Goal: Contribute content: Contribute content

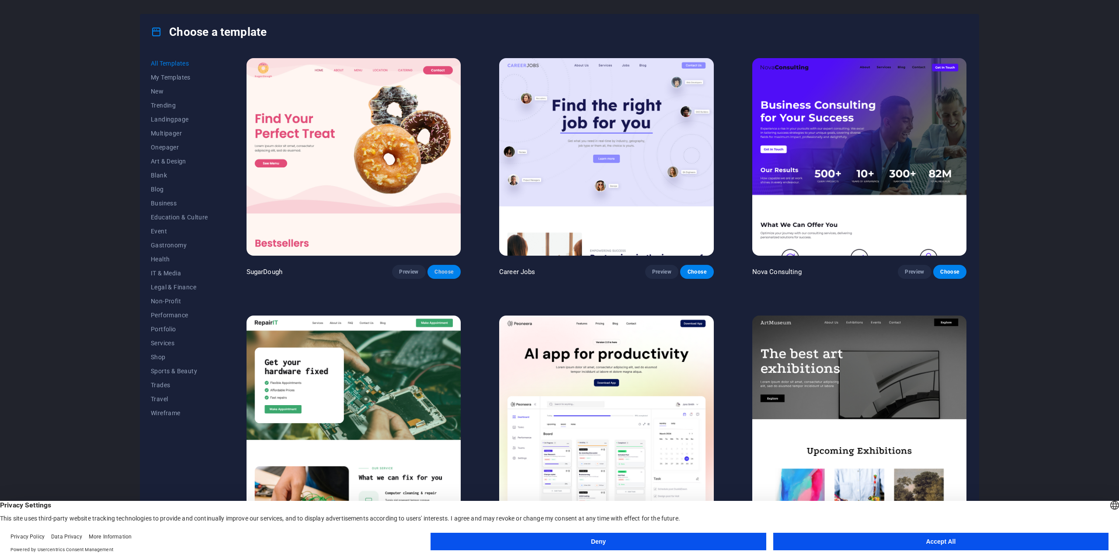
click at [441, 273] on span "Choose" at bounding box center [443, 271] width 19 height 7
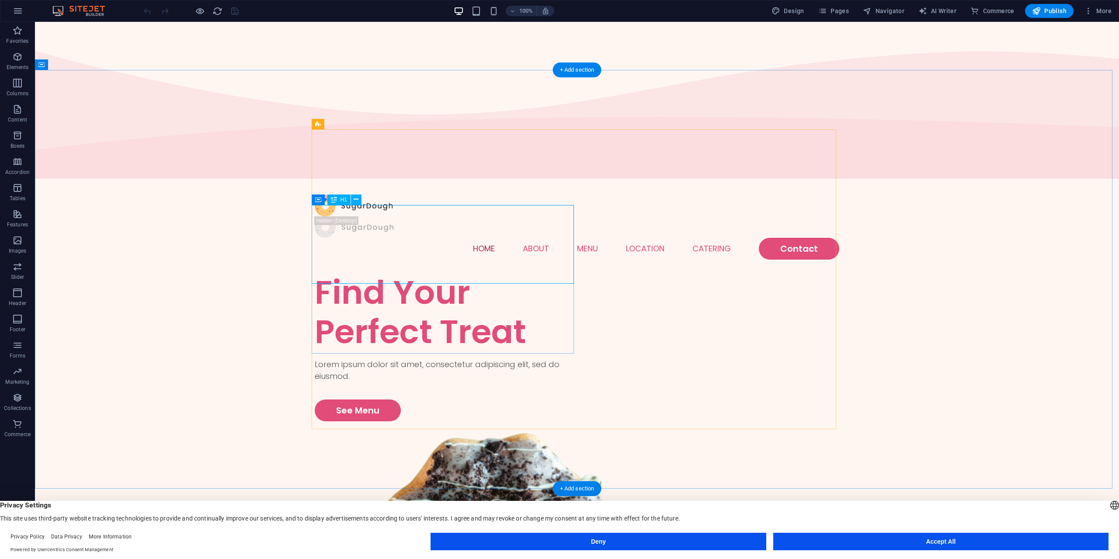
click at [422, 273] on div "Find Your Perfect Treat" at bounding box center [446, 312] width 262 height 79
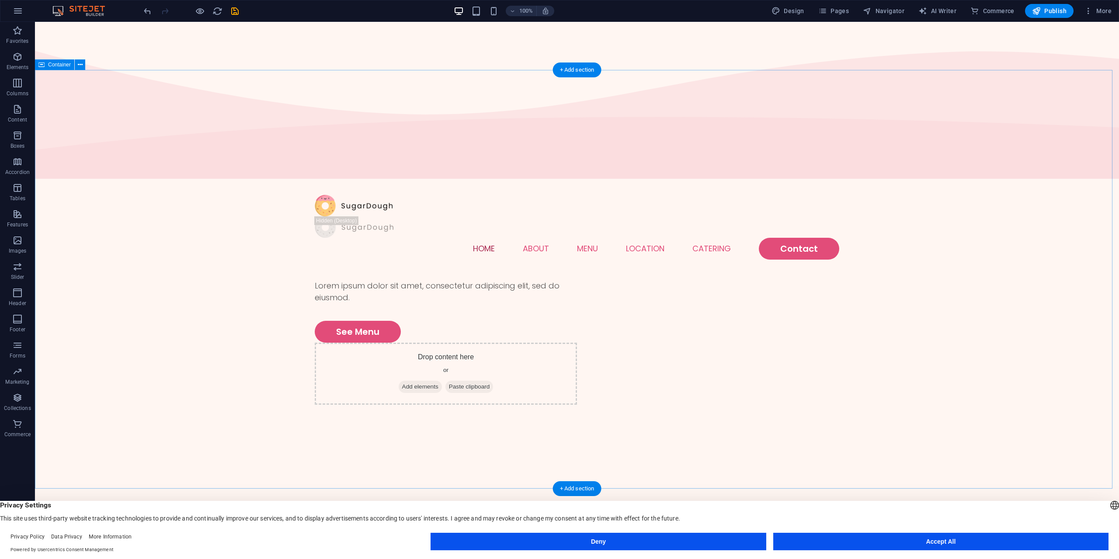
click at [698, 273] on div "Lorem ipsum dolor sit amet, consectetur adipiscing elit, sed do eiusmod. See Me…" at bounding box center [577, 482] width 1084 height 419
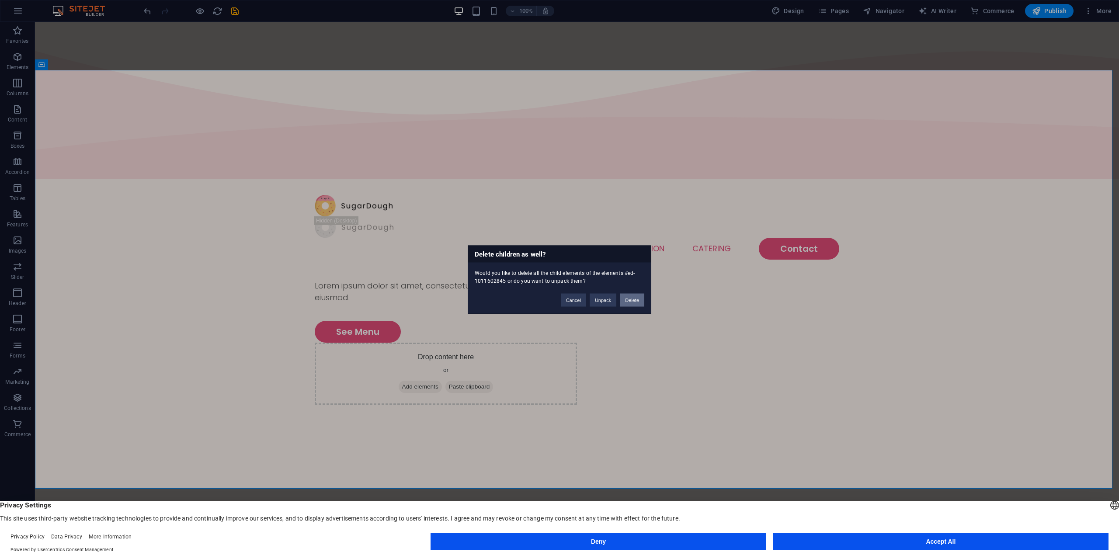
click at [634, 303] on button "Delete" at bounding box center [632, 299] width 24 height 13
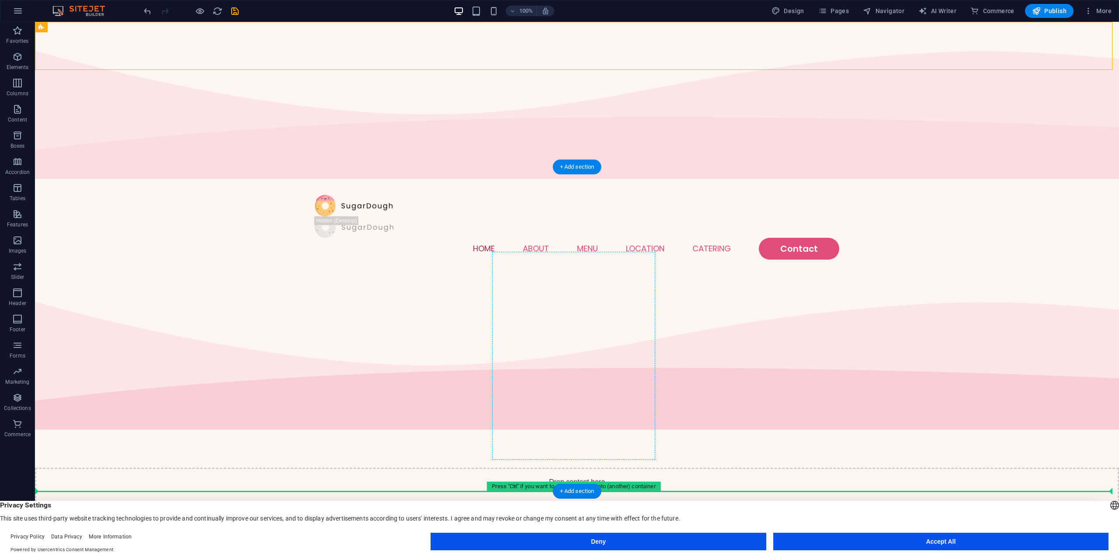
drag, startPoint x: 49, startPoint y: 48, endPoint x: 506, endPoint y: 353, distance: 549.5
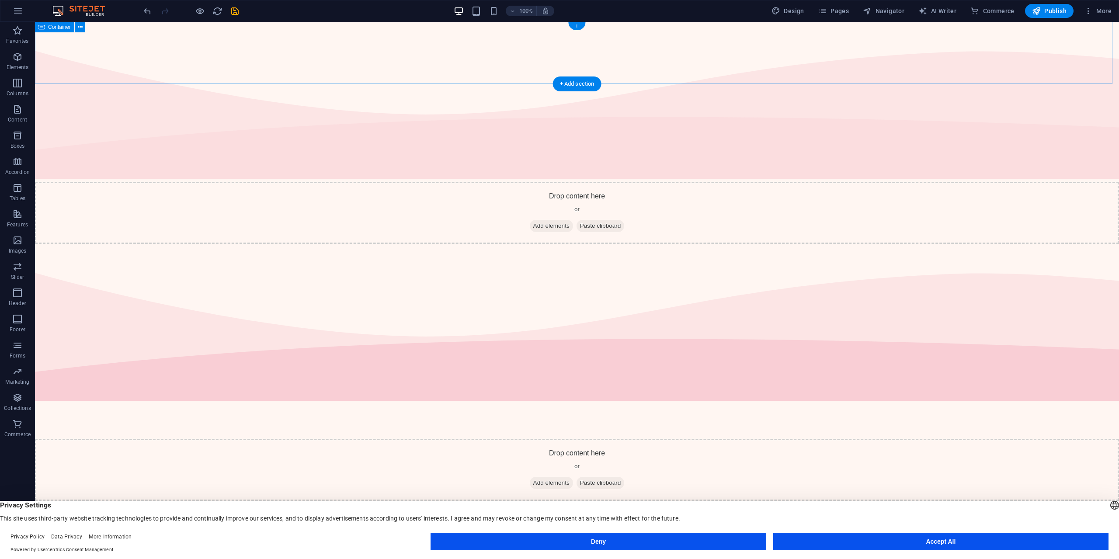
click at [715, 182] on div "Drop content here or Add elements Paste clipboard" at bounding box center [577, 213] width 1084 height 62
click at [16, 64] on p "Elements" at bounding box center [18, 67] width 22 height 7
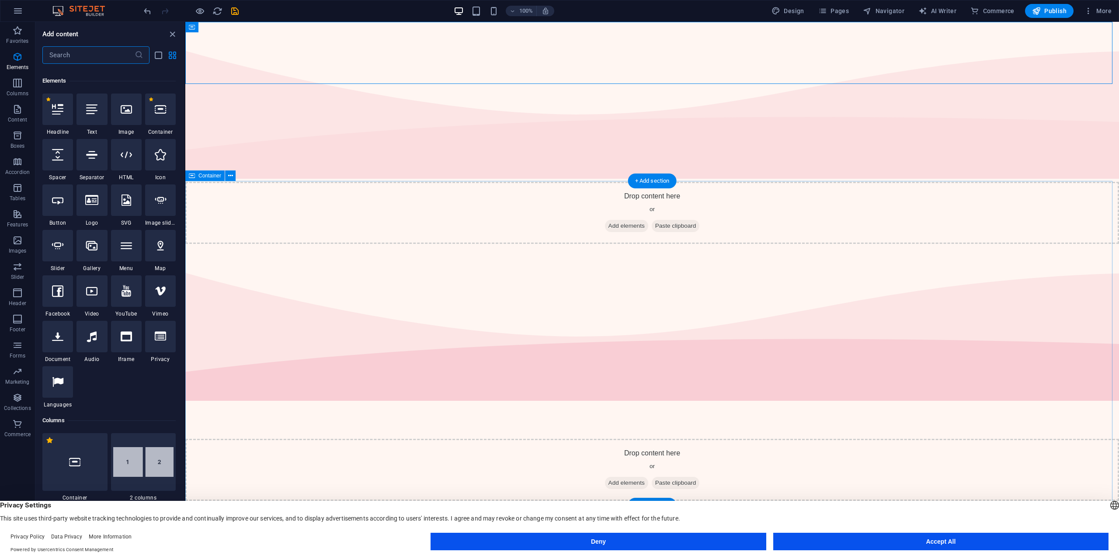
scroll to position [93, 0]
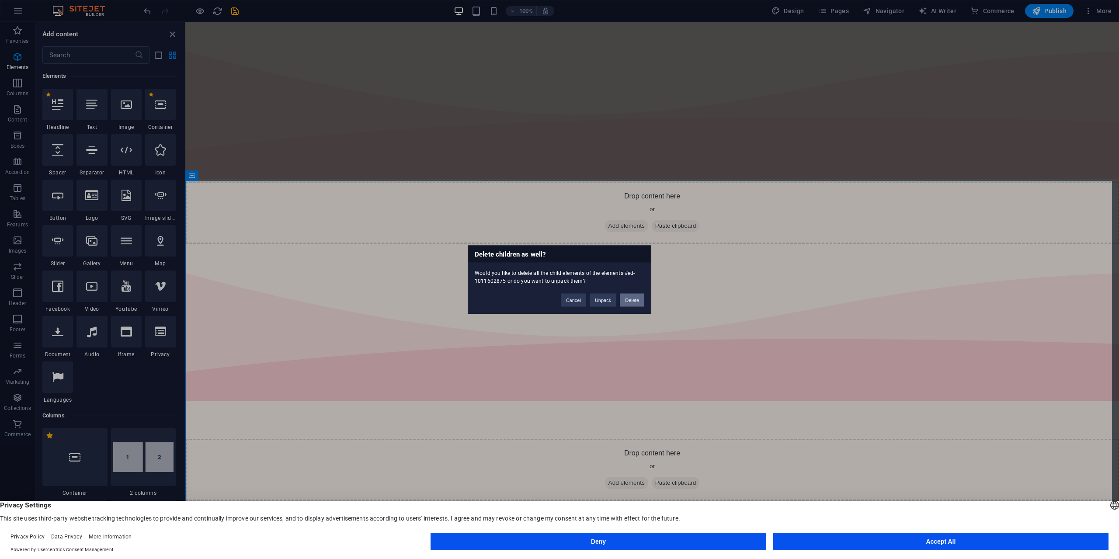
drag, startPoint x: 638, startPoint y: 298, endPoint x: 554, endPoint y: 287, distance: 84.6
click at [638, 298] on button "Delete" at bounding box center [632, 299] width 24 height 13
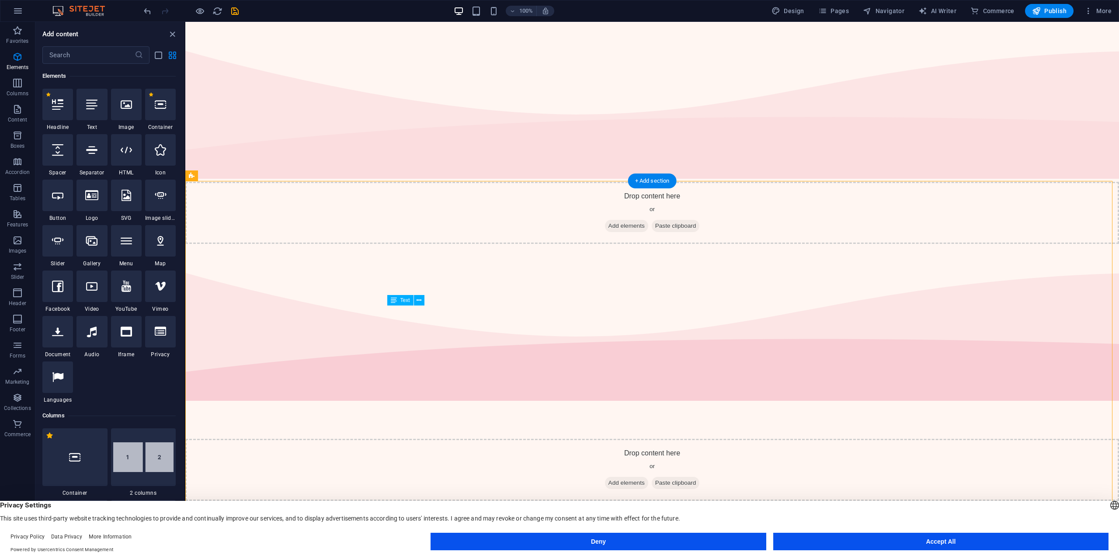
click at [532, 439] on div "Drop content here or Add elements Paste clipboard" at bounding box center [652, 470] width 934 height 62
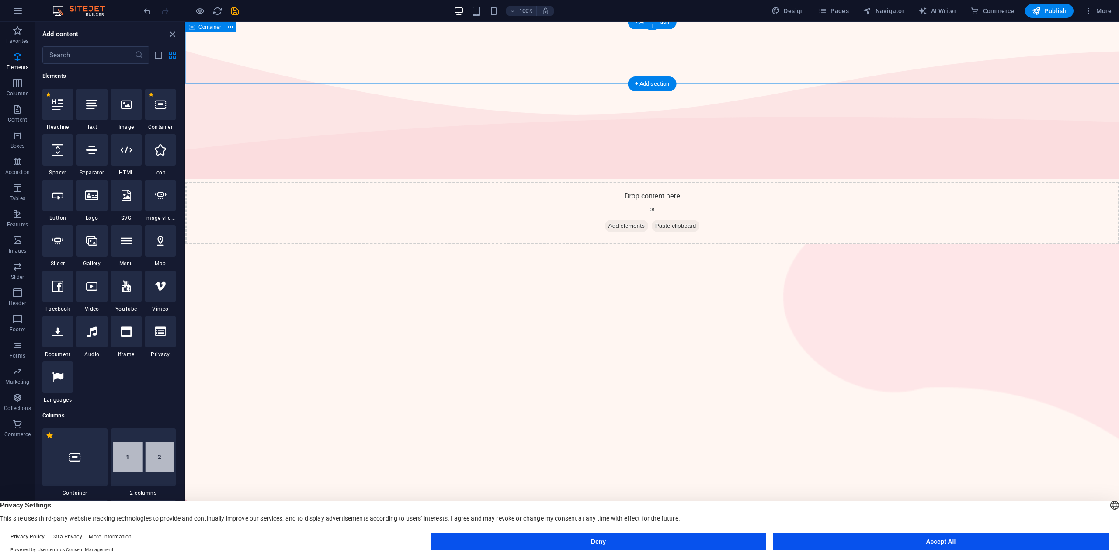
click at [516, 182] on div "Drop content here or Add elements Paste clipboard" at bounding box center [652, 213] width 934 height 62
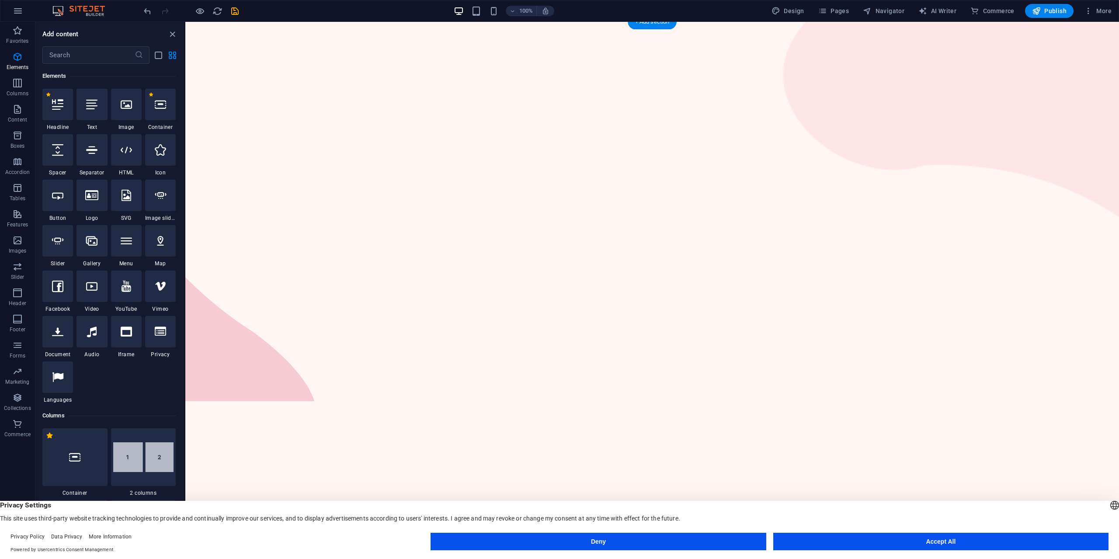
click at [502, 22] on html "Skip to main content" at bounding box center [652, 22] width 934 height 0
click at [654, 25] on div "+ Add section" at bounding box center [652, 21] width 49 height 15
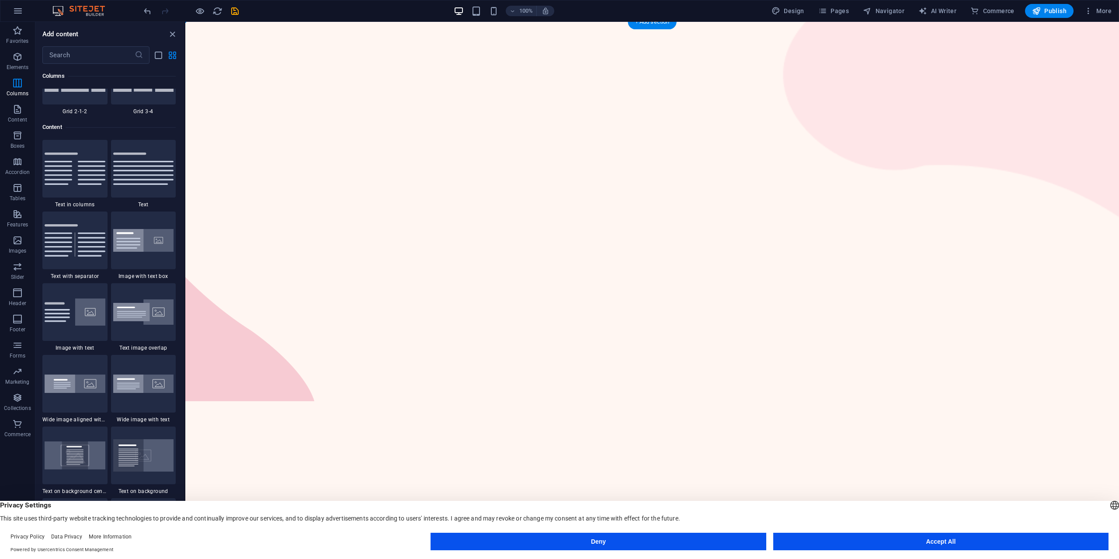
scroll to position [1529, 0]
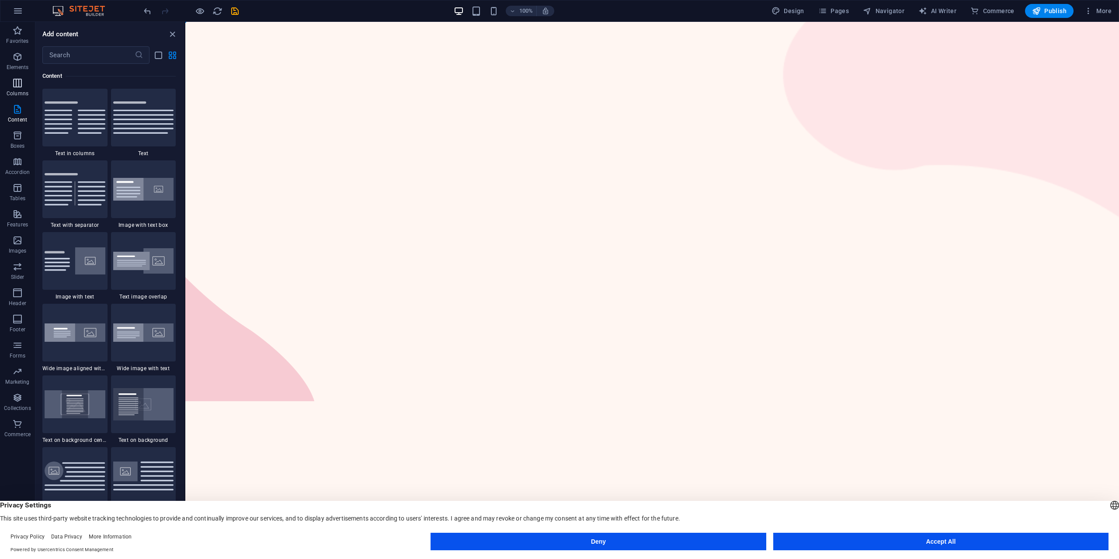
click at [16, 85] on icon "button" at bounding box center [17, 83] width 10 height 10
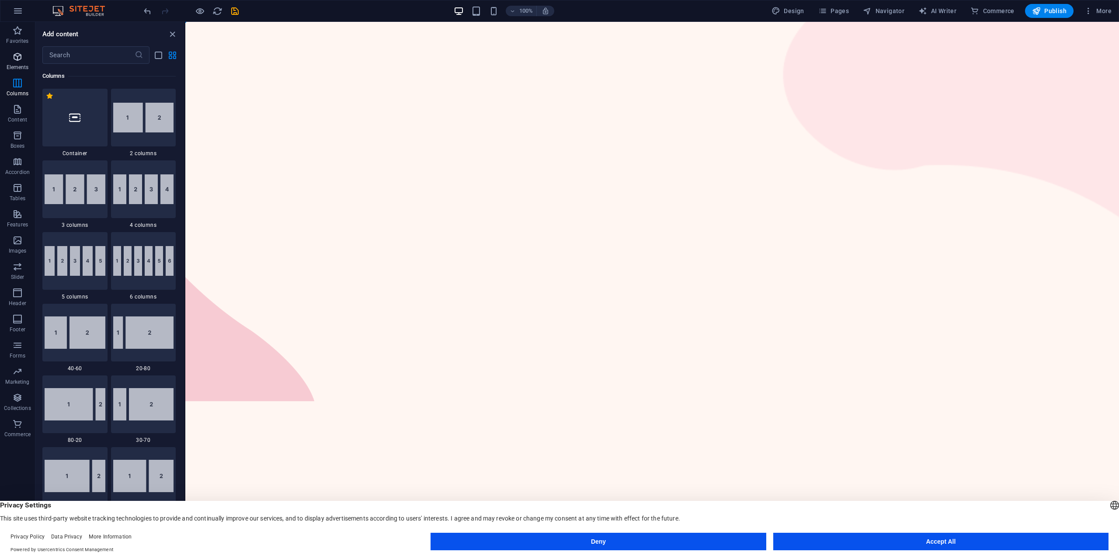
click at [14, 57] on icon "button" at bounding box center [17, 57] width 10 height 10
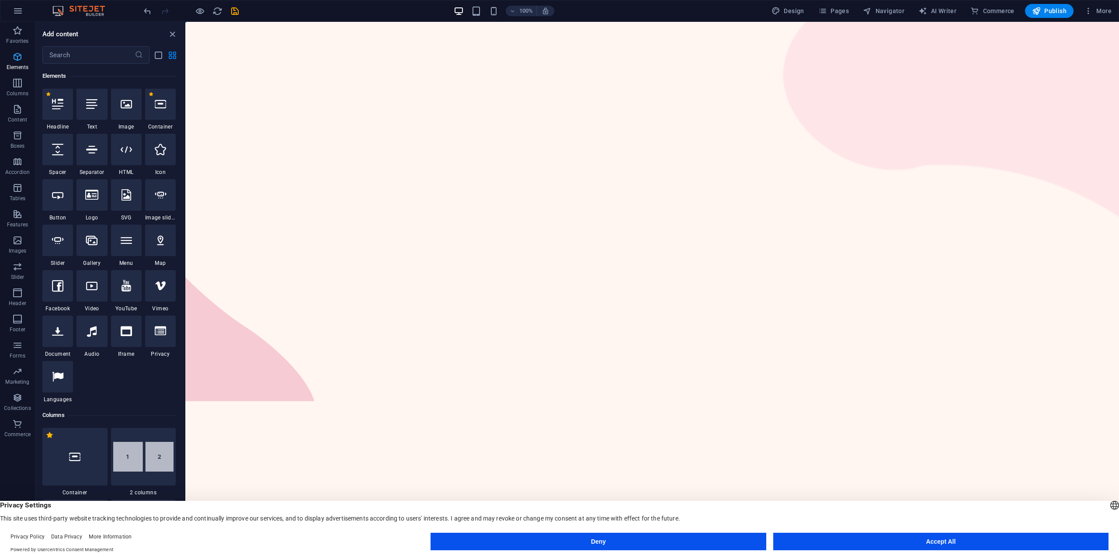
scroll to position [93, 0]
click at [126, 111] on div at bounding box center [126, 104] width 31 height 31
click at [130, 161] on div at bounding box center [126, 149] width 31 height 31
click at [128, 158] on div at bounding box center [126, 149] width 31 height 31
drag, startPoint x: 314, startPoint y: 180, endPoint x: 500, endPoint y: 181, distance: 186.6
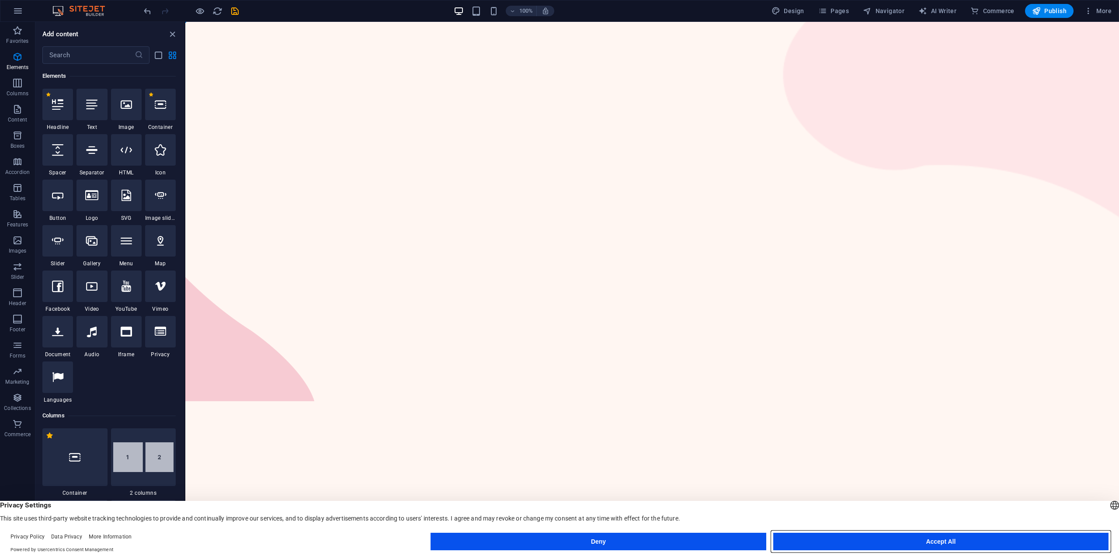
click at [926, 542] on button "Accept All" at bounding box center [940, 541] width 335 height 17
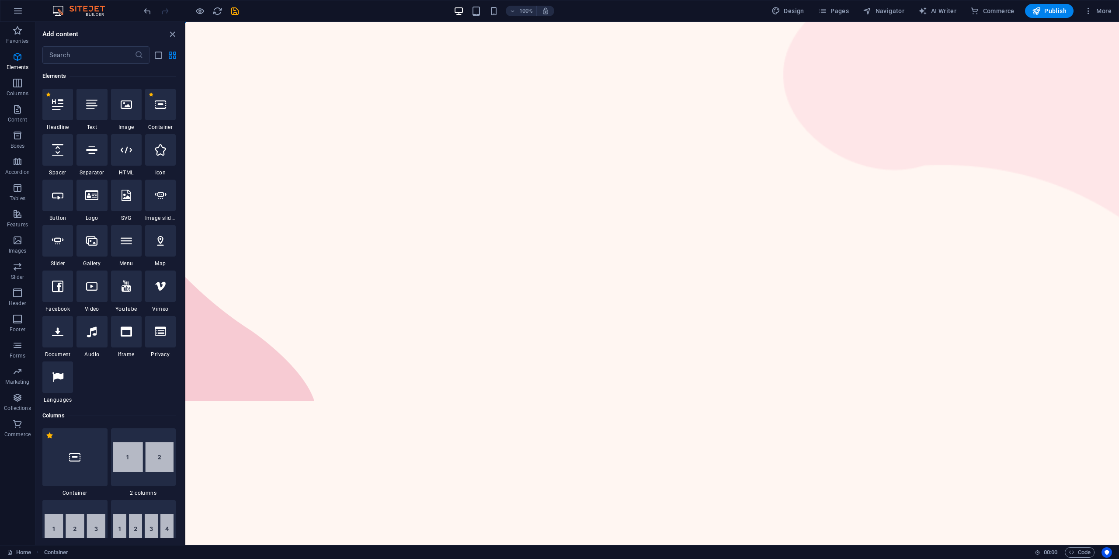
click at [639, 22] on html "Skip to main content" at bounding box center [652, 22] width 934 height 0
click at [858, 219] on figure at bounding box center [951, 240] width 336 height 437
drag, startPoint x: 679, startPoint y: 177, endPoint x: 702, endPoint y: 172, distance: 23.7
click at [679, 22] on html "Skip to main content" at bounding box center [652, 22] width 934 height 0
drag, startPoint x: 236, startPoint y: 216, endPoint x: 294, endPoint y: 210, distance: 58.0
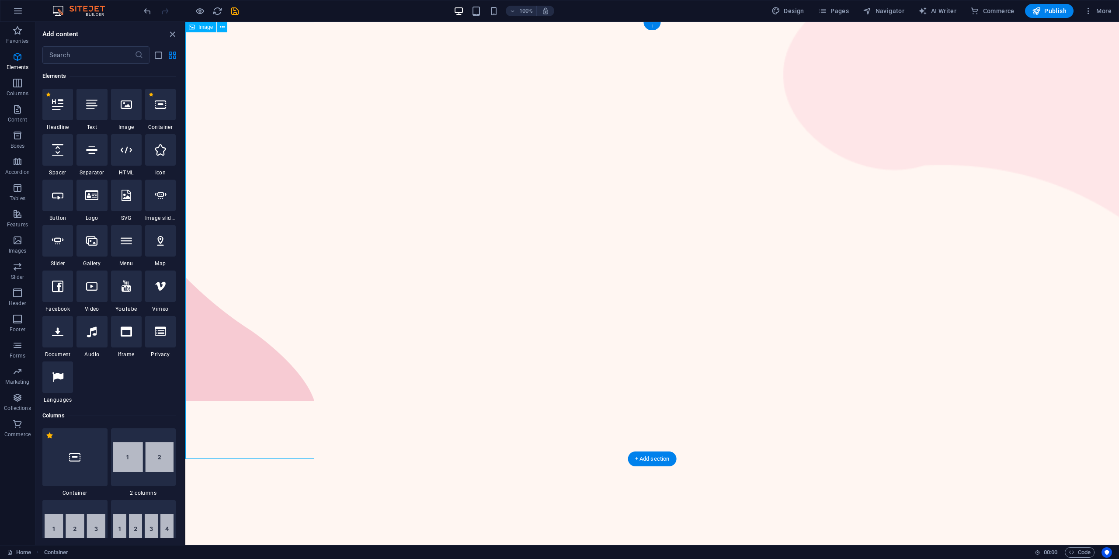
click at [294, 210] on figure at bounding box center [249, 240] width 129 height 437
drag, startPoint x: 602, startPoint y: 148, endPoint x: 614, endPoint y: 116, distance: 34.0
click at [614, 22] on html "Skip to main content" at bounding box center [652, 22] width 934 height 0
click at [642, 22] on html "Skip to main content" at bounding box center [652, 22] width 934 height 0
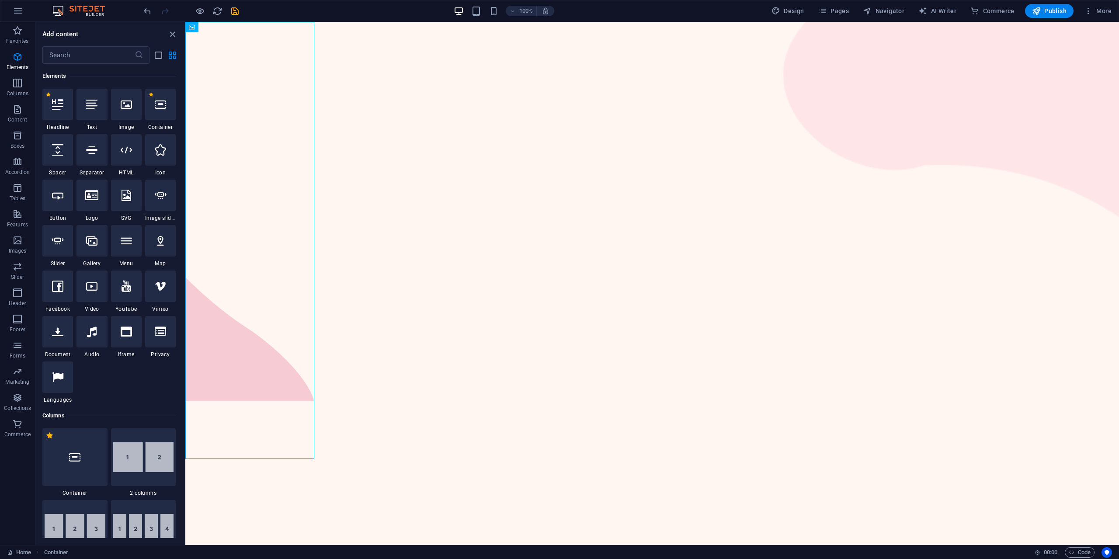
drag, startPoint x: 623, startPoint y: 84, endPoint x: 537, endPoint y: 154, distance: 111.3
click at [543, 22] on html "Skip to main content" at bounding box center [652, 22] width 934 height 0
click at [223, 28] on icon at bounding box center [222, 27] width 5 height 9
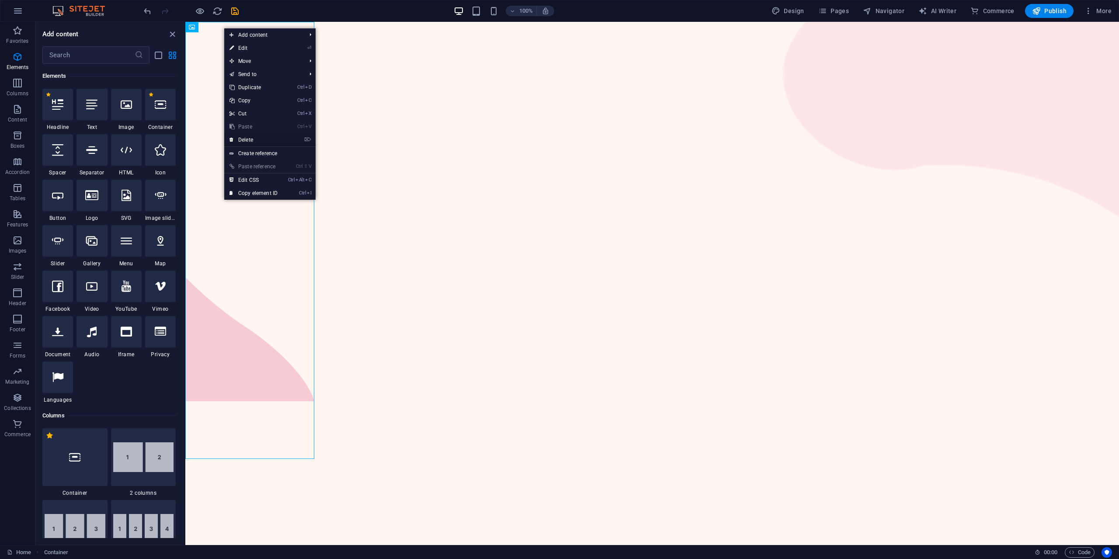
click at [253, 137] on link "⌦ Delete" at bounding box center [253, 139] width 59 height 13
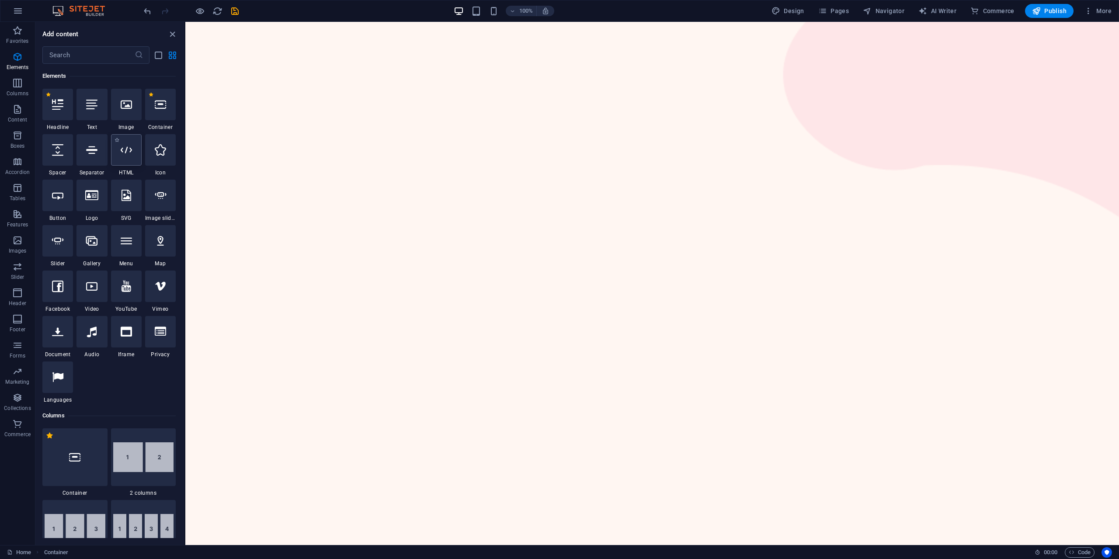
click at [126, 160] on div at bounding box center [126, 149] width 31 height 31
drag, startPoint x: 128, startPoint y: 160, endPoint x: 127, endPoint y: 148, distance: 11.9
click at [127, 148] on icon at bounding box center [126, 149] width 11 height 11
drag, startPoint x: 314, startPoint y: 174, endPoint x: 483, endPoint y: 210, distance: 172.5
click at [483, 22] on html "Skip to main content" at bounding box center [652, 22] width 934 height 0
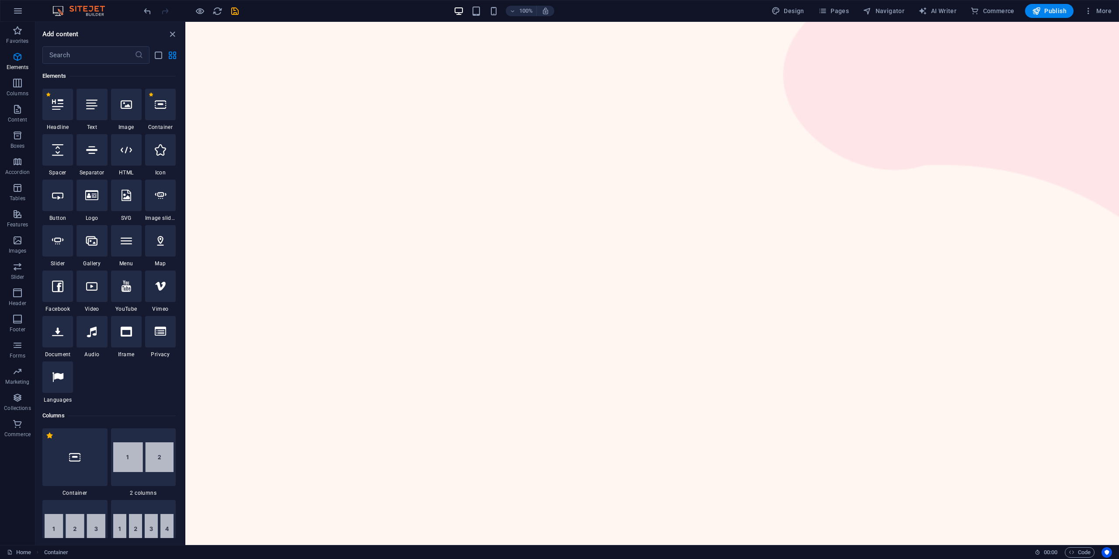
click at [374, 22] on html "Skip to main content" at bounding box center [652, 22] width 934 height 0
click at [96, 154] on icon at bounding box center [91, 149] width 11 height 11
click at [128, 155] on icon at bounding box center [126, 149] width 11 height 11
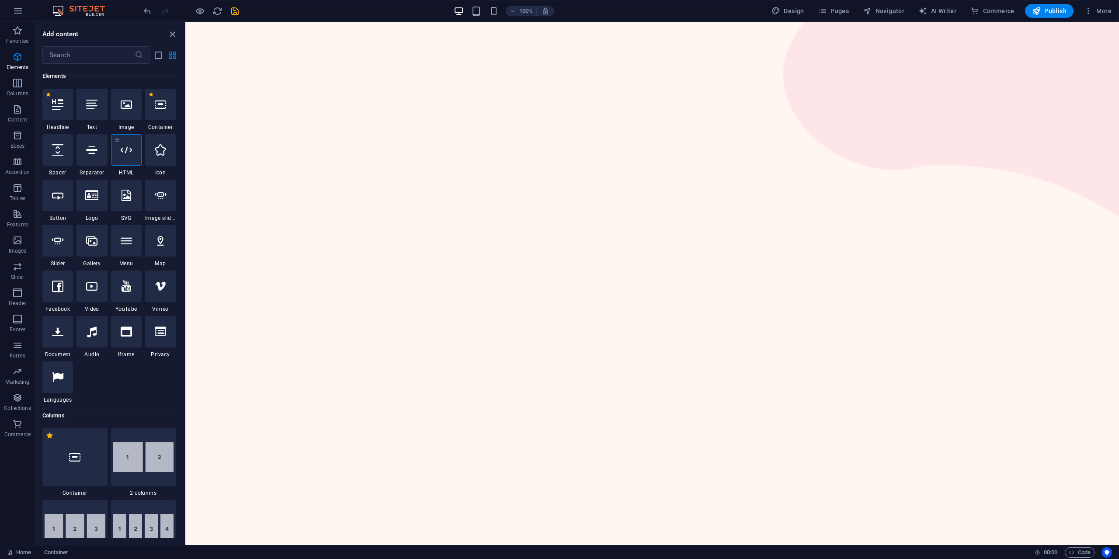
click at [128, 155] on icon at bounding box center [126, 149] width 11 height 11
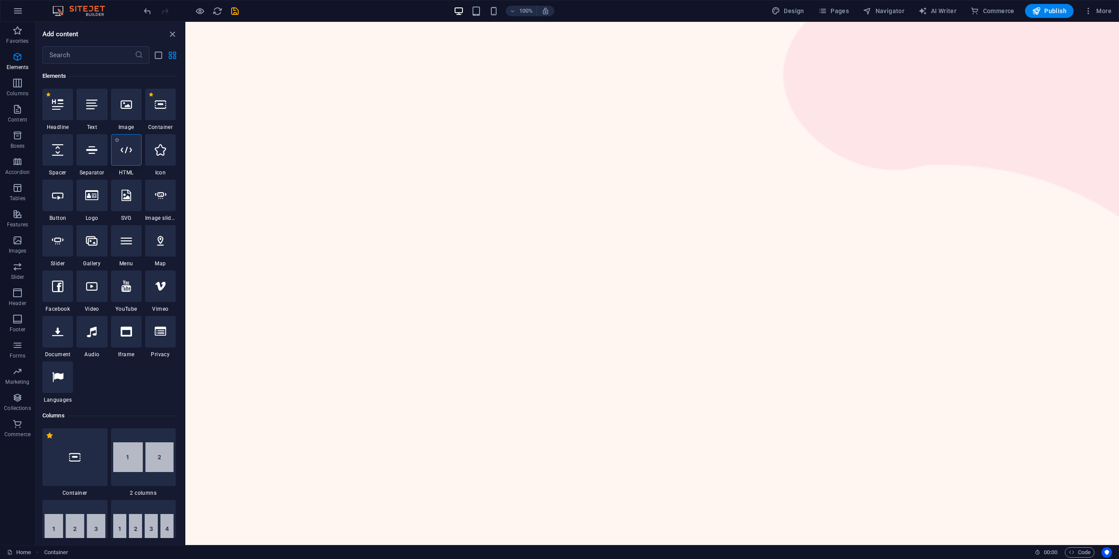
drag, startPoint x: 131, startPoint y: 155, endPoint x: 120, endPoint y: 153, distance: 11.4
click at [122, 154] on icon at bounding box center [126, 149] width 11 height 11
drag, startPoint x: 649, startPoint y: 33, endPoint x: 630, endPoint y: 36, distance: 18.6
click at [648, 22] on html "Skip to main content" at bounding box center [652, 22] width 934 height 0
click at [832, 56] on figure at bounding box center [951, 240] width 336 height 437
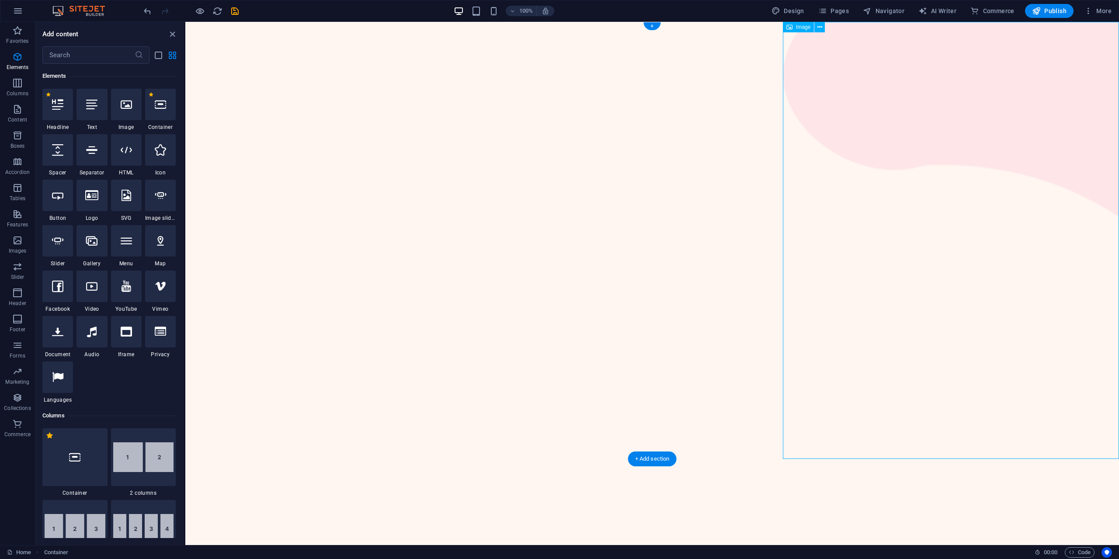
click at [876, 180] on figure at bounding box center [951, 240] width 336 height 437
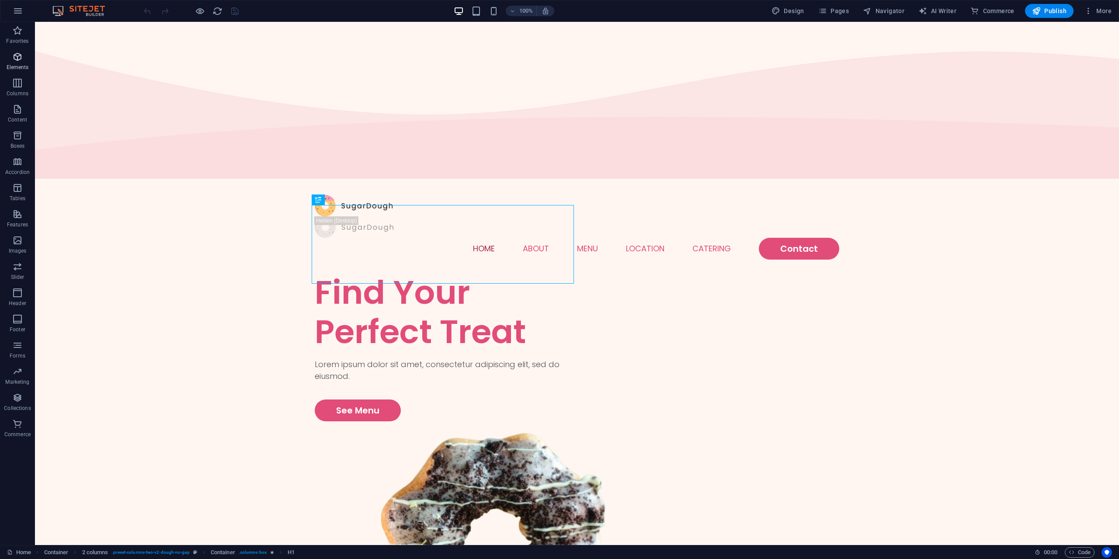
click at [17, 57] on icon "button" at bounding box center [17, 57] width 10 height 10
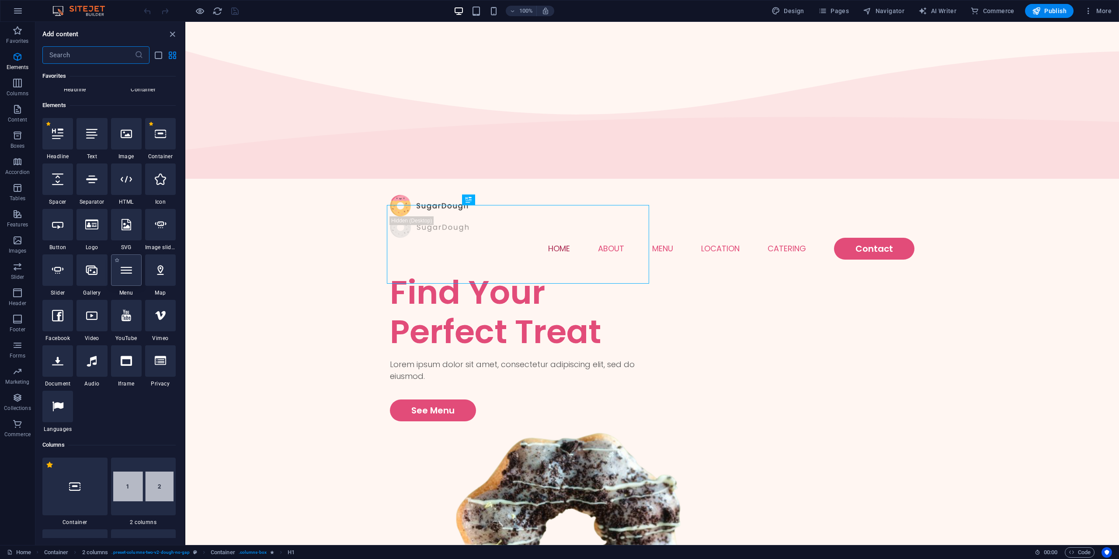
scroll to position [93, 0]
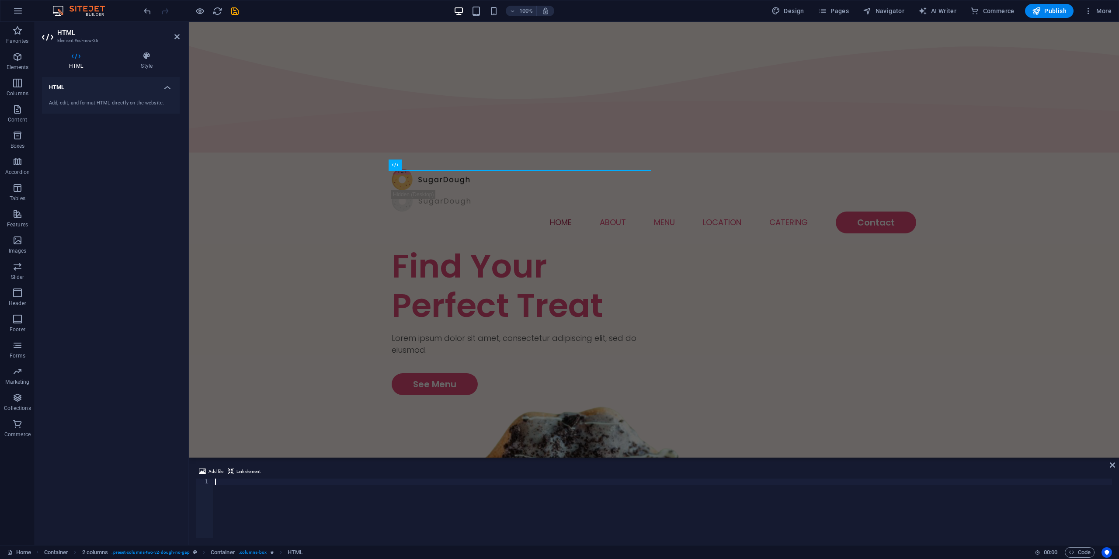
click at [272, 498] on div at bounding box center [662, 515] width 899 height 72
click at [296, 501] on div at bounding box center [662, 515] width 899 height 72
paste textarea "</html>"
type textarea "</html>"
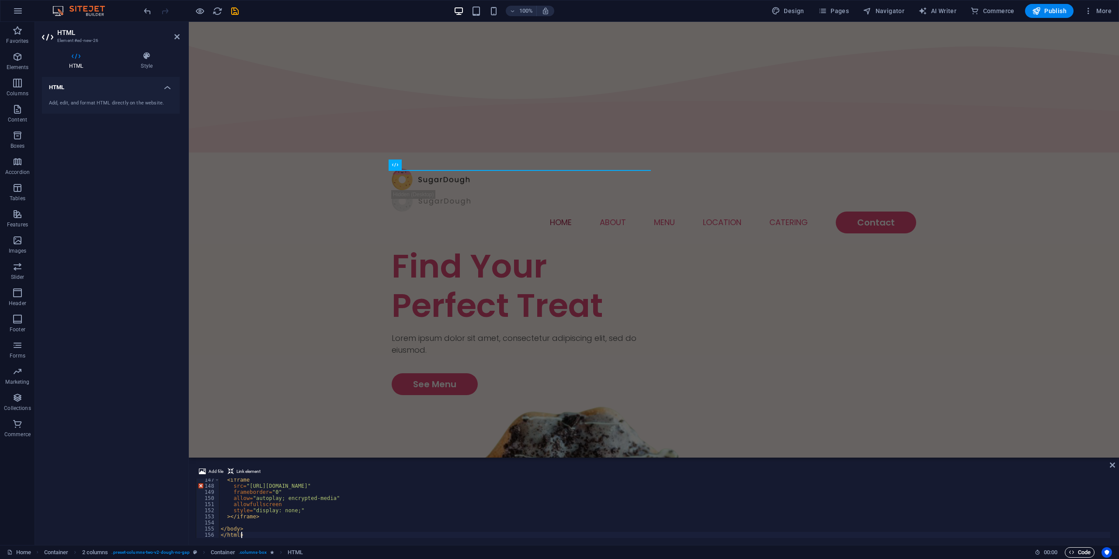
click at [1085, 553] on span "Code" at bounding box center [1080, 552] width 22 height 10
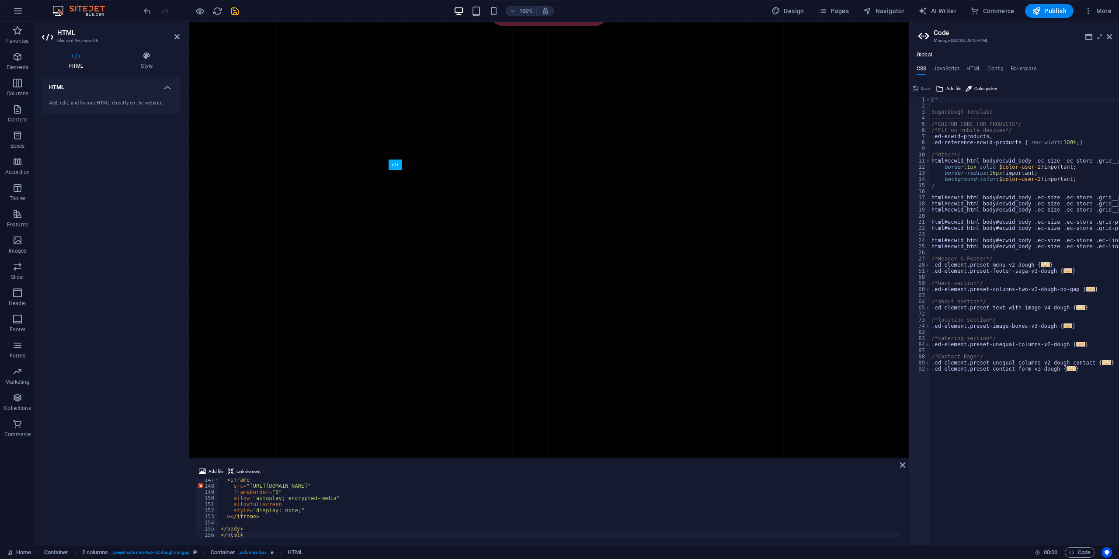
type textarea ".ed-element.preset-menu-v2-dough {"
click at [135, 93] on div "Add, edit, and format HTML directly on the website." at bounding box center [111, 103] width 138 height 21
click at [172, 86] on h4 "HTML" at bounding box center [111, 85] width 138 height 16
click at [152, 53] on icon at bounding box center [147, 56] width 66 height 9
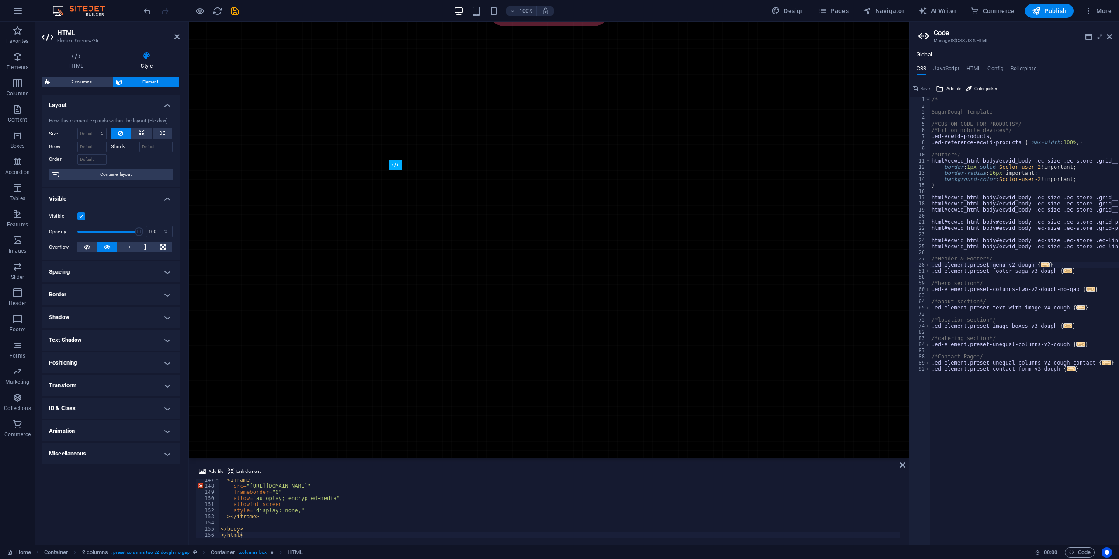
click at [95, 267] on h4 "Spacing" at bounding box center [111, 271] width 138 height 21
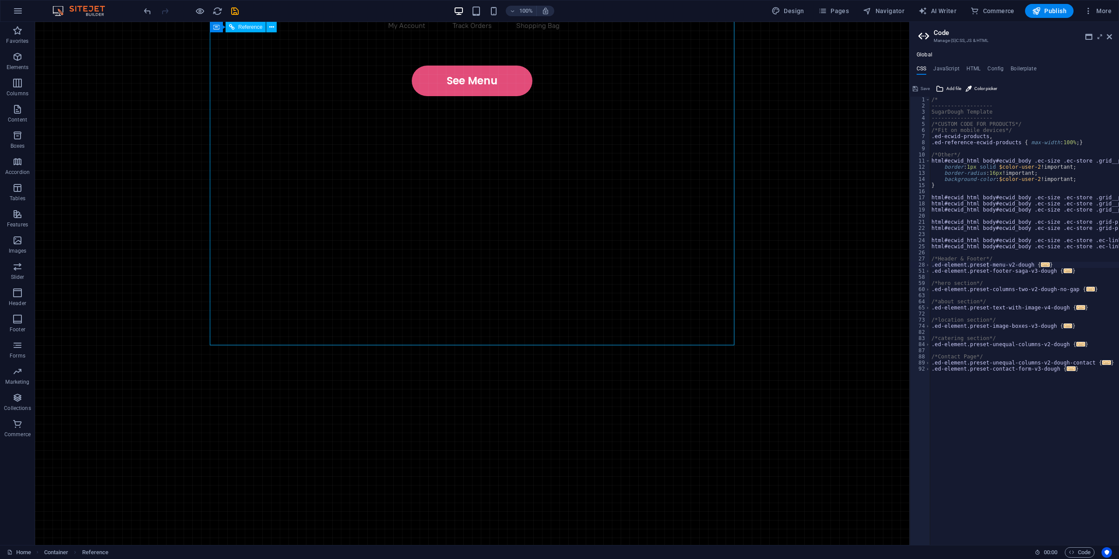
drag, startPoint x: 556, startPoint y: 146, endPoint x: 461, endPoint y: 177, distance: 100.2
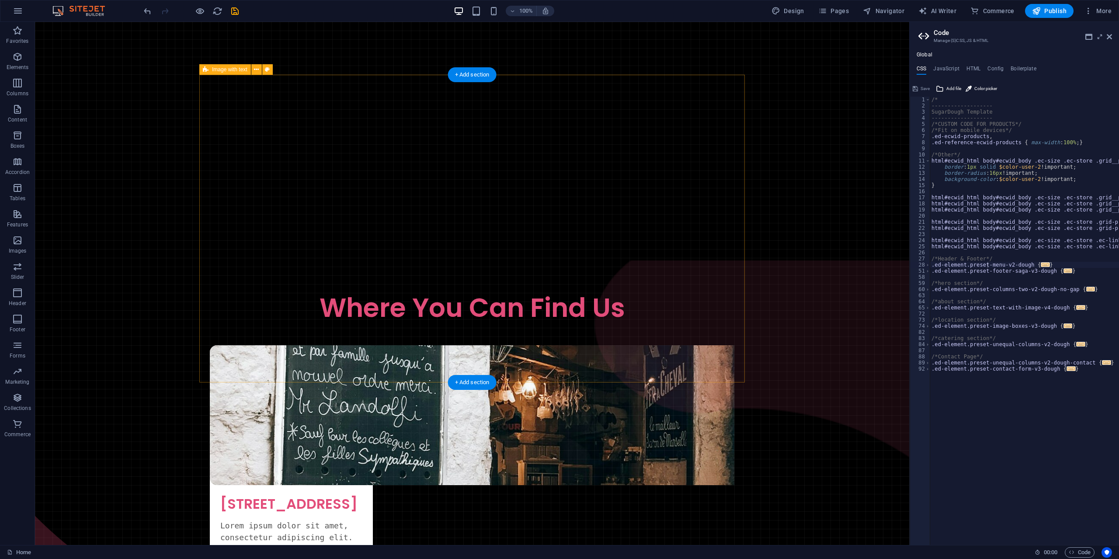
click at [490, 172] on div "Our Story Lorem ipsum dolor sit amet, consectetur adipiscing elit, sed do eiusm…" at bounding box center [471, 15] width 2551 height 492
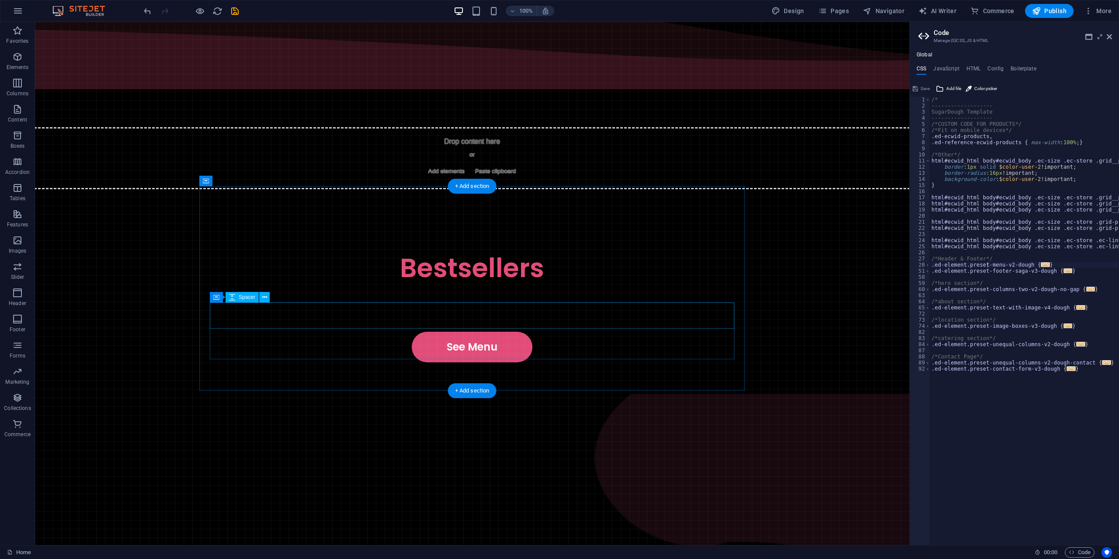
click at [457, 307] on div at bounding box center [472, 318] width 524 height 26
click at [514, 284] on div at bounding box center [472, 295] width 524 height 22
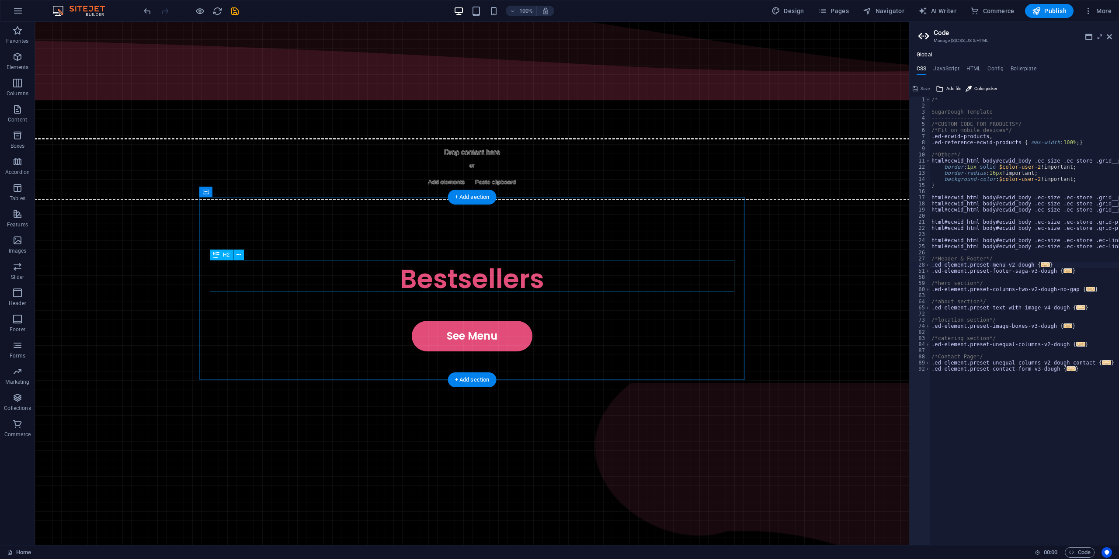
click at [531, 286] on div "Bestsellers" at bounding box center [472, 278] width 524 height 31
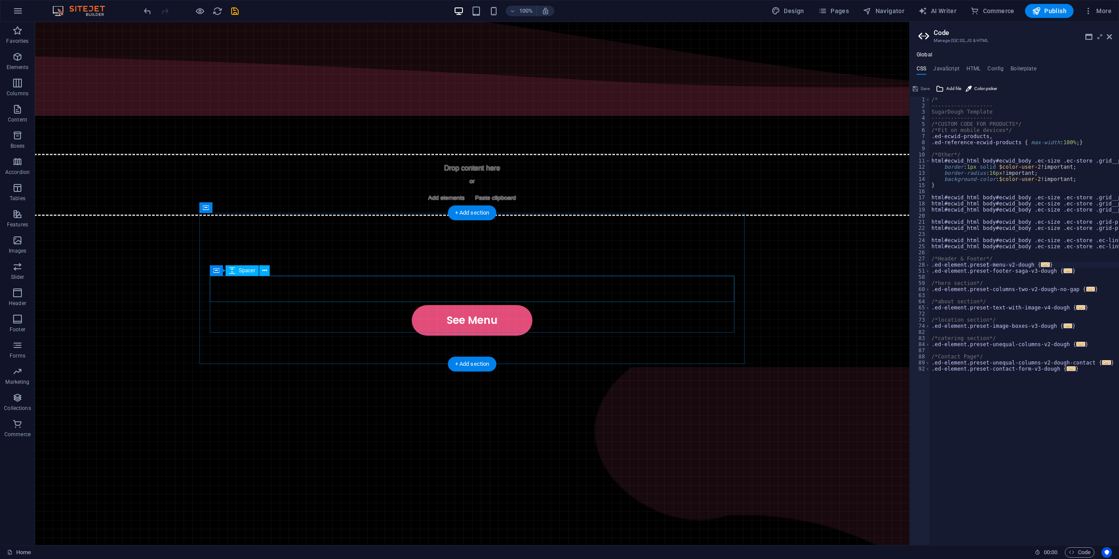
click at [558, 295] on div at bounding box center [472, 292] width 524 height 26
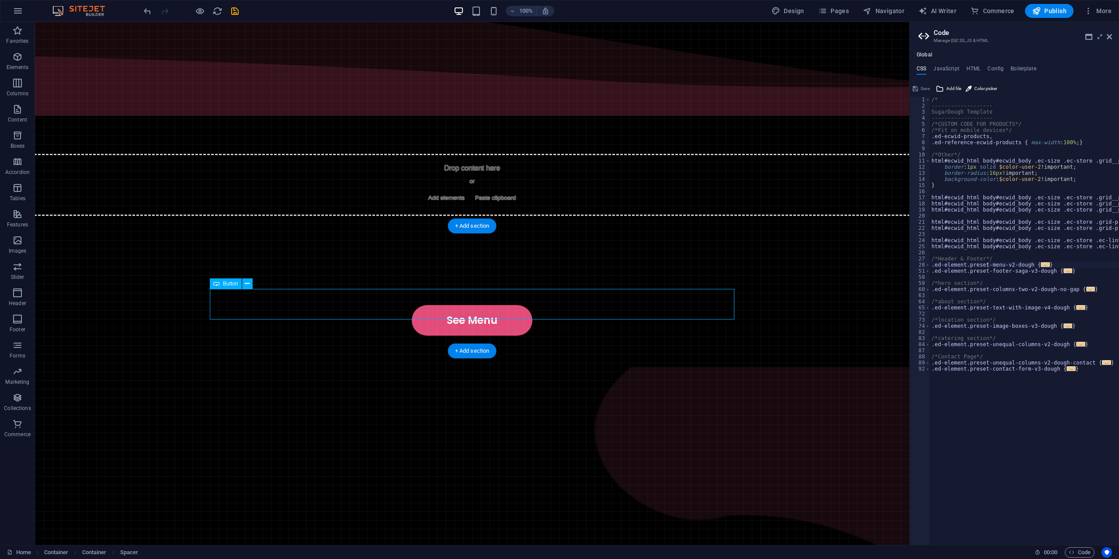
click at [592, 308] on div "See Menu" at bounding box center [472, 320] width 524 height 31
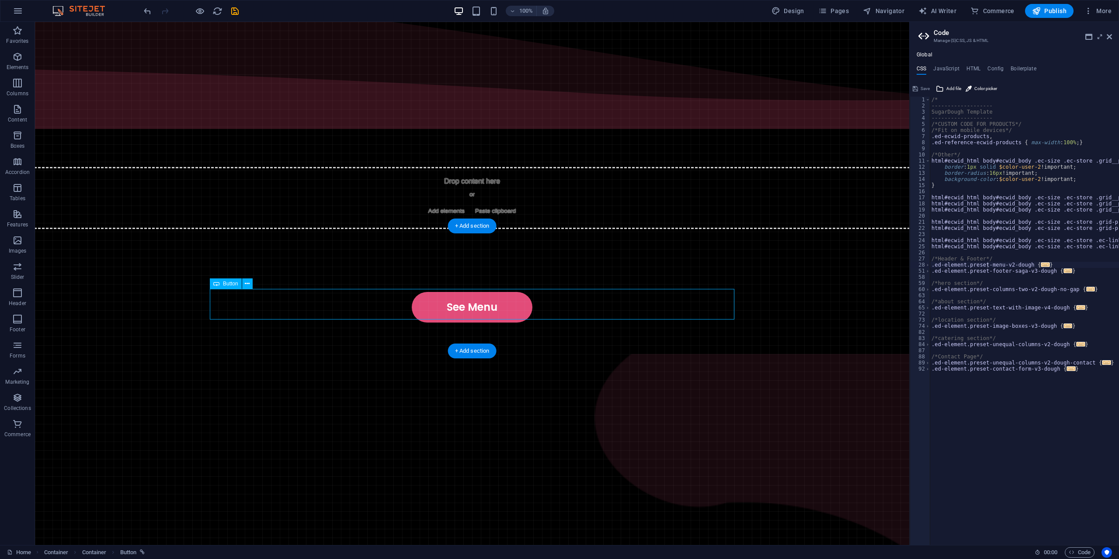
click at [592, 307] on div "See Menu" at bounding box center [472, 307] width 524 height 31
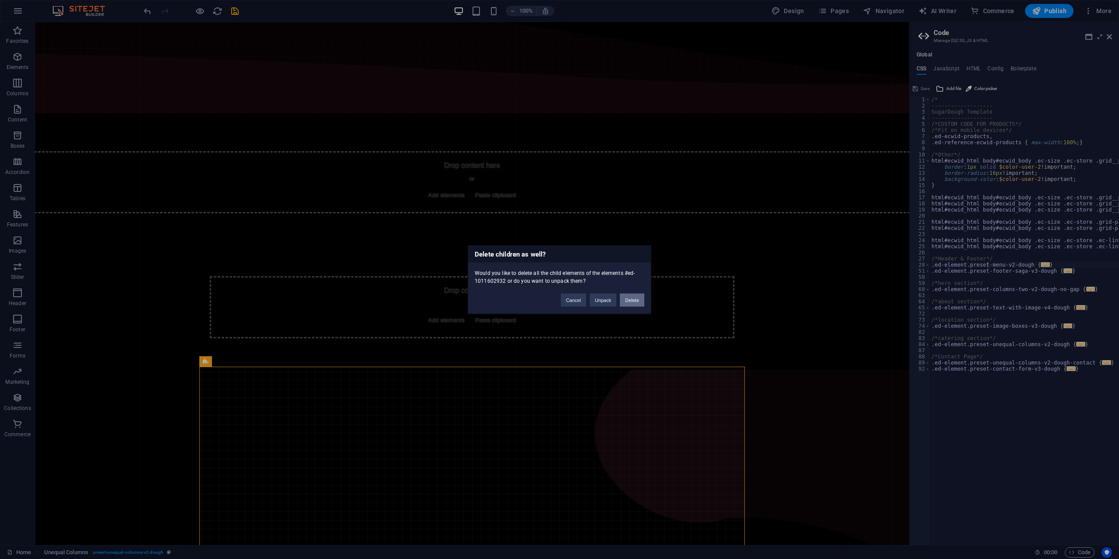
click at [634, 306] on div "Cancel Unpack Delete" at bounding box center [602, 296] width 97 height 22
click at [630, 298] on button "Delete" at bounding box center [632, 299] width 24 height 13
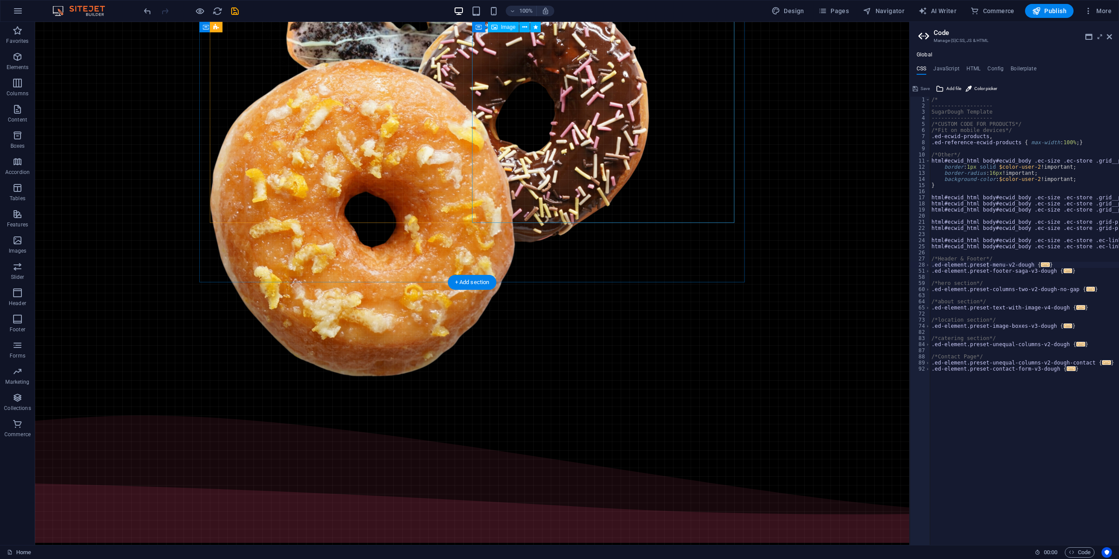
click at [472, 183] on figure at bounding box center [341, 130] width 262 height 511
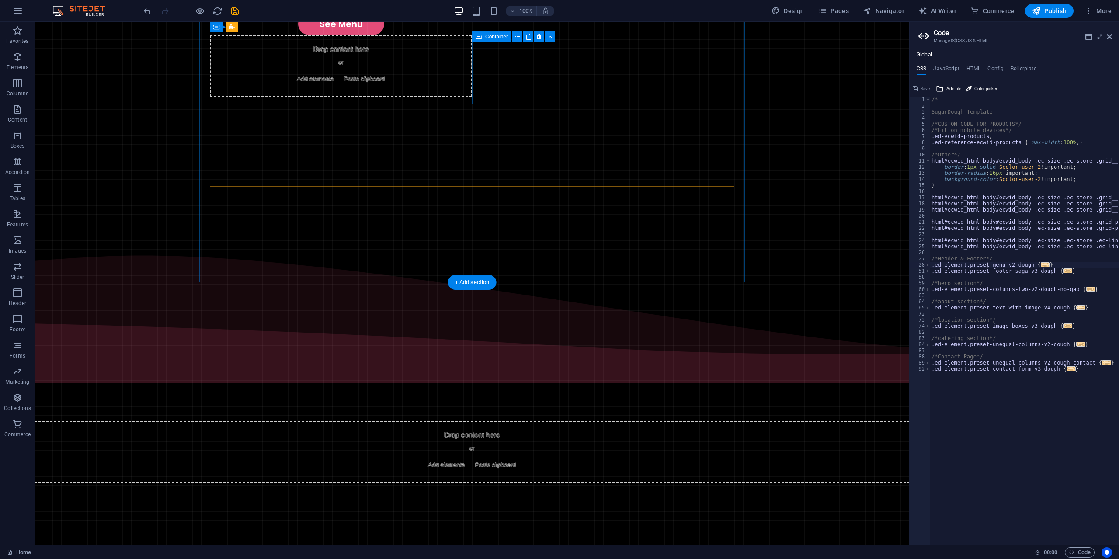
click at [472, 97] on div "Drop content here or Add elements Paste clipboard" at bounding box center [341, 66] width 262 height 62
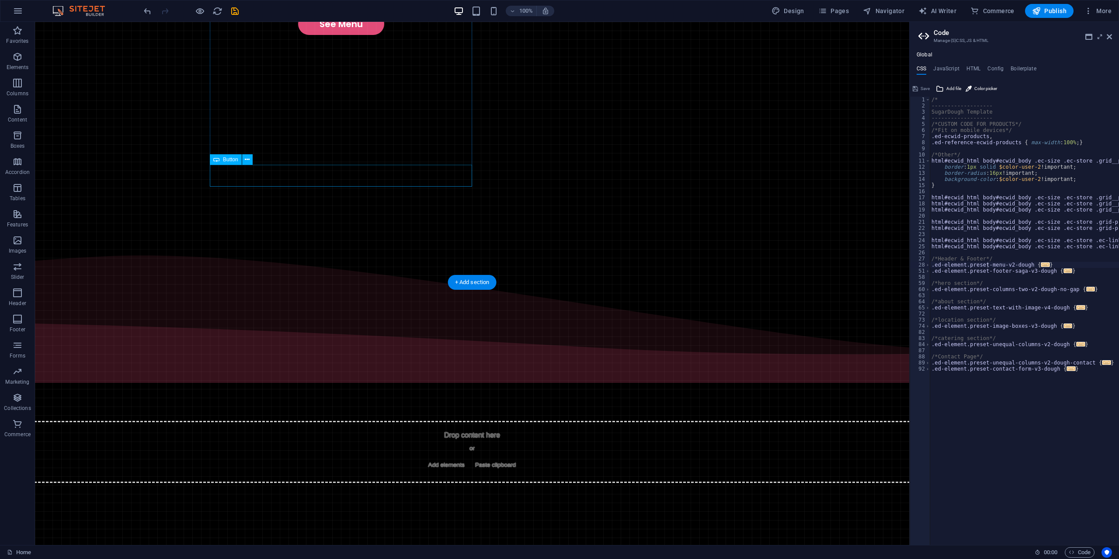
click at [351, 35] on div "See Menu" at bounding box center [341, 24] width 262 height 22
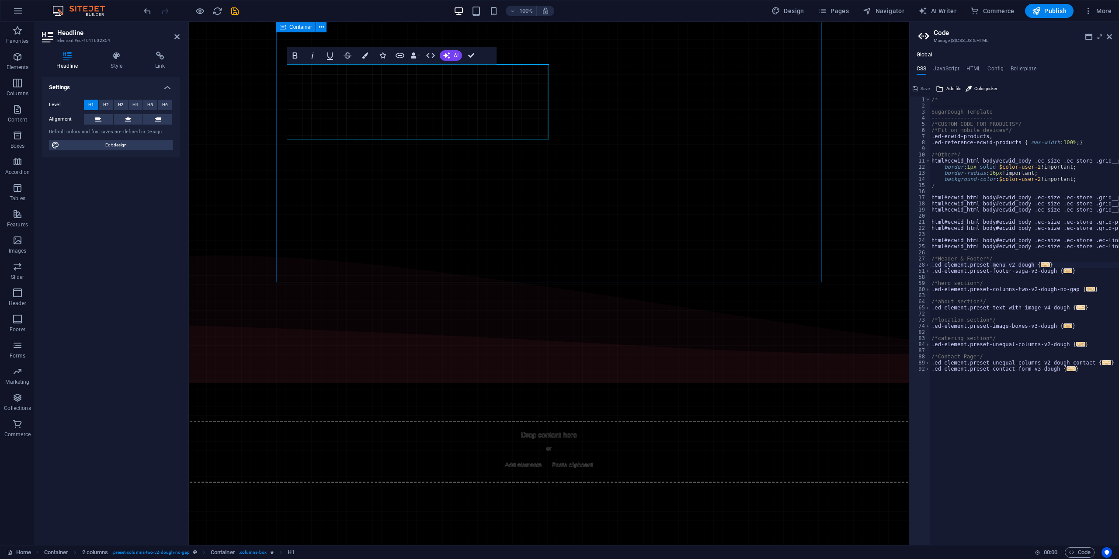
click at [650, 175] on div "Hacked by emocan7234 & erocan7234 pWNED emocan7234 & erocan7234 Kuralda Kralda …" at bounding box center [548, 16] width 2551 height 419
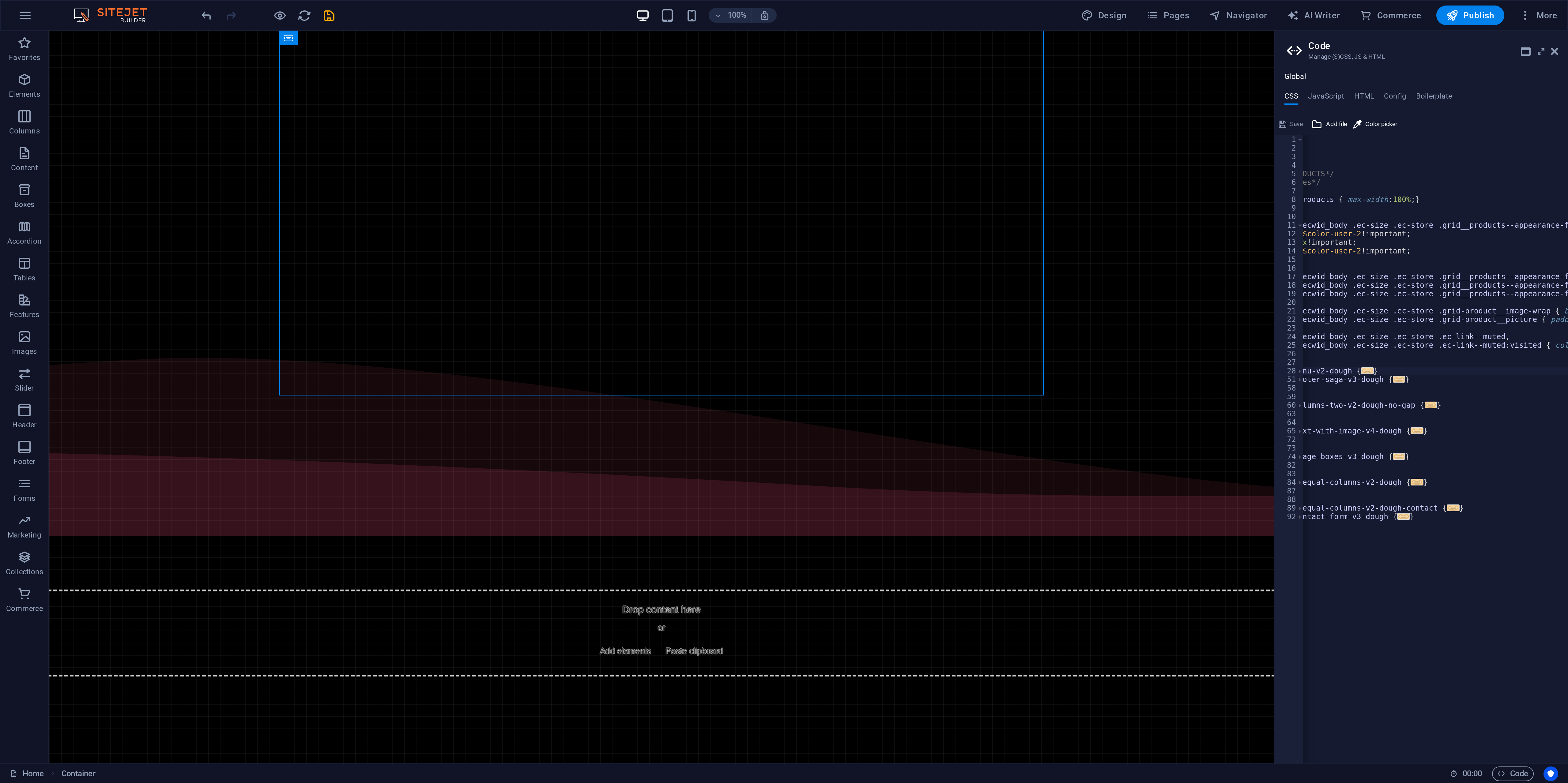
scroll to position [0, 0]
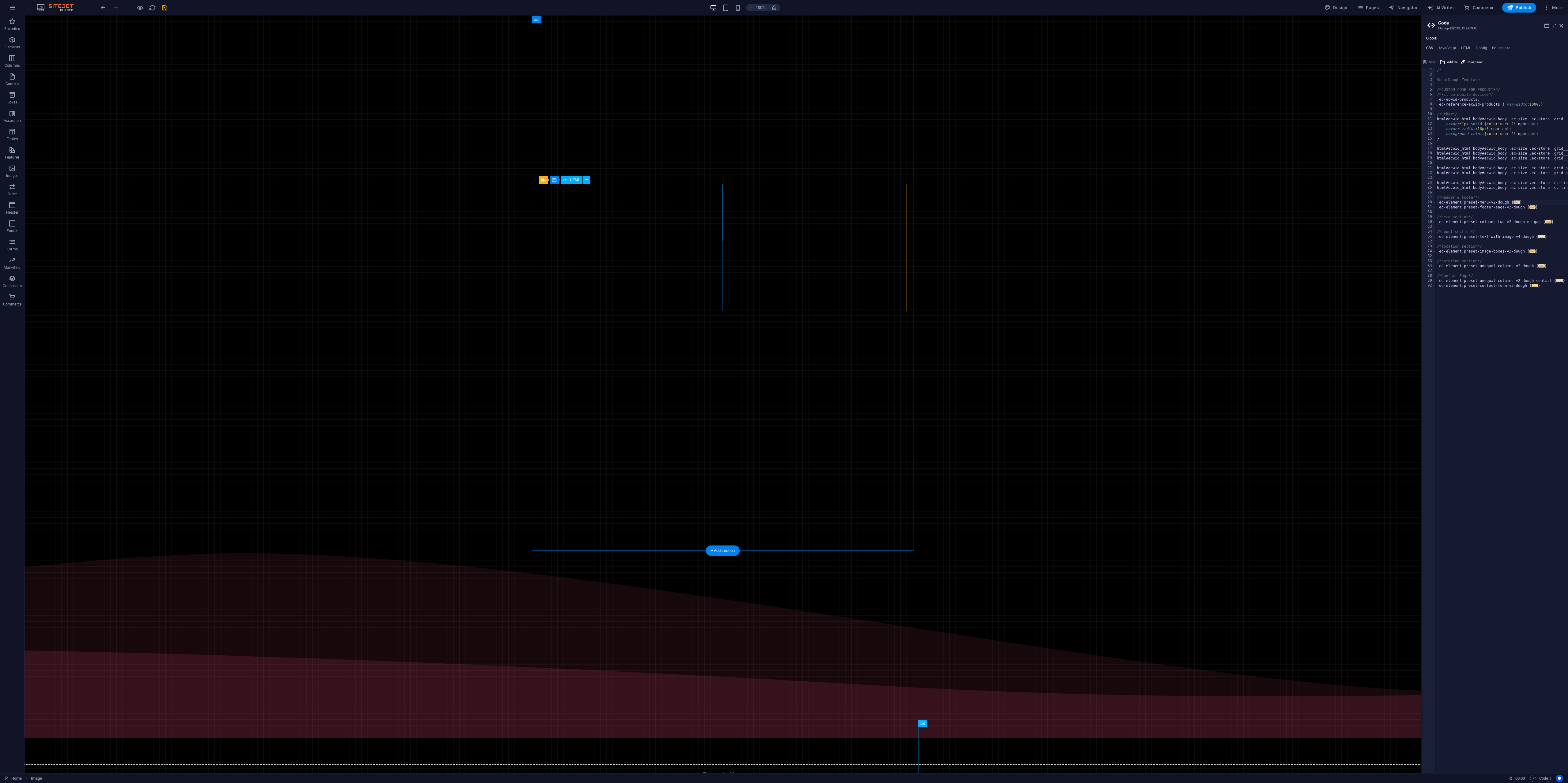
drag, startPoint x: 635, startPoint y: 196, endPoint x: 689, endPoint y: 195, distance: 54.0
drag, startPoint x: 688, startPoint y: 198, endPoint x: 762, endPoint y: 202, distance: 74.1
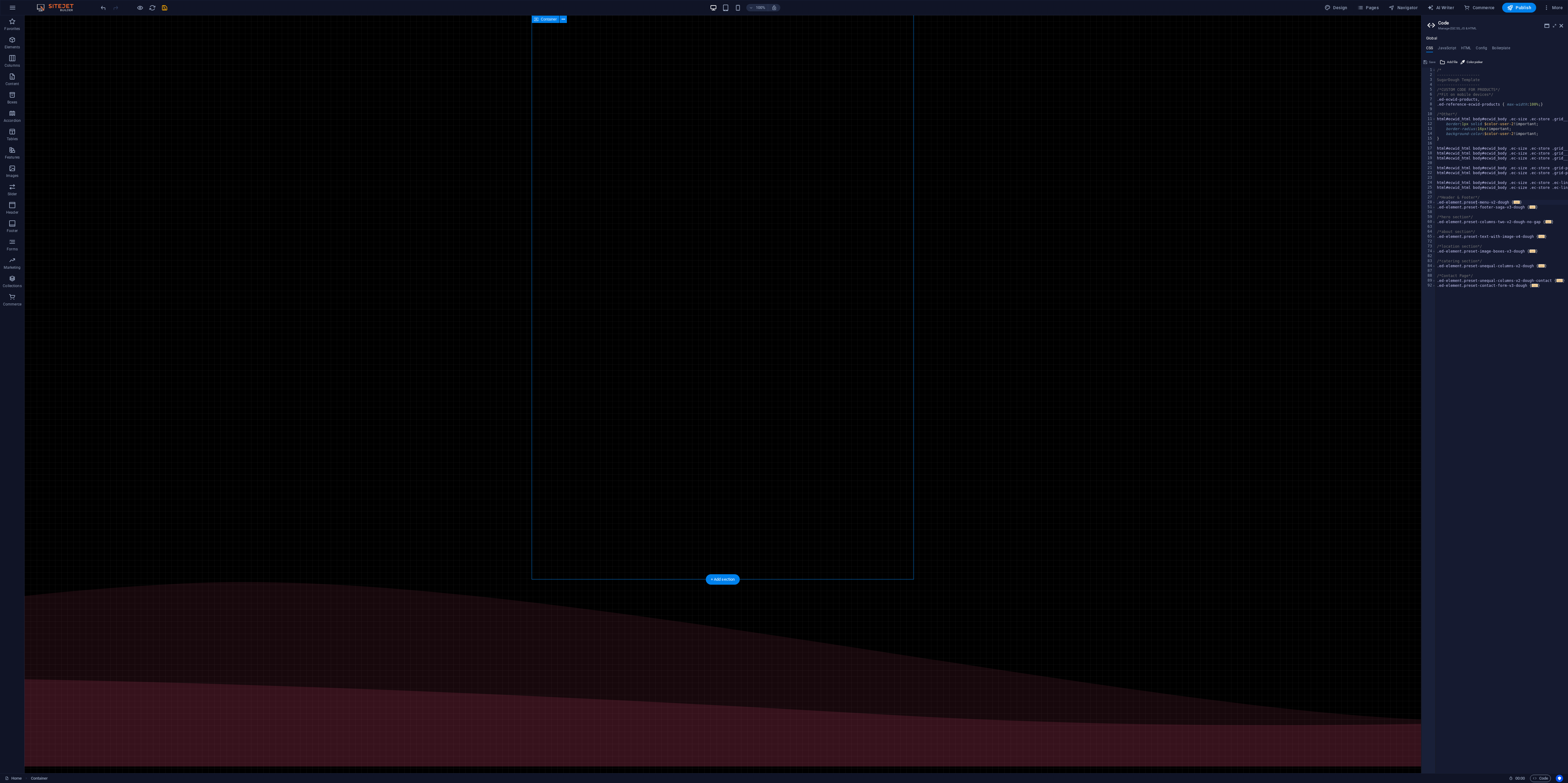
drag, startPoint x: 797, startPoint y: 214, endPoint x: 667, endPoint y: 213, distance: 130.0
click at [674, 214] on div "Find Your Perfect Treat" at bounding box center [723, 236] width 3698 height 607
drag, startPoint x: 619, startPoint y: 205, endPoint x: 771, endPoint y: 223, distance: 153.1
click at [783, 208] on div "Find Your Perfect Treat" at bounding box center [723, 236] width 3698 height 607
drag, startPoint x: 638, startPoint y: 263, endPoint x: 776, endPoint y: 257, distance: 138.1
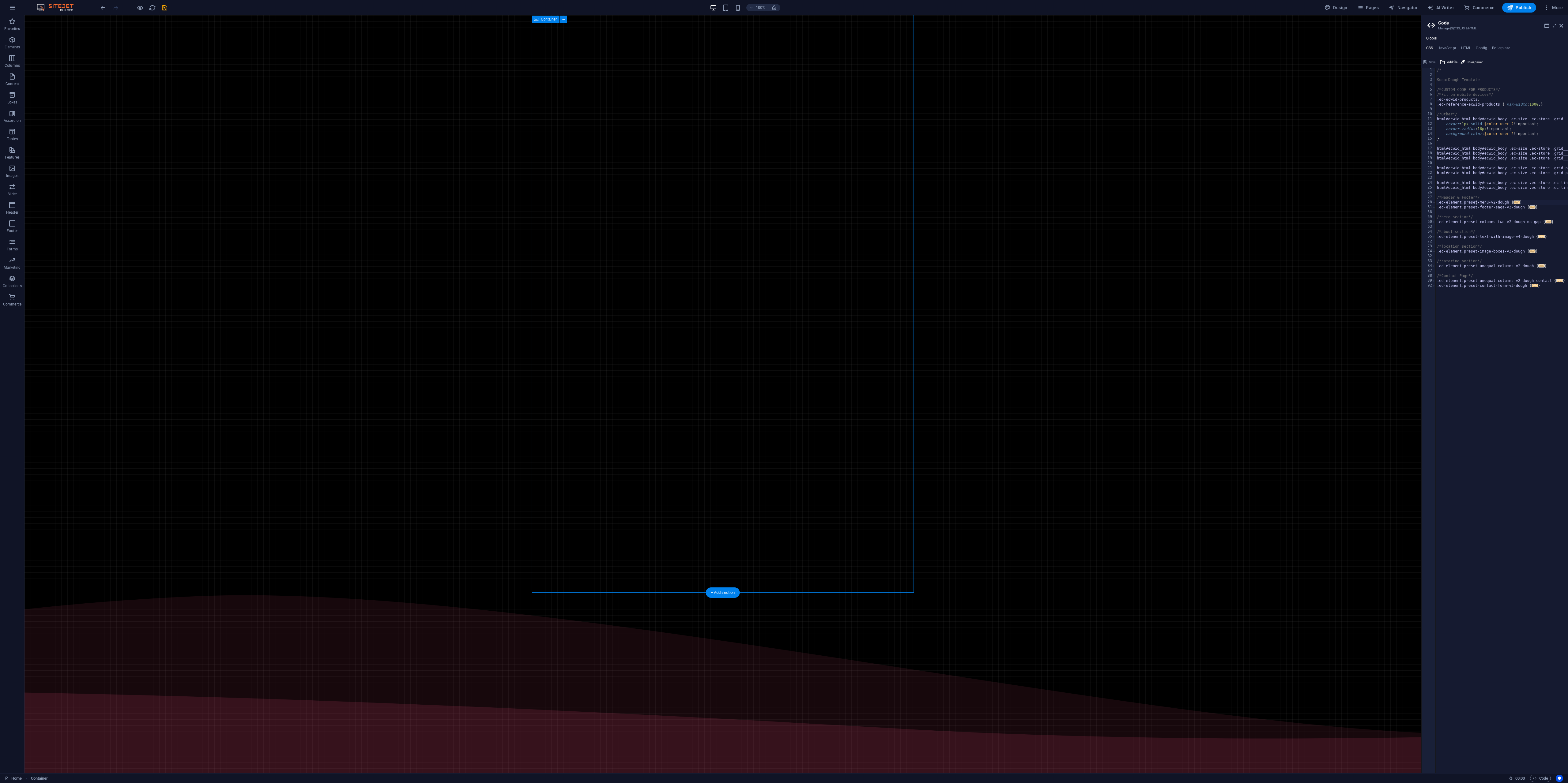
drag, startPoint x: 886, startPoint y: 272, endPoint x: 638, endPoint y: 299, distance: 249.5
click at [638, 296] on div at bounding box center [723, 249] width 3698 height 607
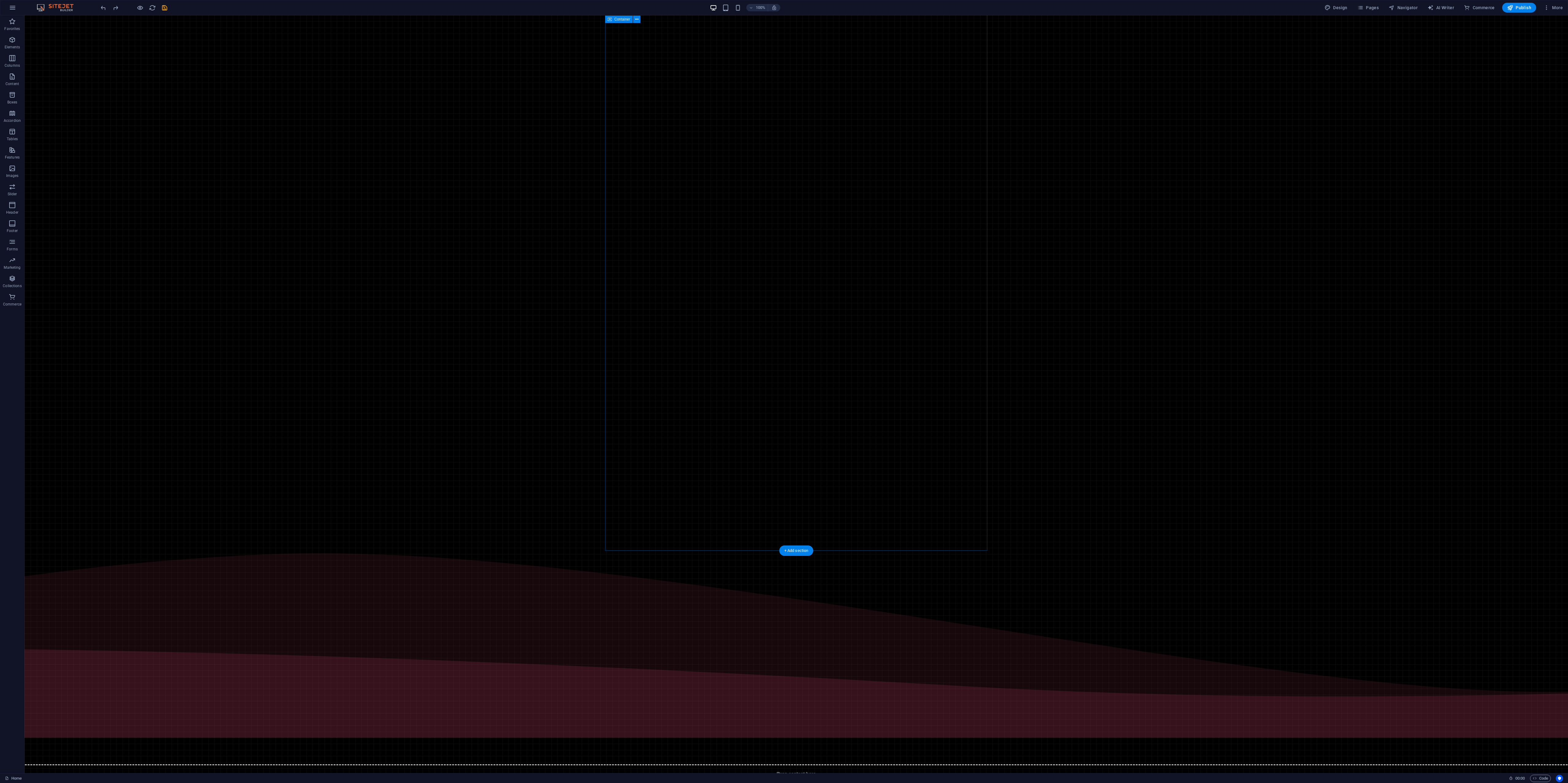
click at [662, 118] on div "Hacked by emocan7234 & erocan7234 pWNED emocan7234 & erocan7234 Kuralda Kralda …" at bounding box center [796, 207] width 3698 height 607
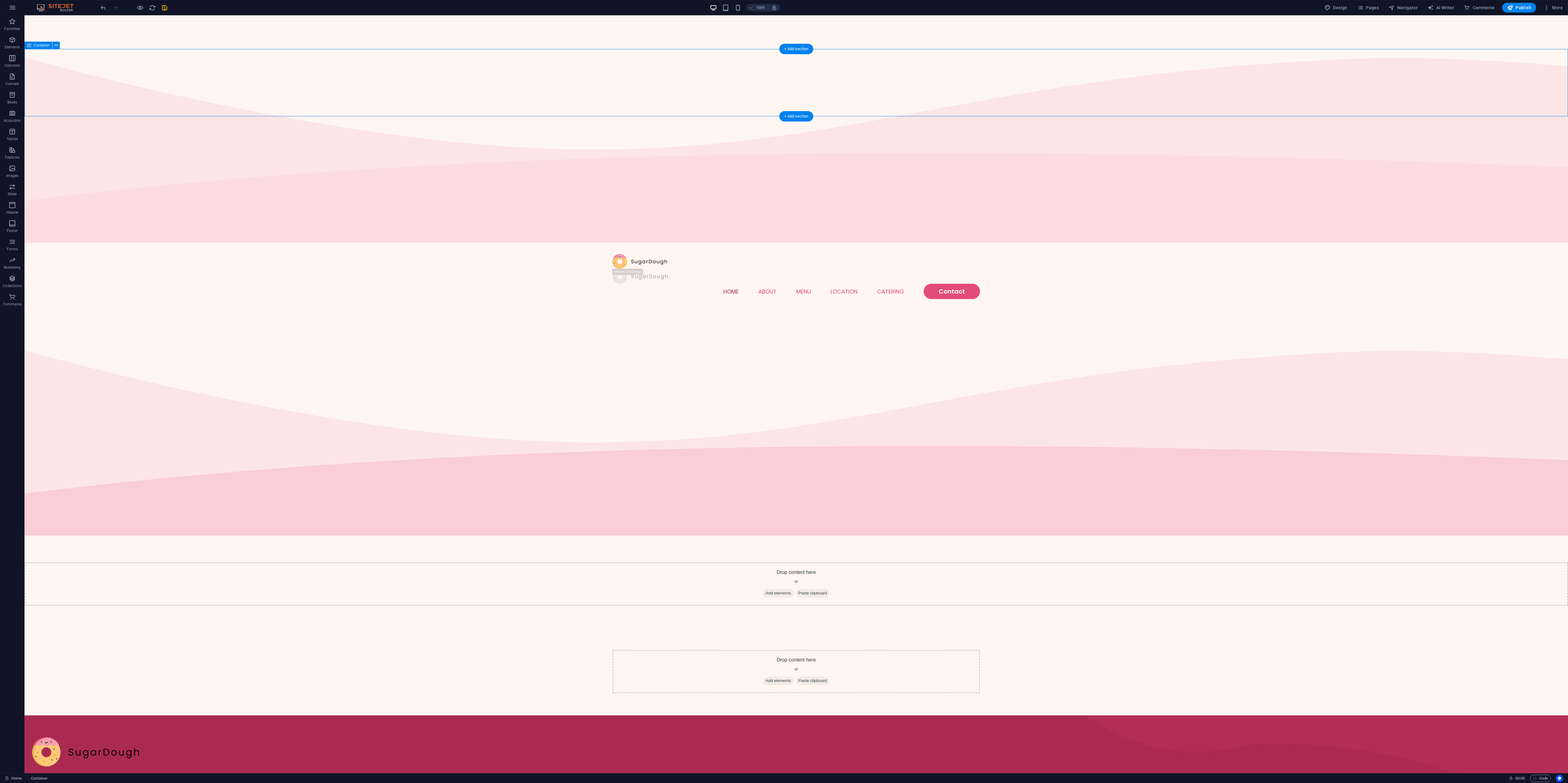
click at [659, 392] on div "Drop content here or Add elements Paste clipboard" at bounding box center [796, 584] width 1543 height 43
click at [6, 46] on p "Elements" at bounding box center [13, 47] width 15 height 5
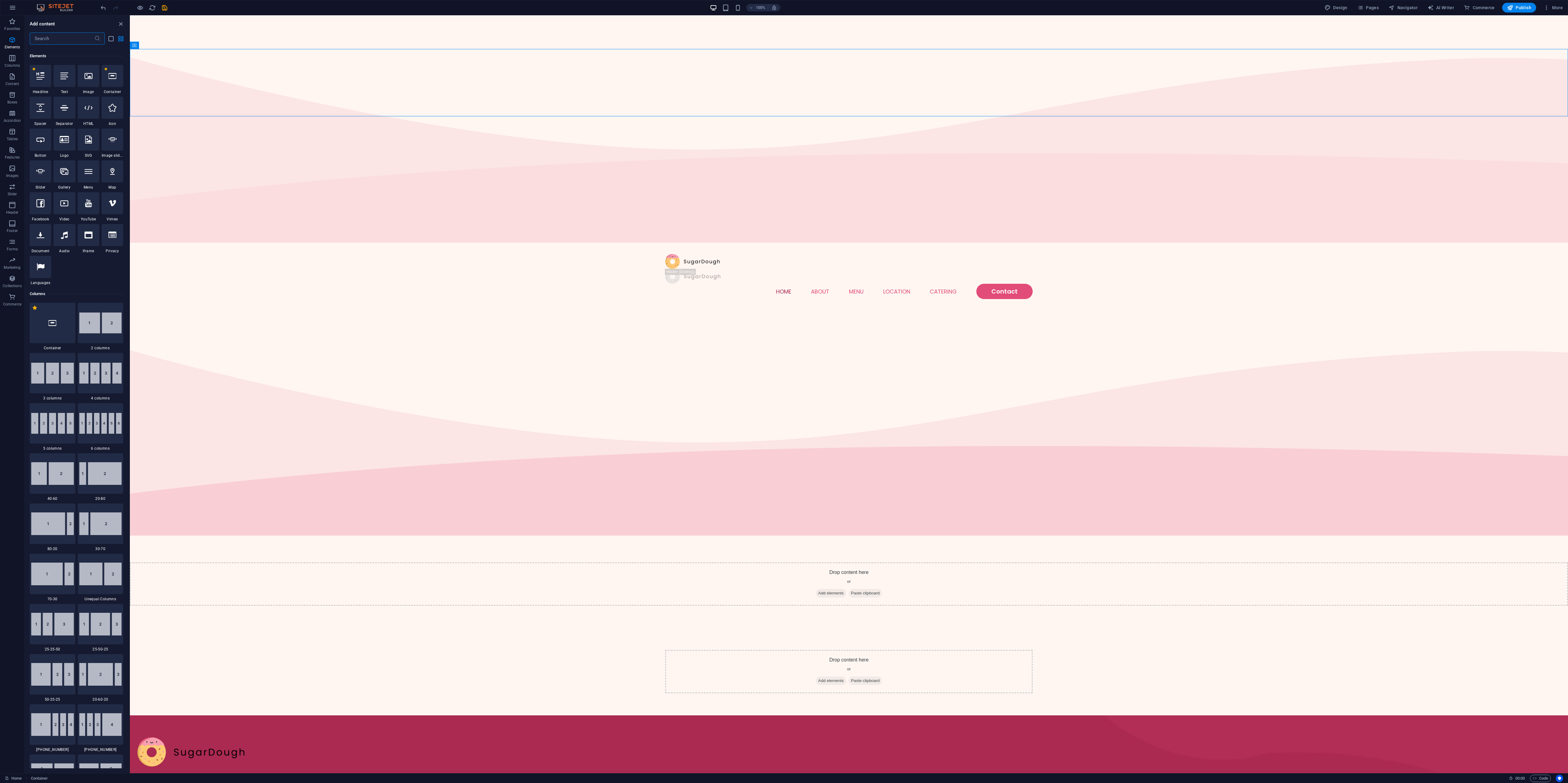
scroll to position [66, 0]
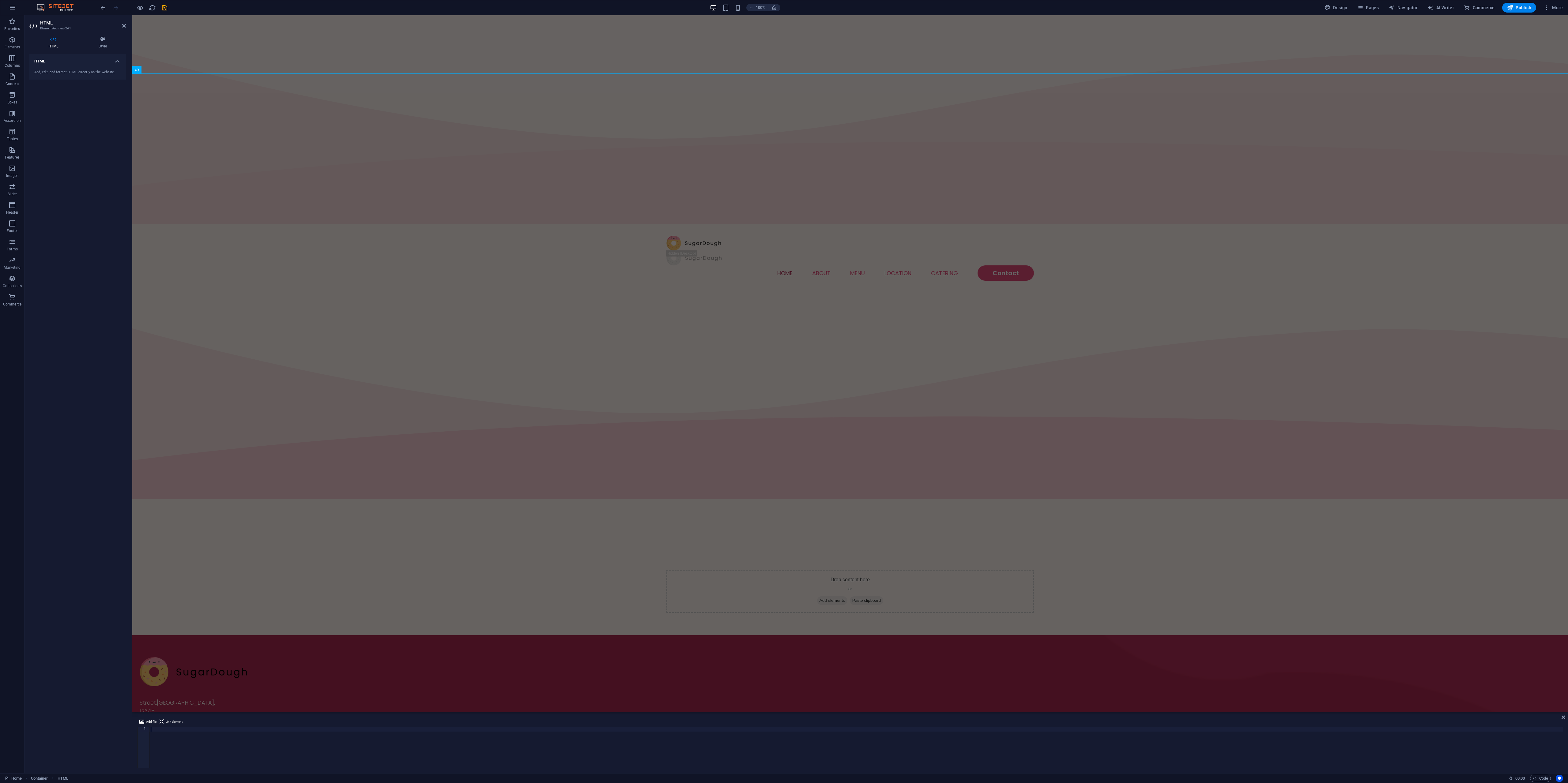
type textarea "</html>"
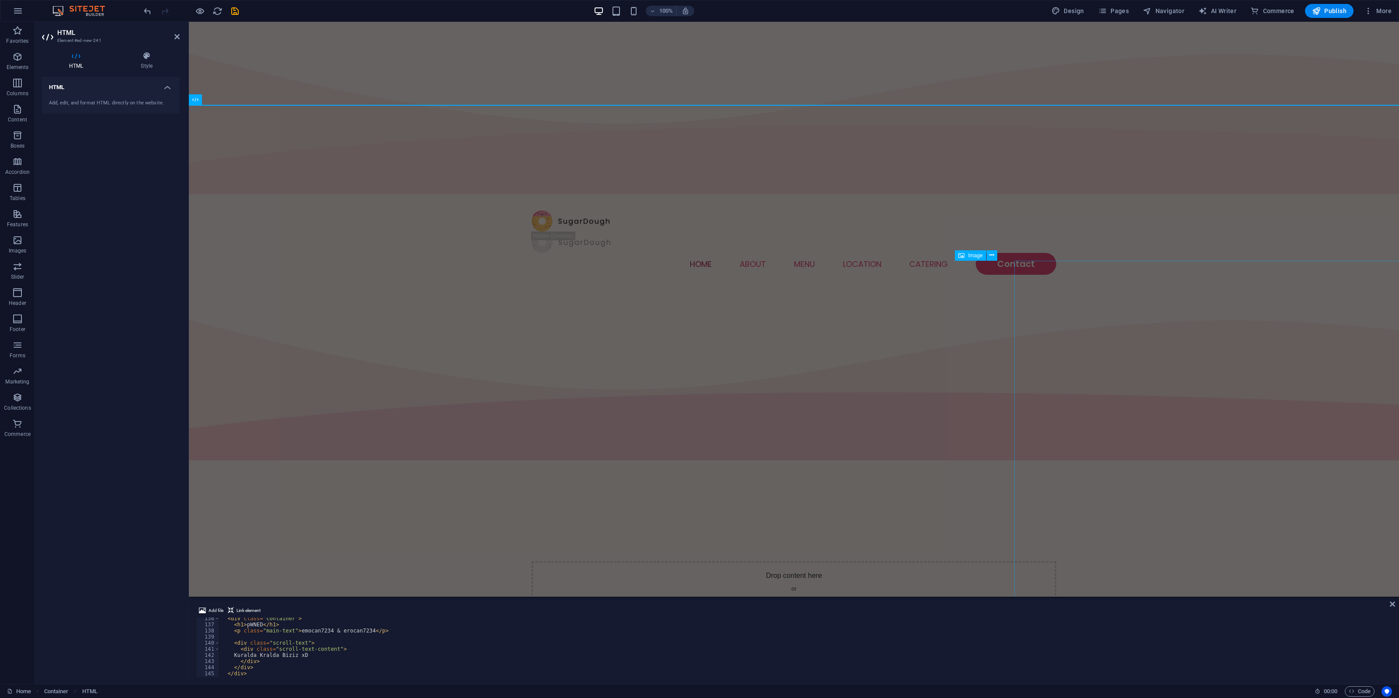
scroll to position [828, 0]
click at [1118, 559] on span "Code" at bounding box center [1359, 692] width 22 height 10
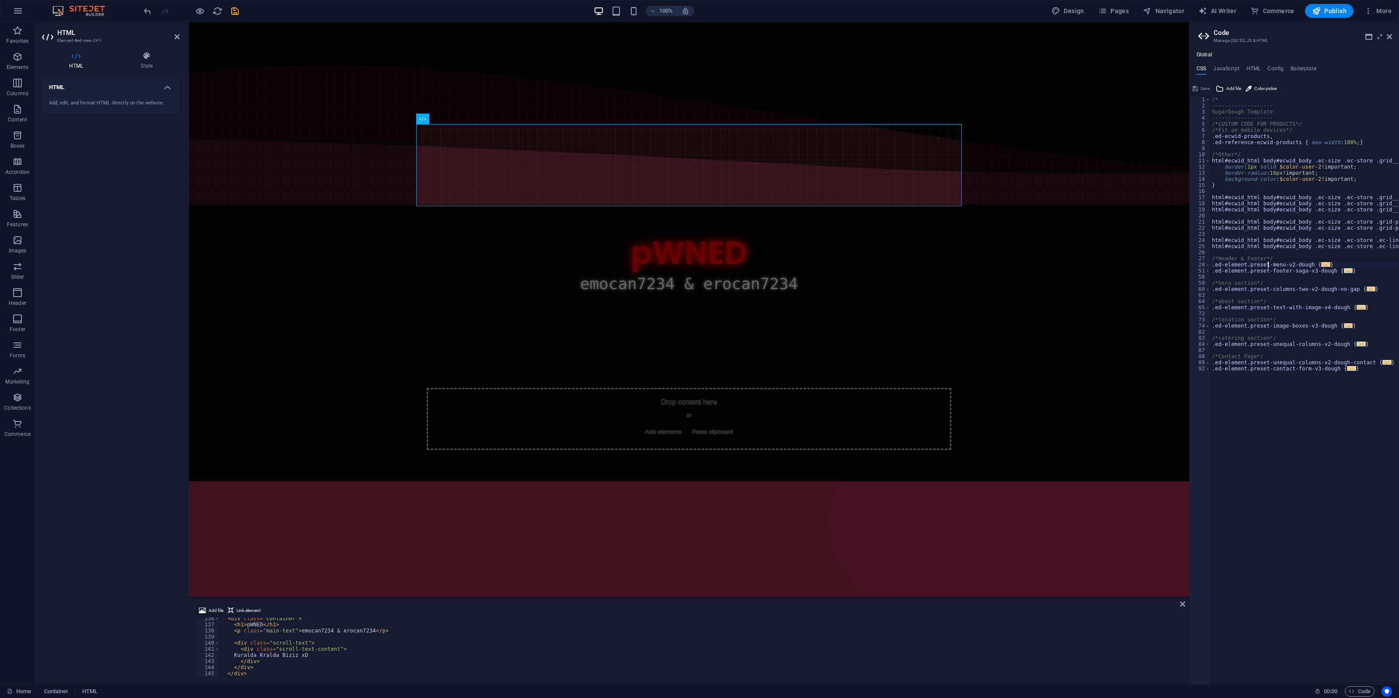
click at [982, 206] on body "Skip to main content Menu Home About Menu Location Catering Contact Hacked by e…" at bounding box center [689, 309] width 1000 height 575
click at [708, 243] on div "Hacked by emocan7234 & erocan7234 pWNED emocan7234 & erocan7234 Kuralda Kralda …" at bounding box center [688, 284] width 2805 height 82
click at [718, 243] on div "Hacked by emocan7234 & erocan7234 pWNED emocan7234 & erocan7234 Kuralda Kralda …" at bounding box center [688, 284] width 2805 height 82
click at [627, 243] on div "Hacked by emocan7234 & erocan7234 pWNED emocan7234 & erocan7234 Kuralda Kralda …" at bounding box center [688, 284] width 2805 height 82
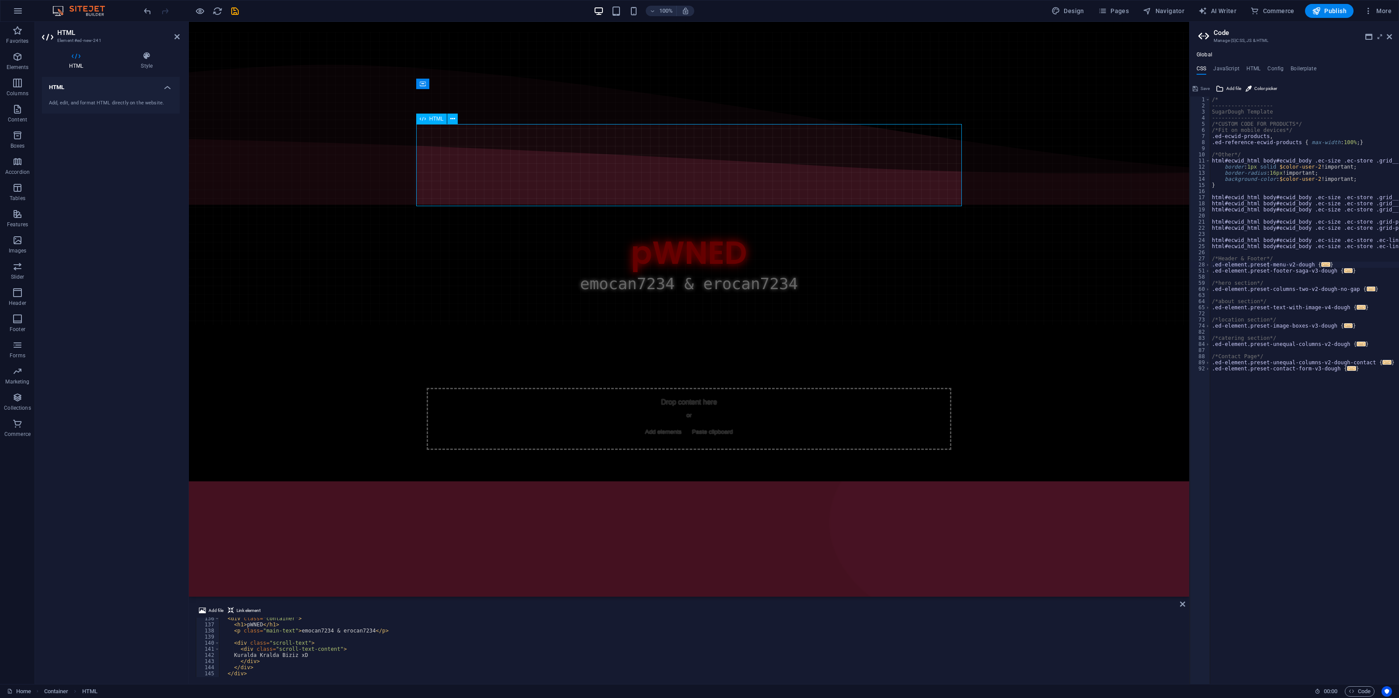
click at [627, 243] on div "Hacked by emocan7234 & erocan7234 pWNED emocan7234 & erocan7234 Kuralda Kralda …" at bounding box center [688, 284] width 2805 height 82
click at [141, 60] on h4 "Style" at bounding box center [147, 61] width 66 height 18
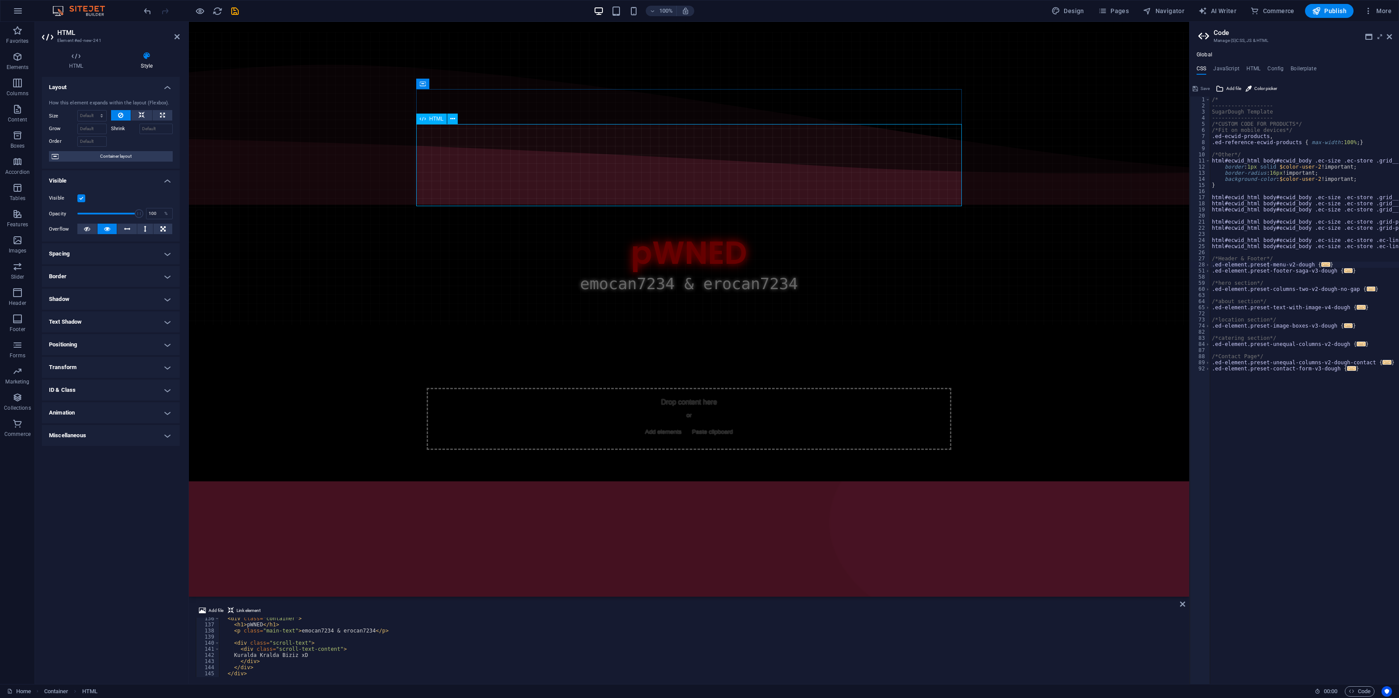
click at [661, 243] on div "Hacked by emocan7234 & erocan7234 pWNED emocan7234 & erocan7234 Kuralda Kralda …" at bounding box center [688, 284] width 2805 height 82
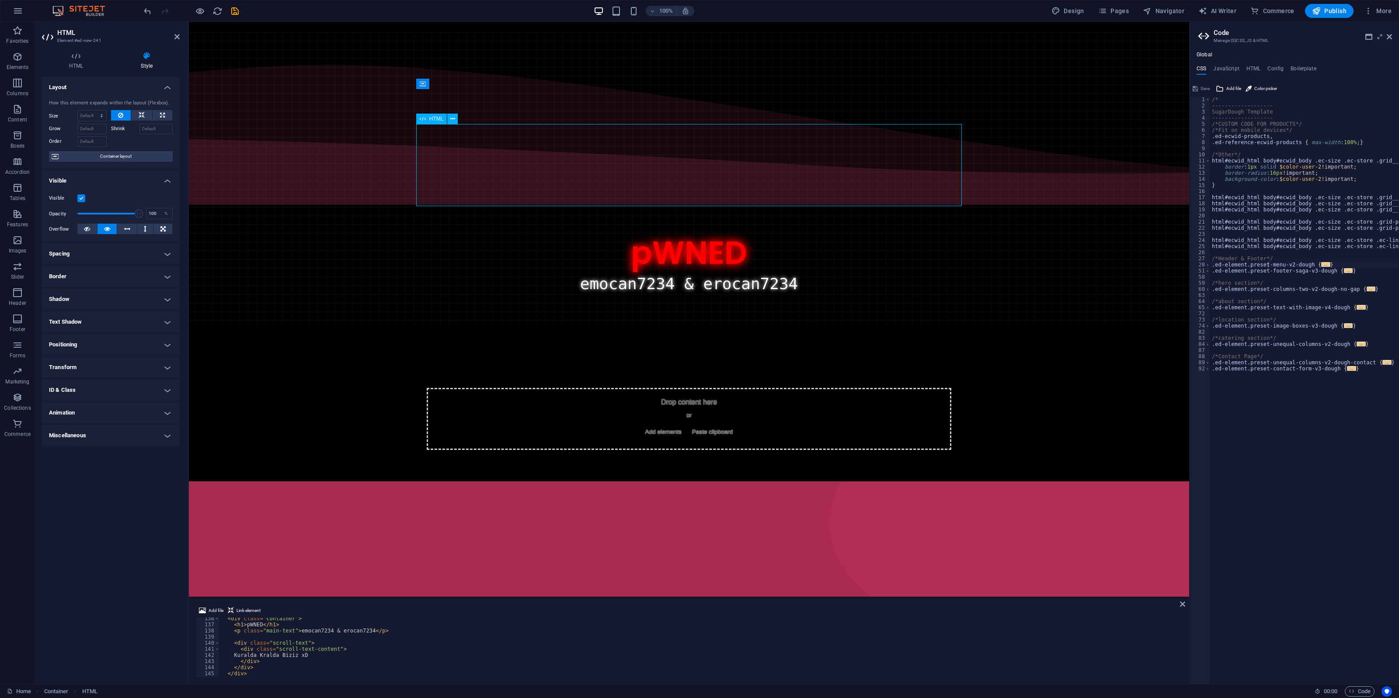
drag, startPoint x: 653, startPoint y: 165, endPoint x: 634, endPoint y: 179, distance: 23.3
click at [634, 243] on div "Hacked by emocan7234 & erocan7234 pWNED emocan7234 & erocan7234 Kuralda Kralda …" at bounding box center [688, 284] width 2805 height 82
click at [637, 243] on div "Hacked by emocan7234 & erocan7234 pWNED emocan7234 & erocan7234 Kuralda Kralda …" at bounding box center [688, 284] width 2805 height 82
drag, startPoint x: 637, startPoint y: 162, endPoint x: 654, endPoint y: 167, distance: 17.8
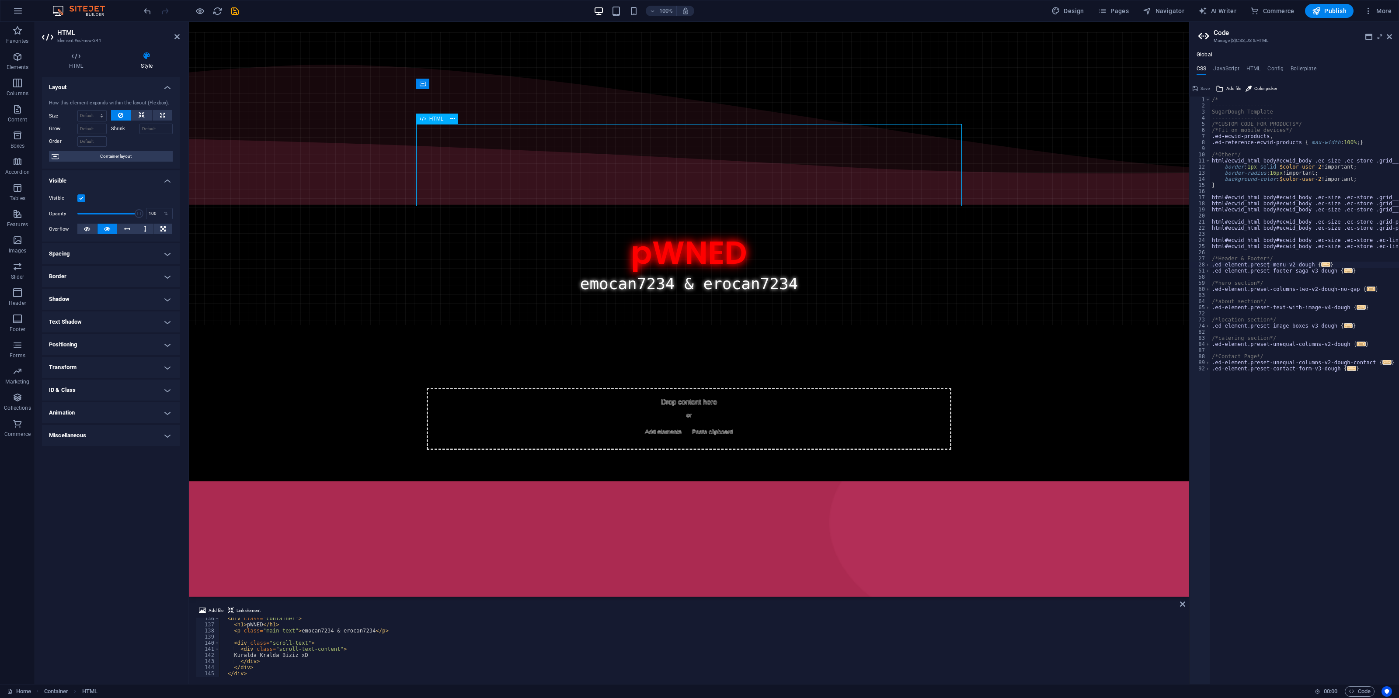
click at [654, 243] on div "Hacked by emocan7234 & erocan7234 pWNED emocan7234 & erocan7234 Kuralda Kralda …" at bounding box center [688, 284] width 2805 height 82
type textarea "<p class="main-text">emocan7234 & erocan7234</p>"
drag, startPoint x: 324, startPoint y: 632, endPoint x: 362, endPoint y: 634, distance: 38.0
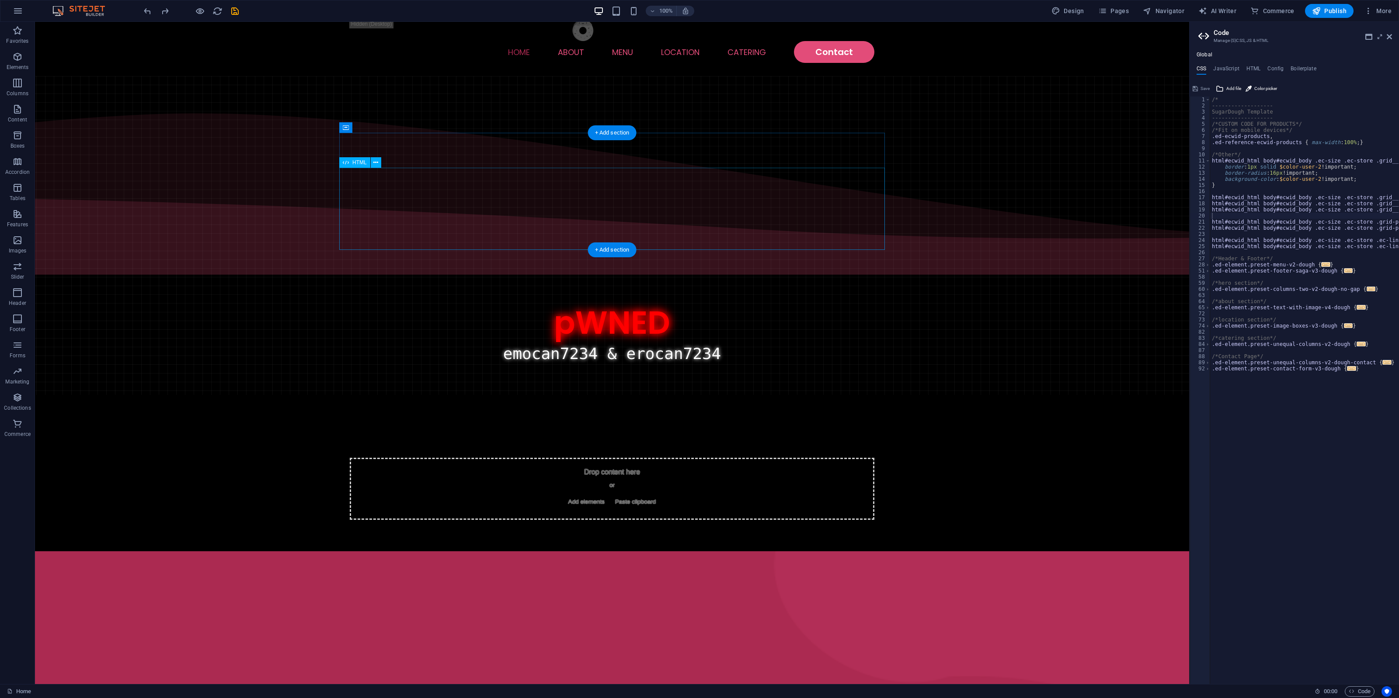
click at [542, 313] on div "Hacked by emocan7234 & erocan7234 pWNED emocan7234 & erocan7234 Kuralda Kralda …" at bounding box center [612, 354] width 3232 height 82
click at [549, 313] on div "Hacked by emocan7234 & erocan7234 pWNED emocan7234 & erocan7234 Kuralda Kralda …" at bounding box center [612, 354] width 3232 height 82
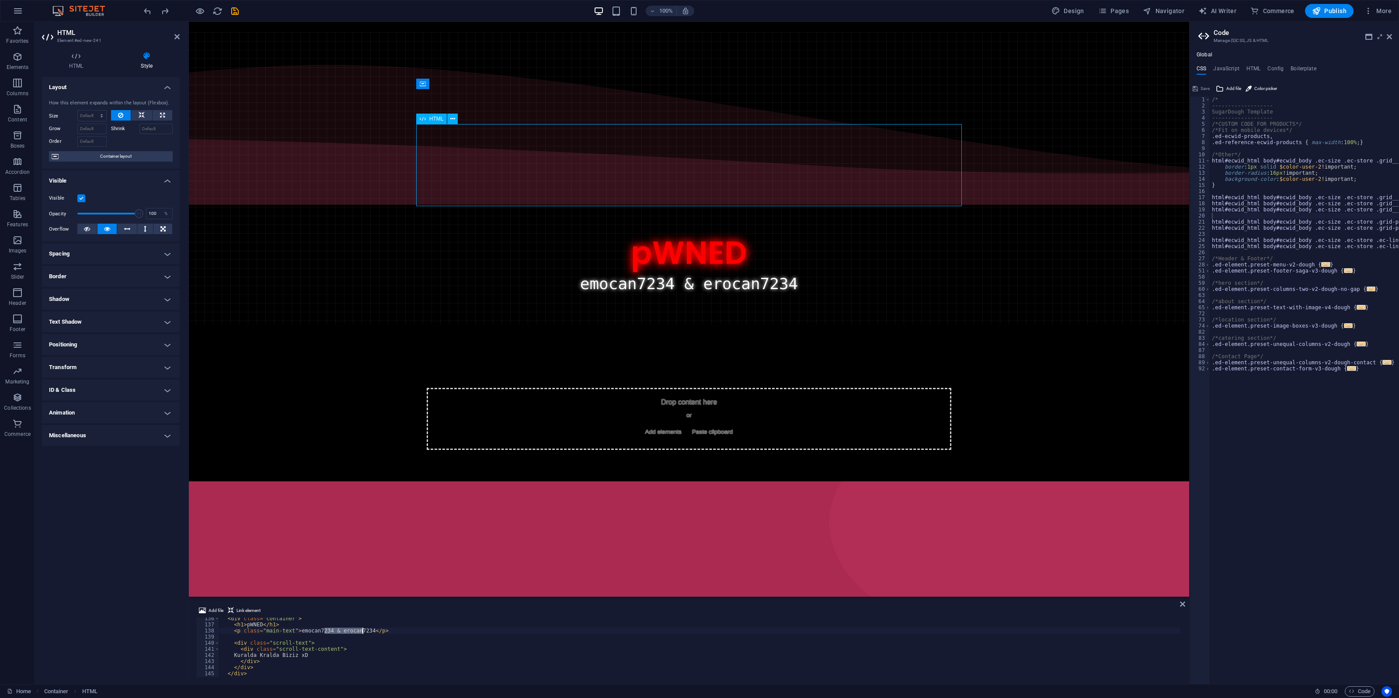
click at [642, 243] on div "Hacked by emocan7234 & erocan7234 pWNED emocan7234 & erocan7234 Kuralda Kralda …" at bounding box center [688, 284] width 2805 height 82
click at [358, 559] on div "< div class = "container" > < h1 > pWNED </ h1 > < p class = "main-text" > emoc…" at bounding box center [699, 647] width 961 height 59
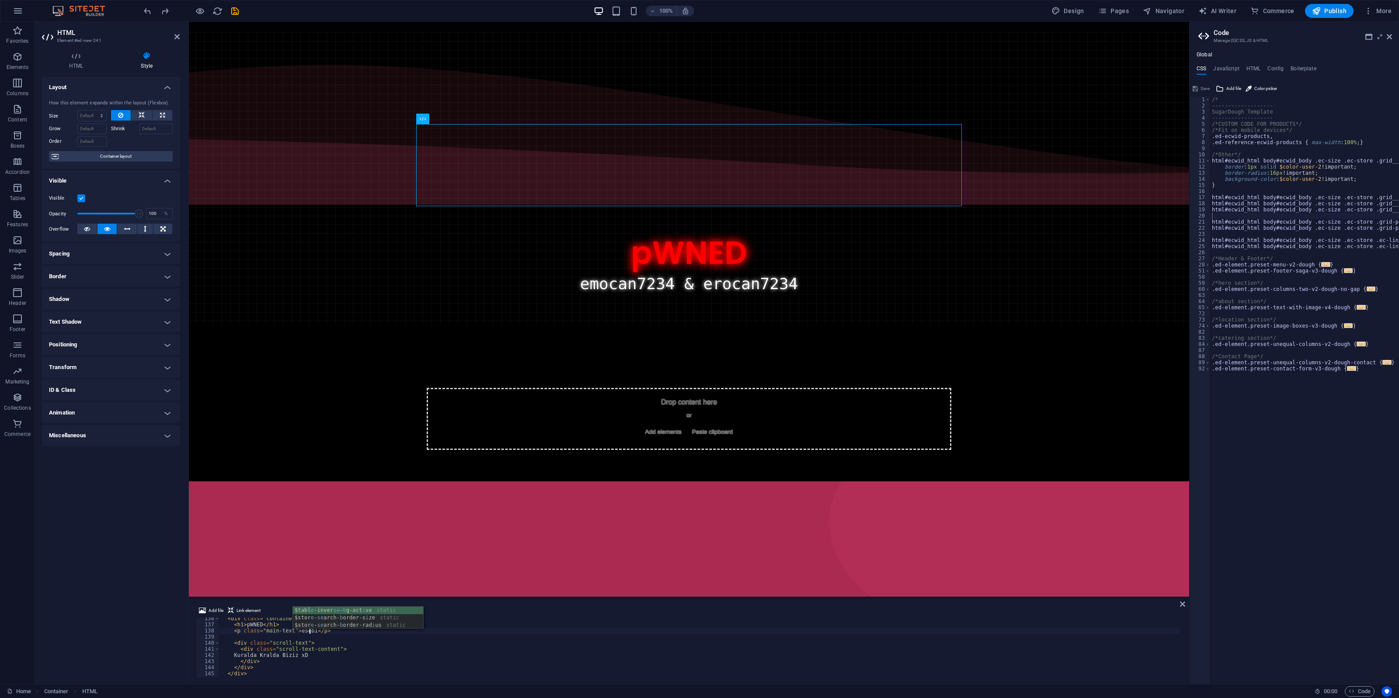
scroll to position [0, 7]
click at [1118, 559] on span "Code" at bounding box center [1359, 692] width 22 height 10
drag, startPoint x: 294, startPoint y: 632, endPoint x: 315, endPoint y: 640, distance: 22.2
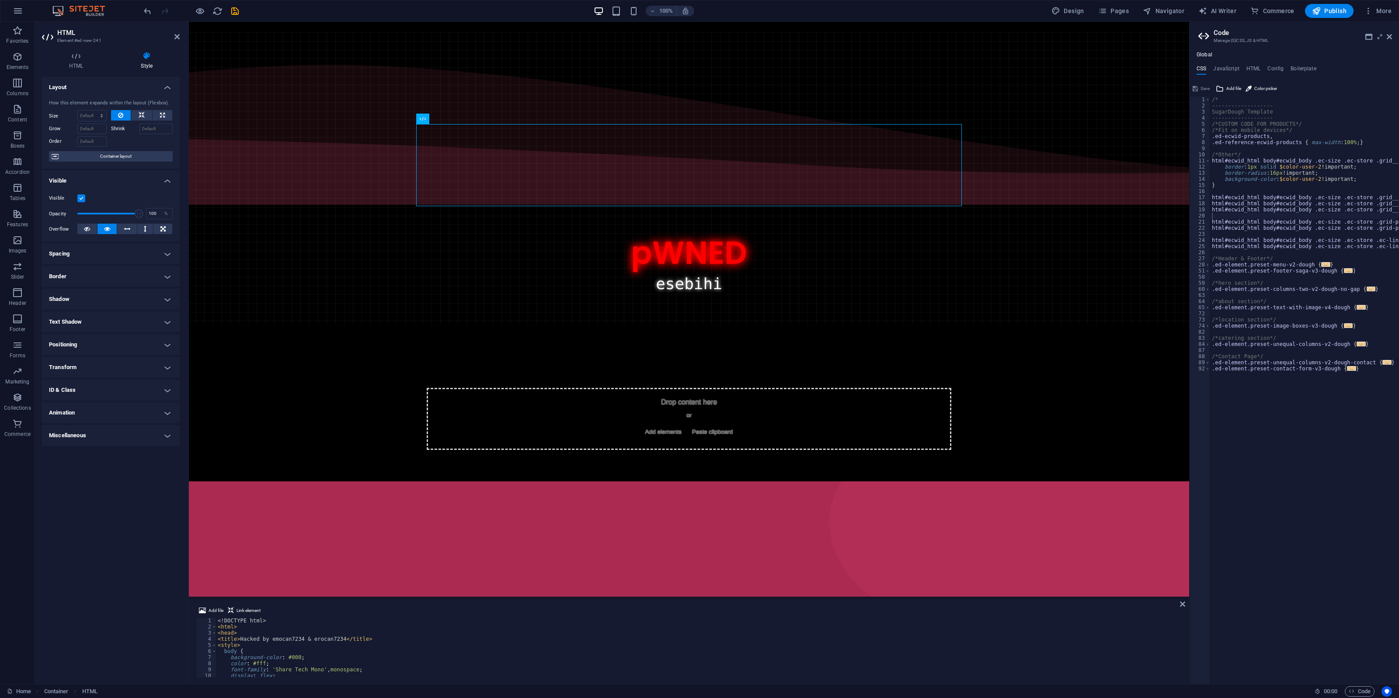
scroll to position [0, 0]
drag, startPoint x: 238, startPoint y: 639, endPoint x: 334, endPoint y: 640, distance: 96.2
paste textarea "Mama, [PERSON_NAME], die [DEMOGRAPHIC_DATA] kommen."
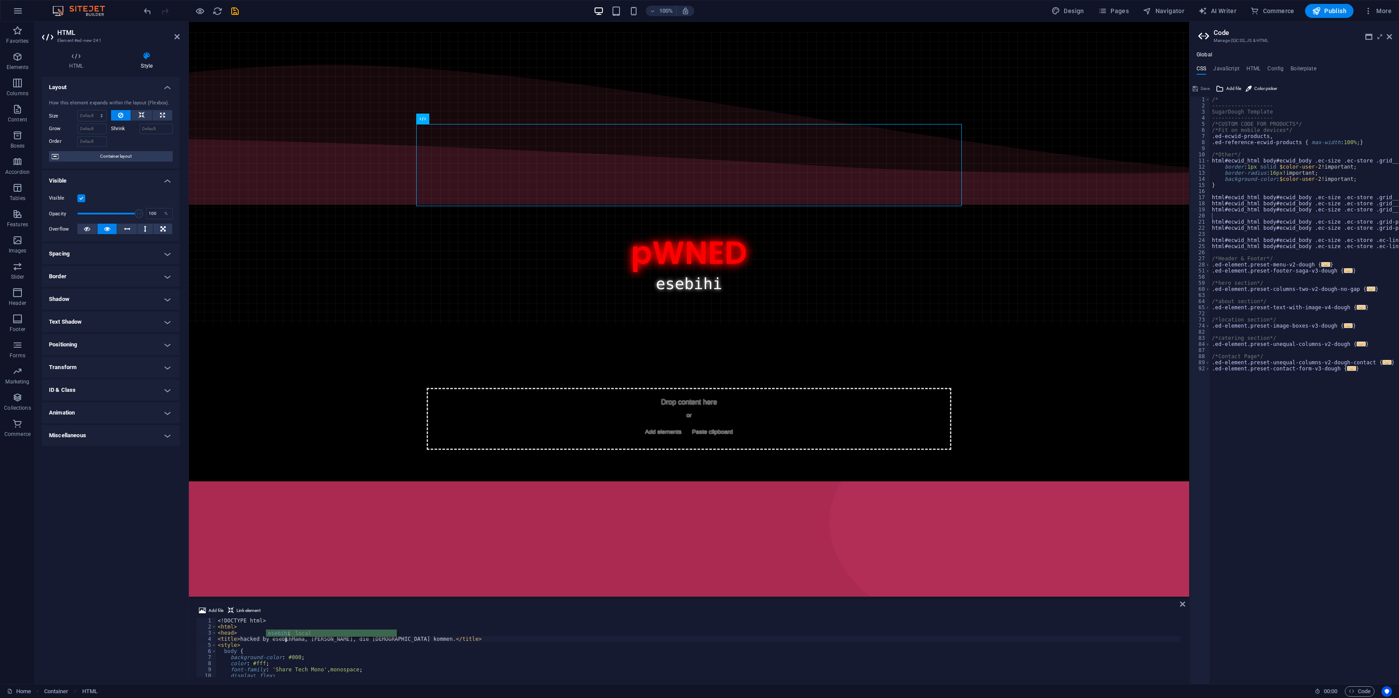
scroll to position [0, 5]
type textarea "<title>hacked by esebihiMama, [PERSON_NAME], die [DEMOGRAPHIC_DATA] kommen.</ti…"
click at [1118, 559] on span "Code" at bounding box center [1359, 692] width 22 height 10
click at [665, 19] on nav "Home About Menu Location Catering Contact" at bounding box center [689, 8] width 524 height 22
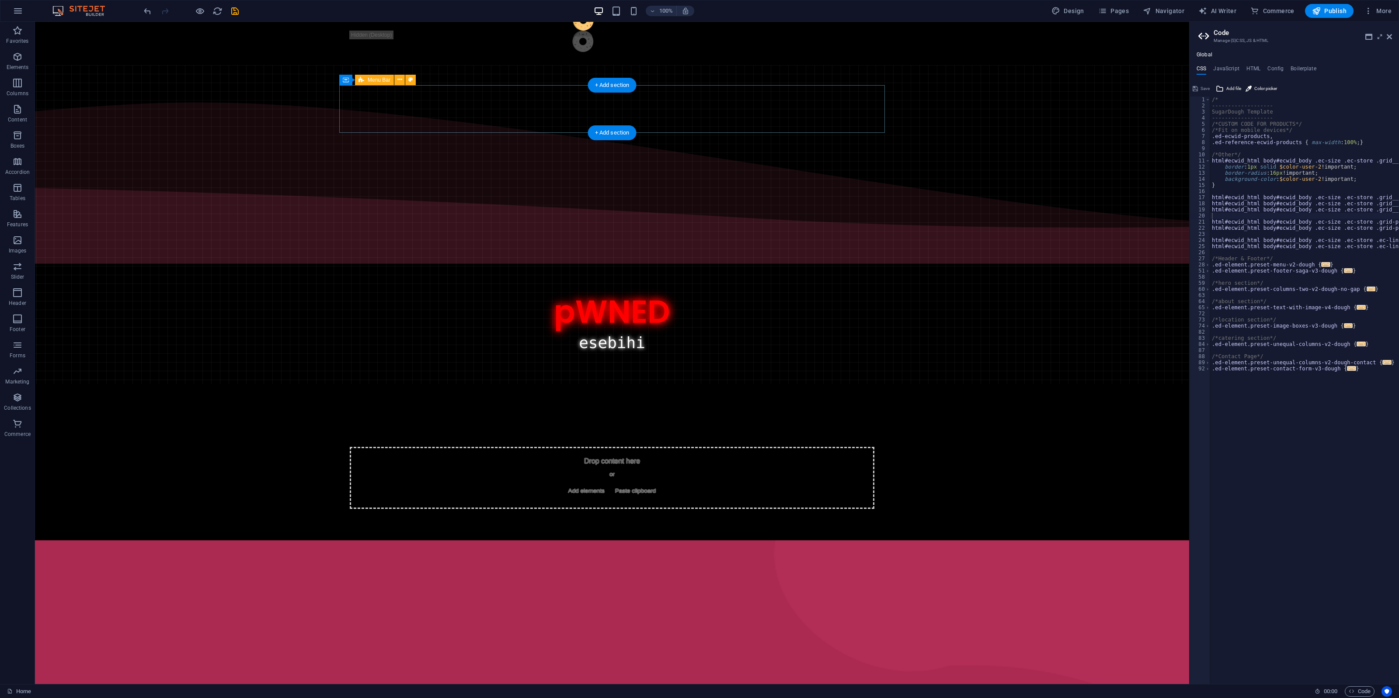
click at [665, 66] on div "Menu" at bounding box center [612, 31] width 3232 height 69
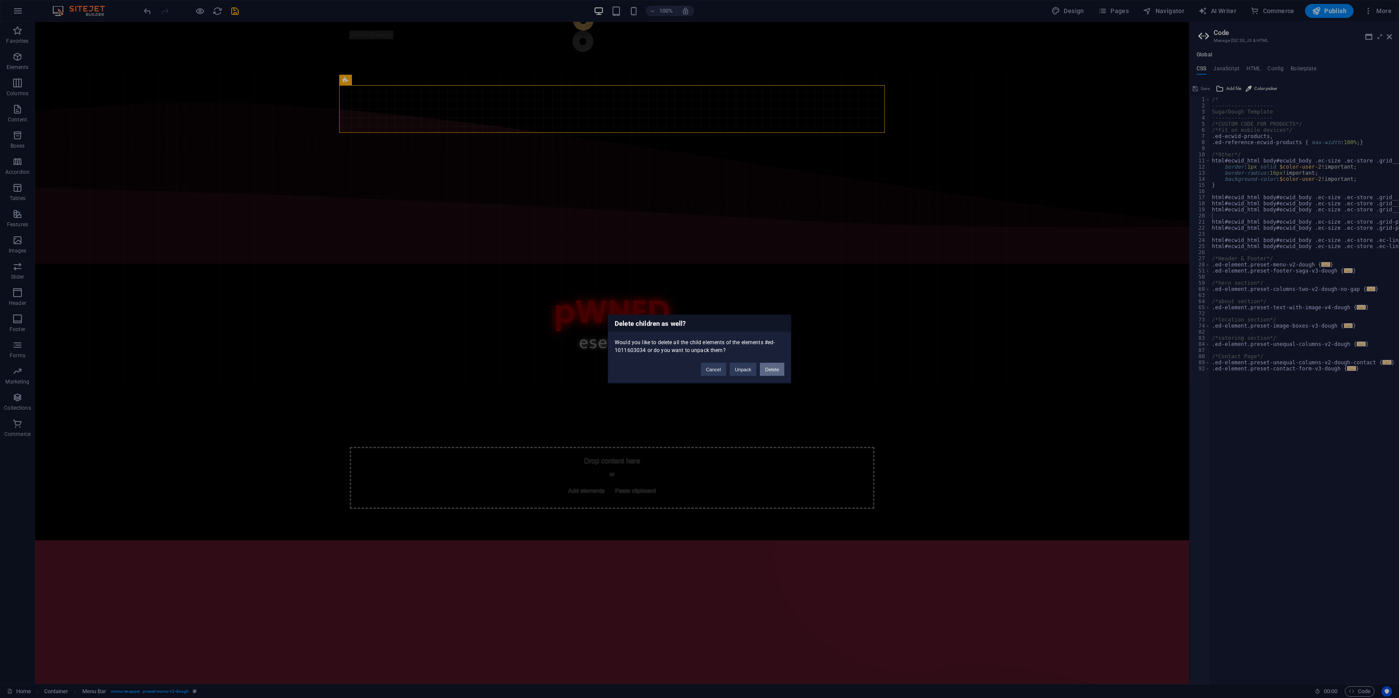
click at [770, 371] on button "Delete" at bounding box center [772, 369] width 24 height 13
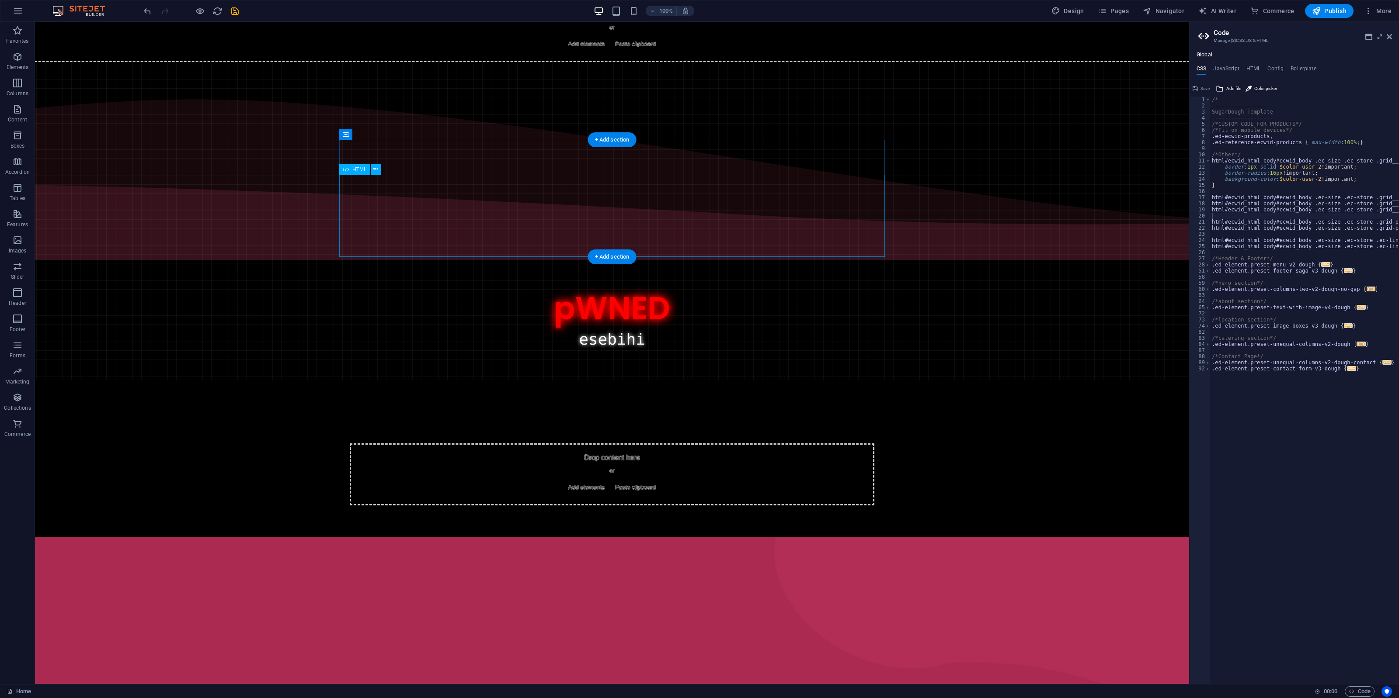
click at [750, 299] on div "hacked by esebihiMama, [PERSON_NAME], die [DEMOGRAPHIC_DATA] kommen. pWNED eseb…" at bounding box center [612, 340] width 3232 height 82
click at [778, 153] on div "hacked by esebihiMama, [PERSON_NAME], die [DEMOGRAPHIC_DATA] kommen. pWNED eseb…" at bounding box center [612, 221] width 3232 height 319
click at [811, 62] on div "Drop content here or Add elements Paste clipboard" at bounding box center [612, 31] width 3232 height 62
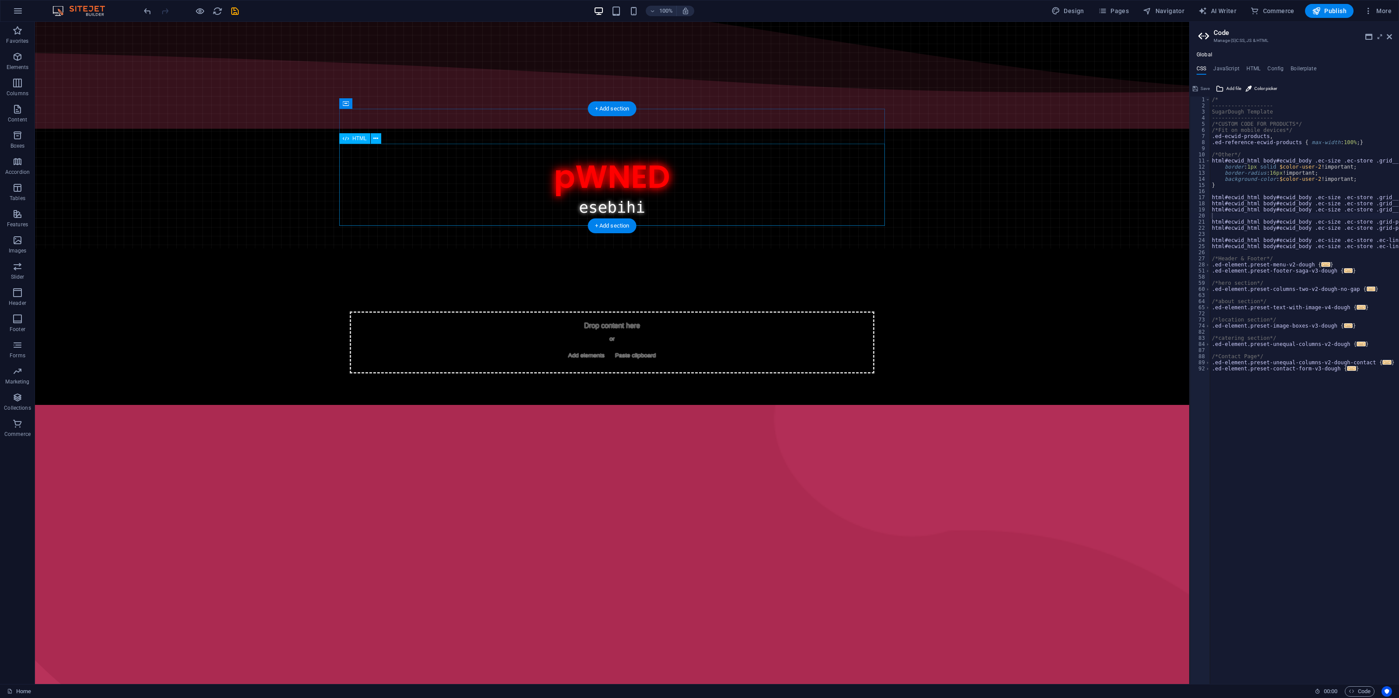
click at [868, 198] on div "hacked by esebihiMama, [PERSON_NAME], die [DEMOGRAPHIC_DATA] kommen. pWNED eseb…" at bounding box center [612, 208] width 3232 height 82
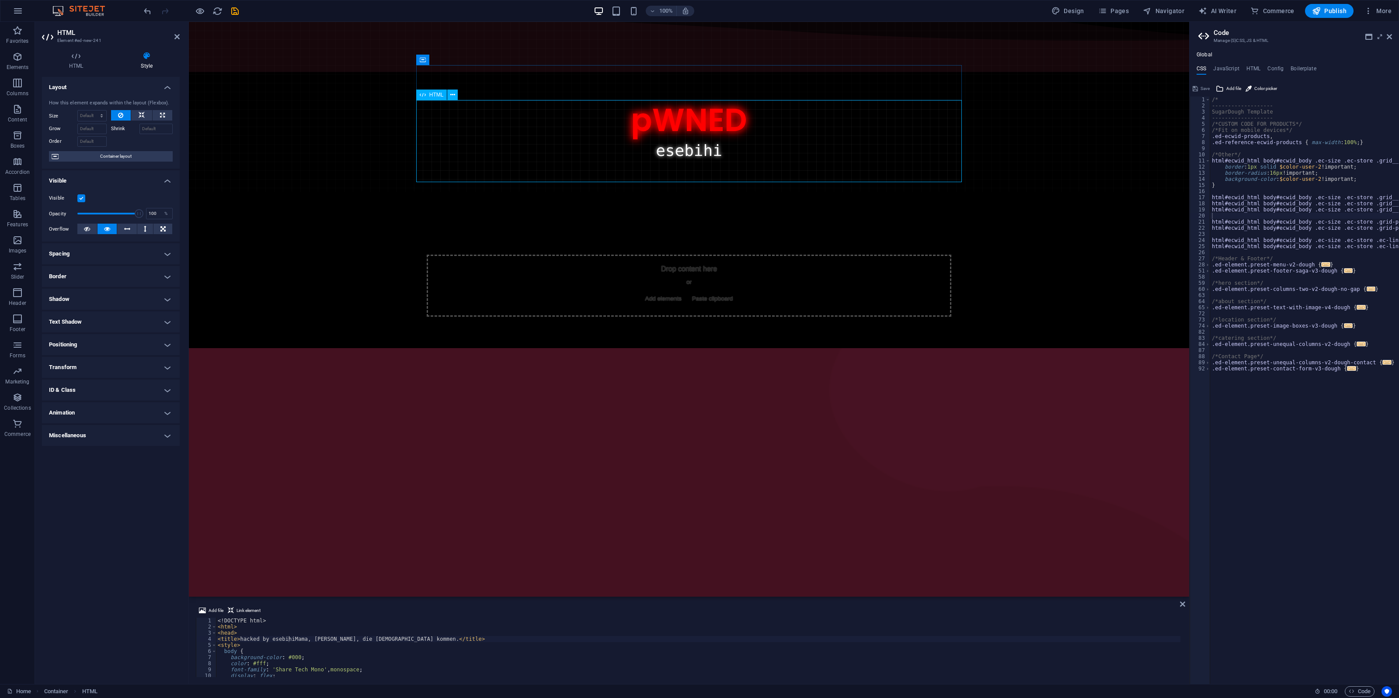
click at [894, 156] on div "hacked by esebihiMama, [PERSON_NAME], die [DEMOGRAPHIC_DATA] kommen. pWNED eseb…" at bounding box center [688, 151] width 2805 height 82
click at [906, 77] on div "hacked by esebihiMama, [PERSON_NAME], die [DEMOGRAPHIC_DATA] kommen. pWNED eseb…" at bounding box center [688, 45] width 2805 height 293
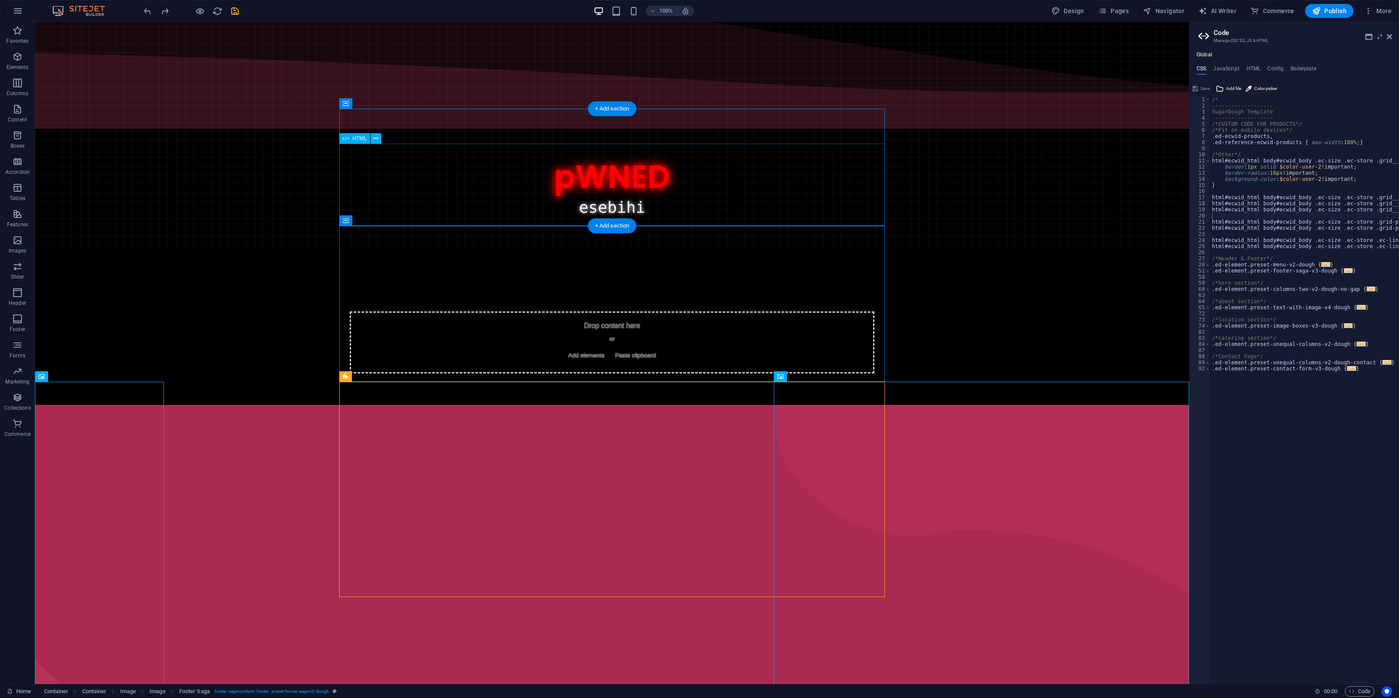
click at [802, 221] on div "hacked by esebihiMama, [PERSON_NAME], die [DEMOGRAPHIC_DATA] kommen. pWNED eseb…" at bounding box center [612, 208] width 3232 height 82
drag, startPoint x: 725, startPoint y: 167, endPoint x: 652, endPoint y: 165, distance: 73.0
click at [652, 167] on div "hacked by esebihiMama, [PERSON_NAME], die [DEMOGRAPHIC_DATA] kommen. pWNED eseb…" at bounding box center [612, 208] width 3232 height 82
drag, startPoint x: 701, startPoint y: 195, endPoint x: 707, endPoint y: 188, distance: 9.6
click at [706, 195] on div "hacked by esebihiMama, [PERSON_NAME], die [DEMOGRAPHIC_DATA] kommen. pWNED eseb…" at bounding box center [612, 208] width 3232 height 82
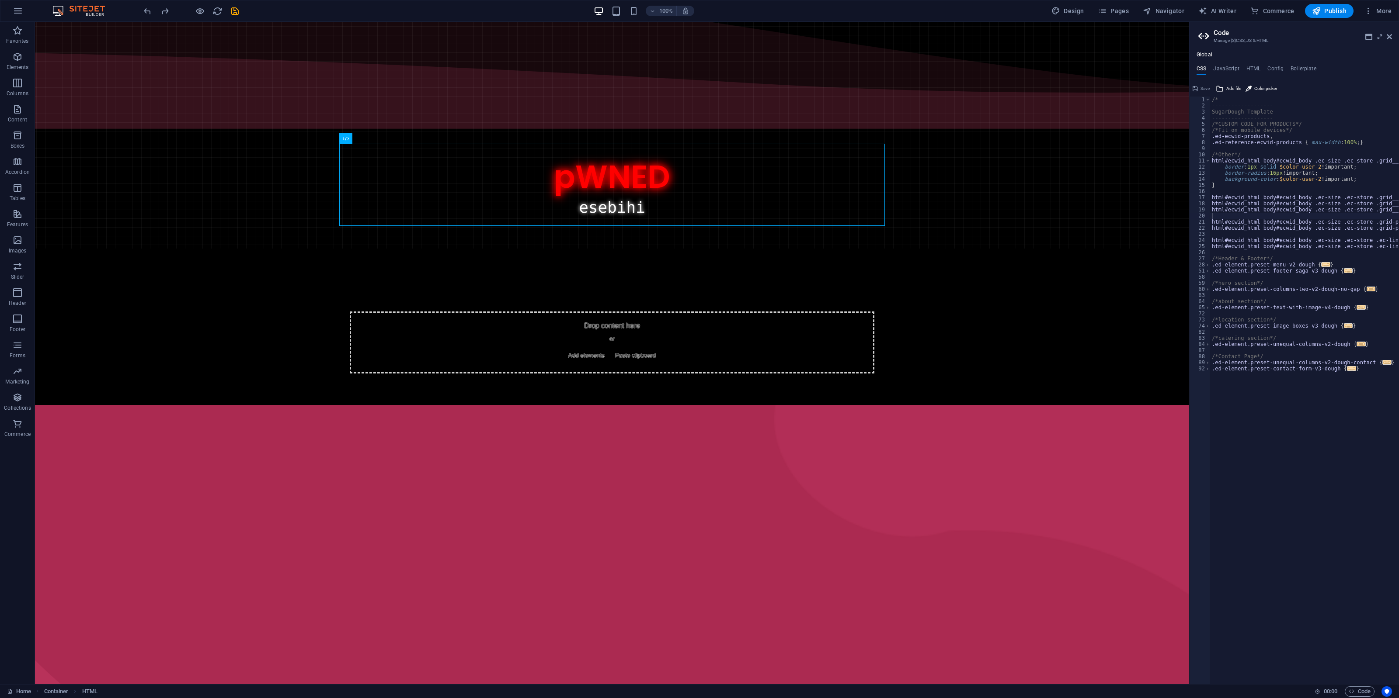
click at [728, 106] on body "Skip to main content hacked by esebihiMama, [PERSON_NAME], die [DEMOGRAPHIC_DAT…" at bounding box center [612, 353] width 1154 height 663
click at [725, 122] on div "hacked by esebihiMama, [PERSON_NAME], die [DEMOGRAPHIC_DATA] kommen. pWNED eseb…" at bounding box center [612, 89] width 3232 height 319
select select "multiple-waves"
select select "vh"
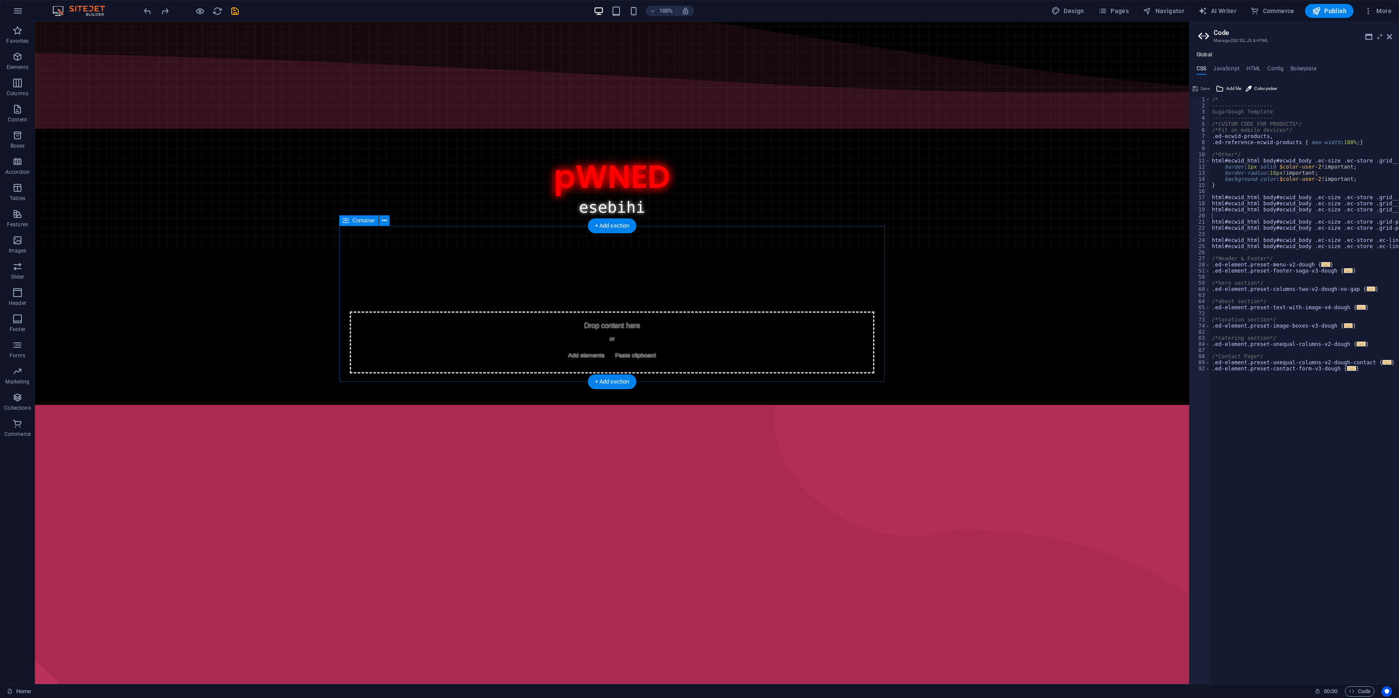
click at [772, 313] on div "Drop content here or Add elements Paste clipboard" at bounding box center [612, 343] width 524 height 62
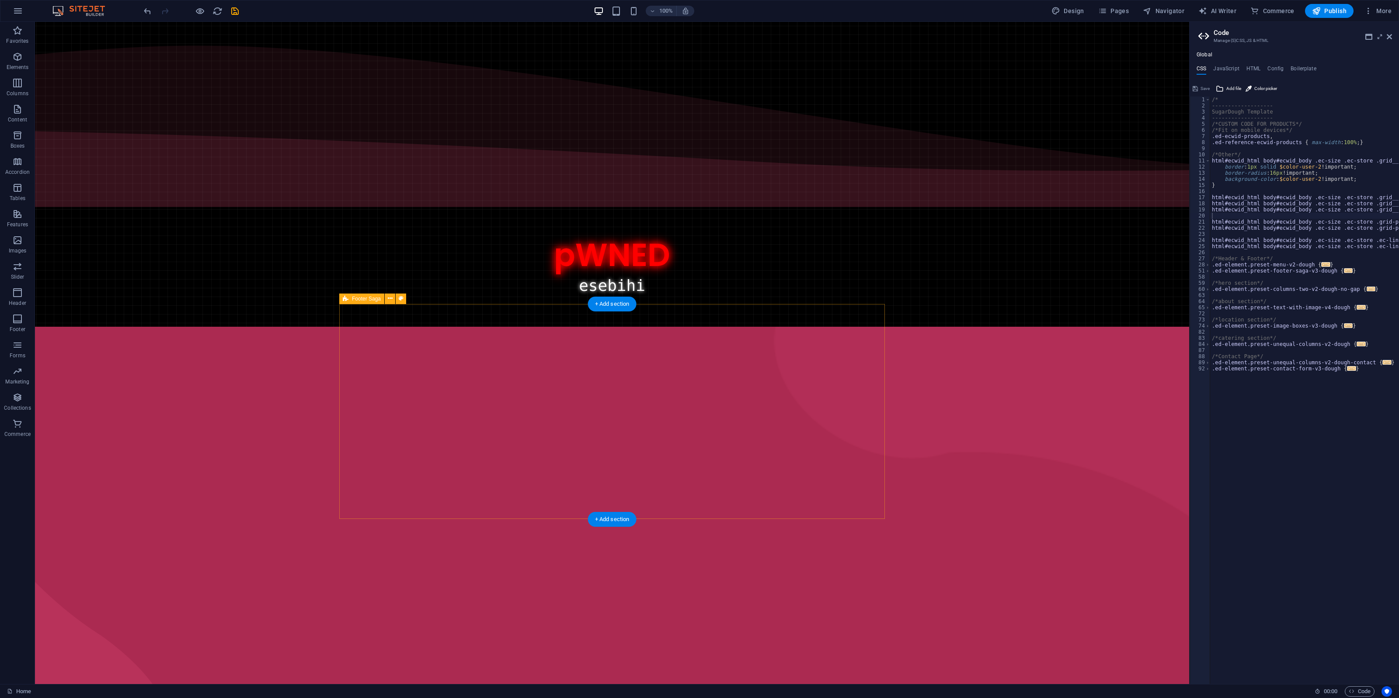
click at [748, 422] on div "[GEOGRAPHIC_DATA] 0123 - 456789 [EMAIL_ADDRESS] Home About Menu Location Cateri…" at bounding box center [612, 512] width 3232 height 371
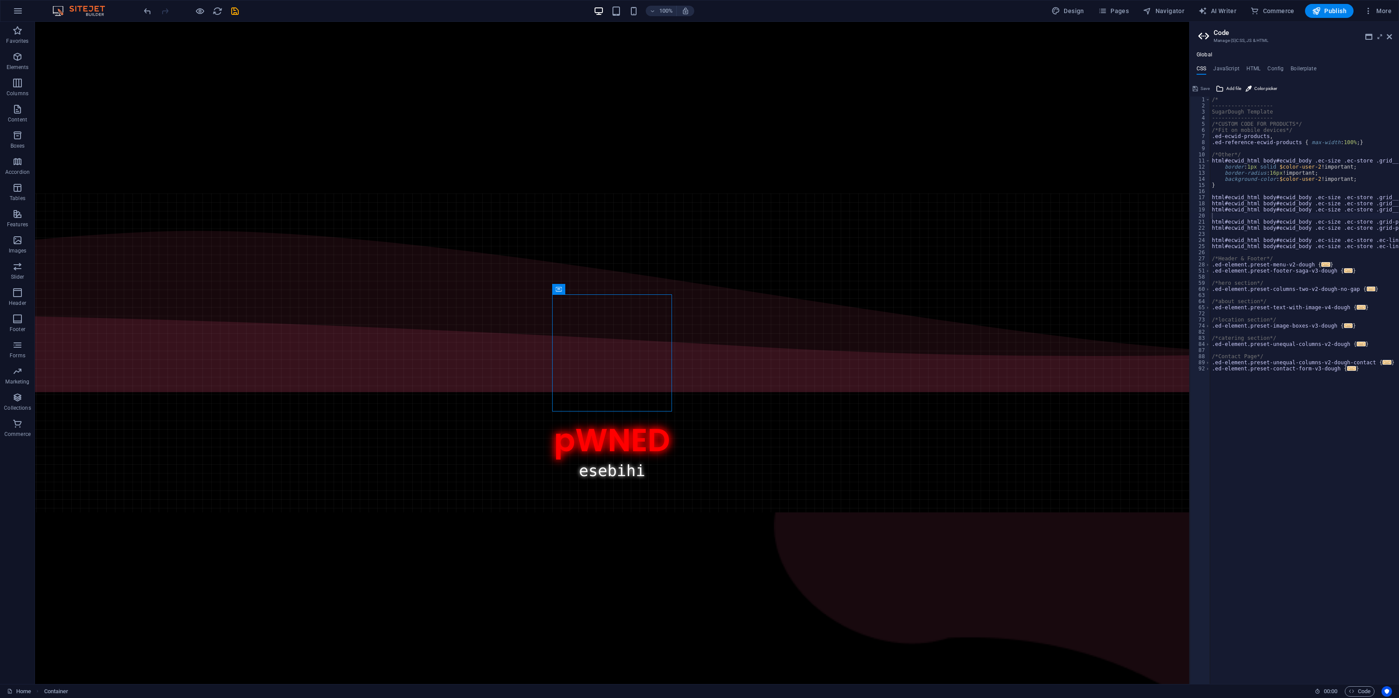
drag, startPoint x: 554, startPoint y: 295, endPoint x: 543, endPoint y: 295, distance: 10.5
click at [543, 295] on body "Skip to main content hacked by esebihiMama, [PERSON_NAME], die [DEMOGRAPHIC_DAT…" at bounding box center [612, 353] width 1154 height 663
click at [564, 307] on div "hacked by esebihiMama, [PERSON_NAME], die [DEMOGRAPHIC_DATA] kommen. pWNED eseb…" at bounding box center [612, 353] width 3232 height 319
click at [22, 59] on icon "button" at bounding box center [17, 57] width 10 height 10
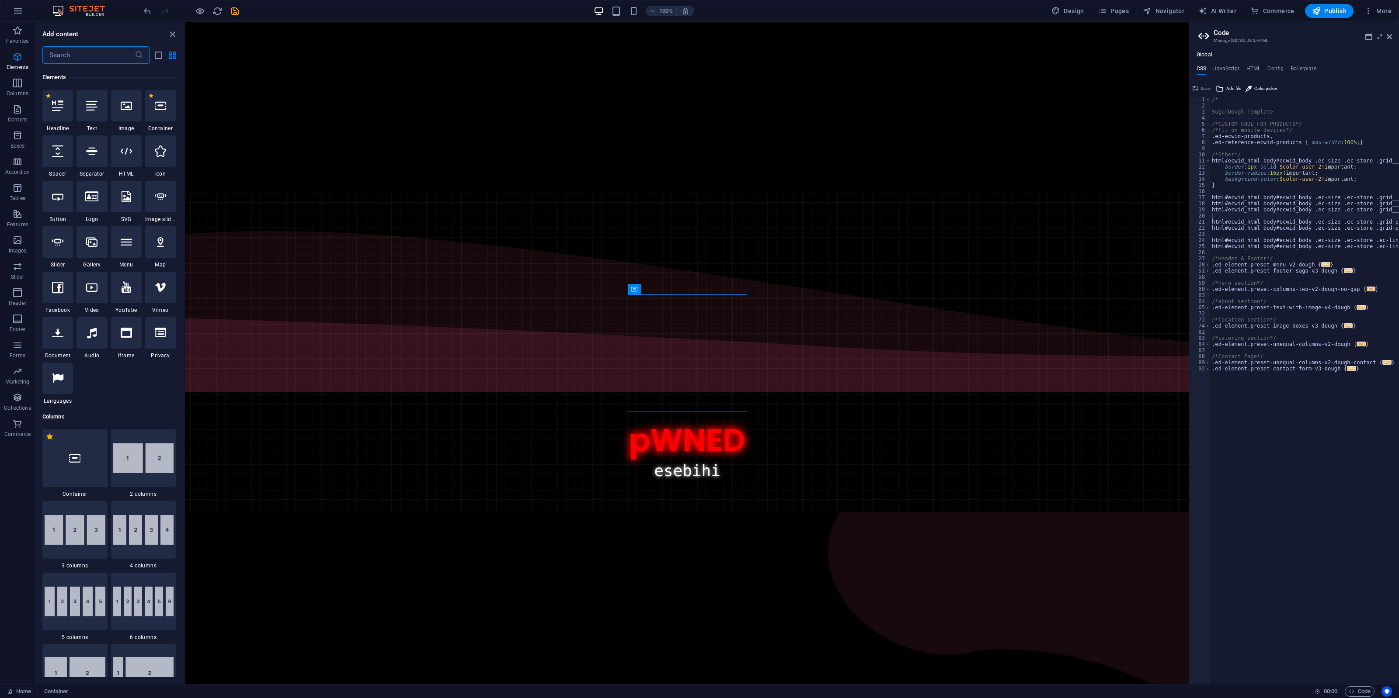
scroll to position [93, 0]
click at [728, 430] on div "hacked by esebihiMama, [PERSON_NAME], die [DEMOGRAPHIC_DATA] kommen. pWNED eseb…" at bounding box center [687, 471] width 3232 height 82
click at [652, 287] on span "Container" at bounding box center [652, 289] width 23 height 5
click at [648, 293] on div "Container" at bounding box center [647, 289] width 39 height 10
drag, startPoint x: 831, startPoint y: 313, endPoint x: 593, endPoint y: 226, distance: 253.7
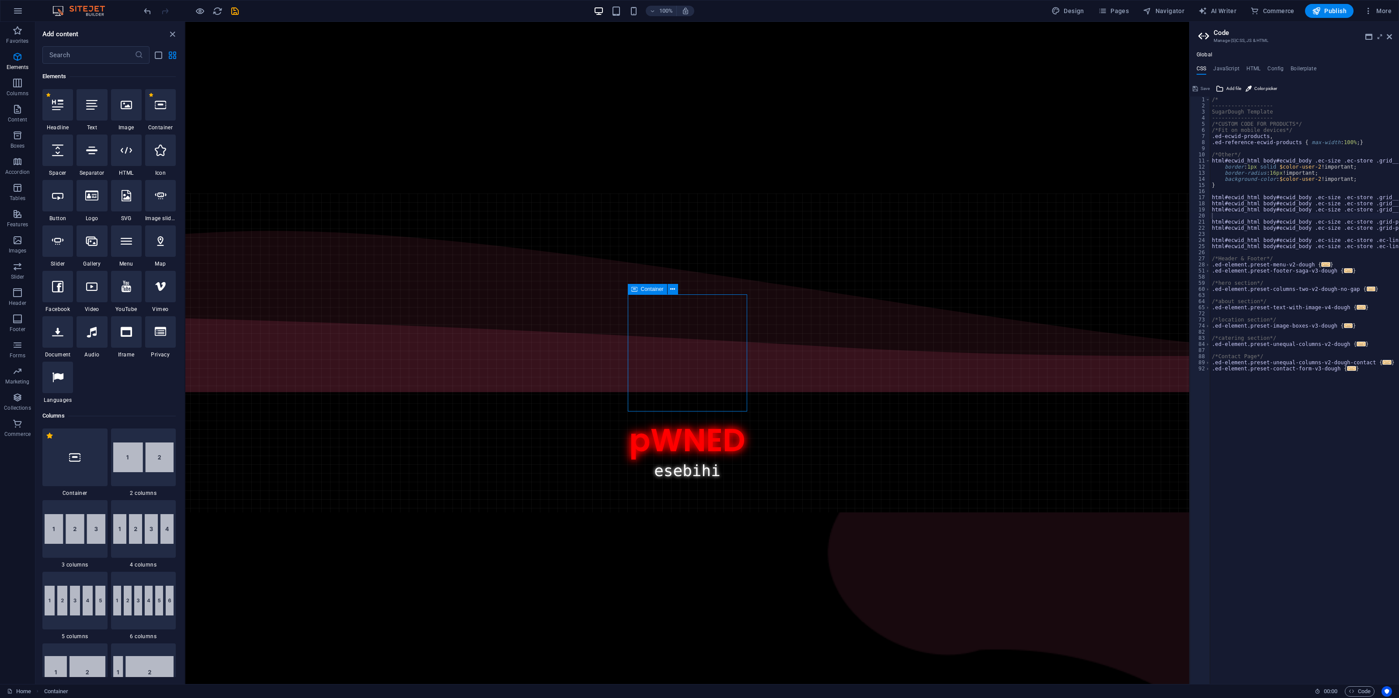
click at [652, 290] on span "Container" at bounding box center [652, 289] width 23 height 5
click at [672, 290] on icon at bounding box center [672, 289] width 5 height 9
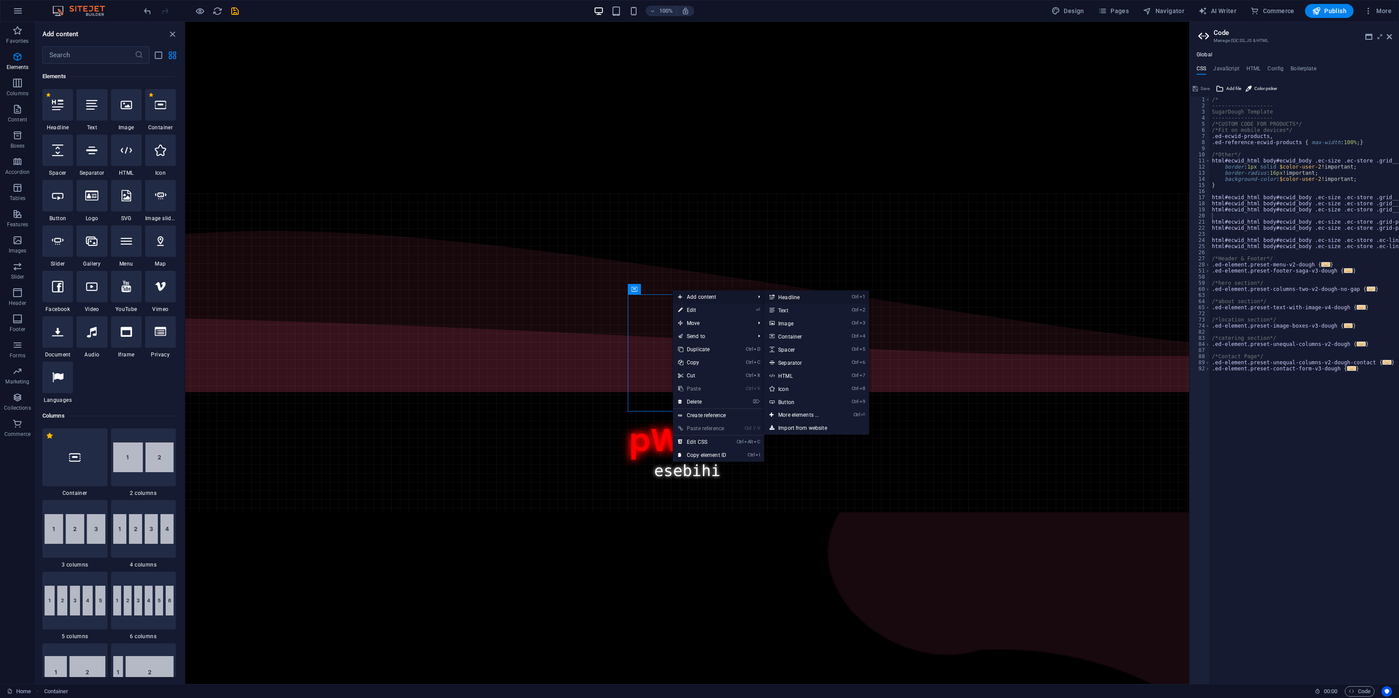
click at [794, 300] on link "Ctrl 1 Headline" at bounding box center [800, 297] width 72 height 13
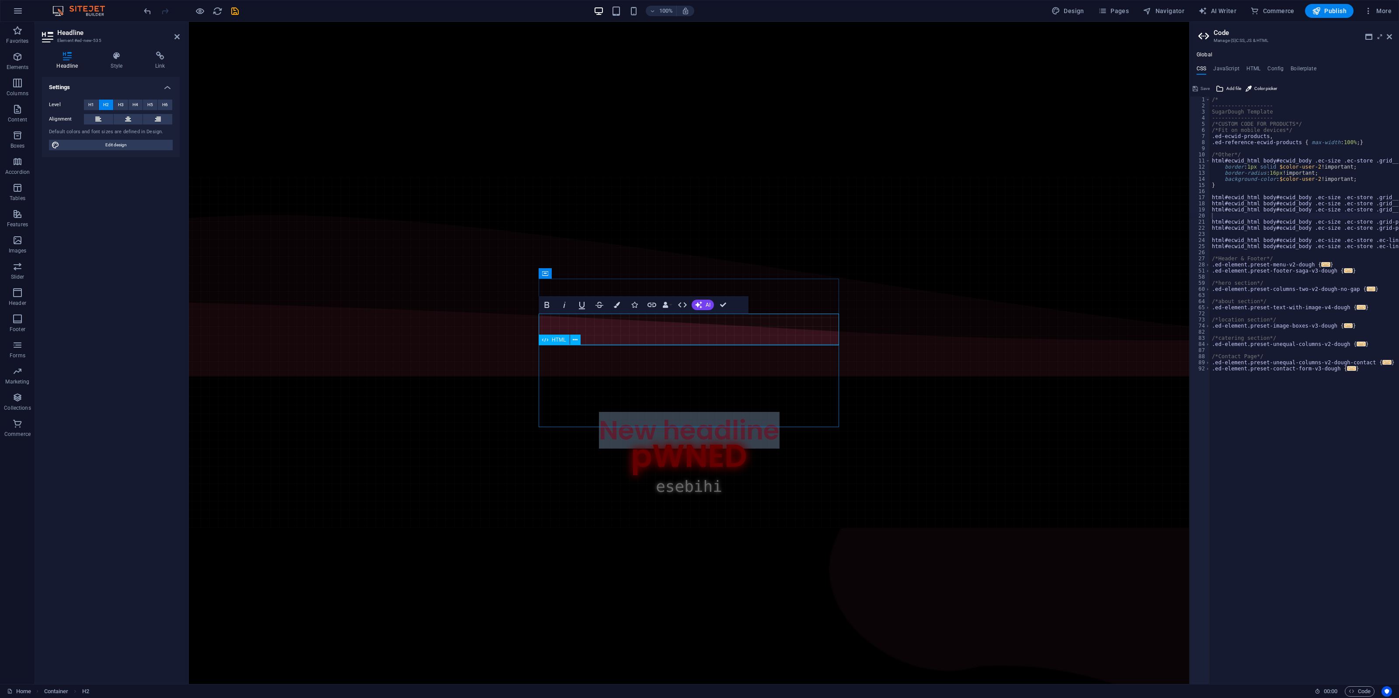
click at [794, 446] on div "hacked by esebihiMama, [PERSON_NAME], die [DEMOGRAPHIC_DATA] kommen. pWNED eseb…" at bounding box center [689, 487] width 3232 height 82
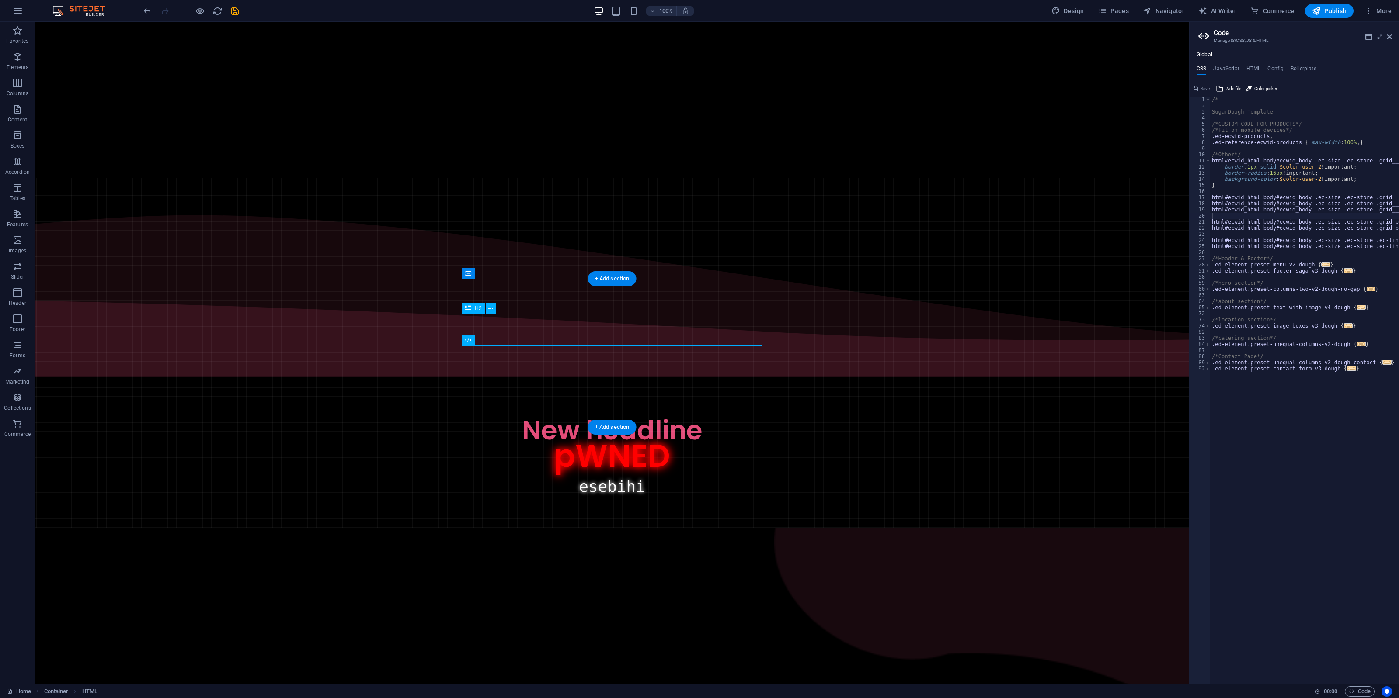
click at [637, 415] on div "New headline" at bounding box center [612, 430] width 3232 height 31
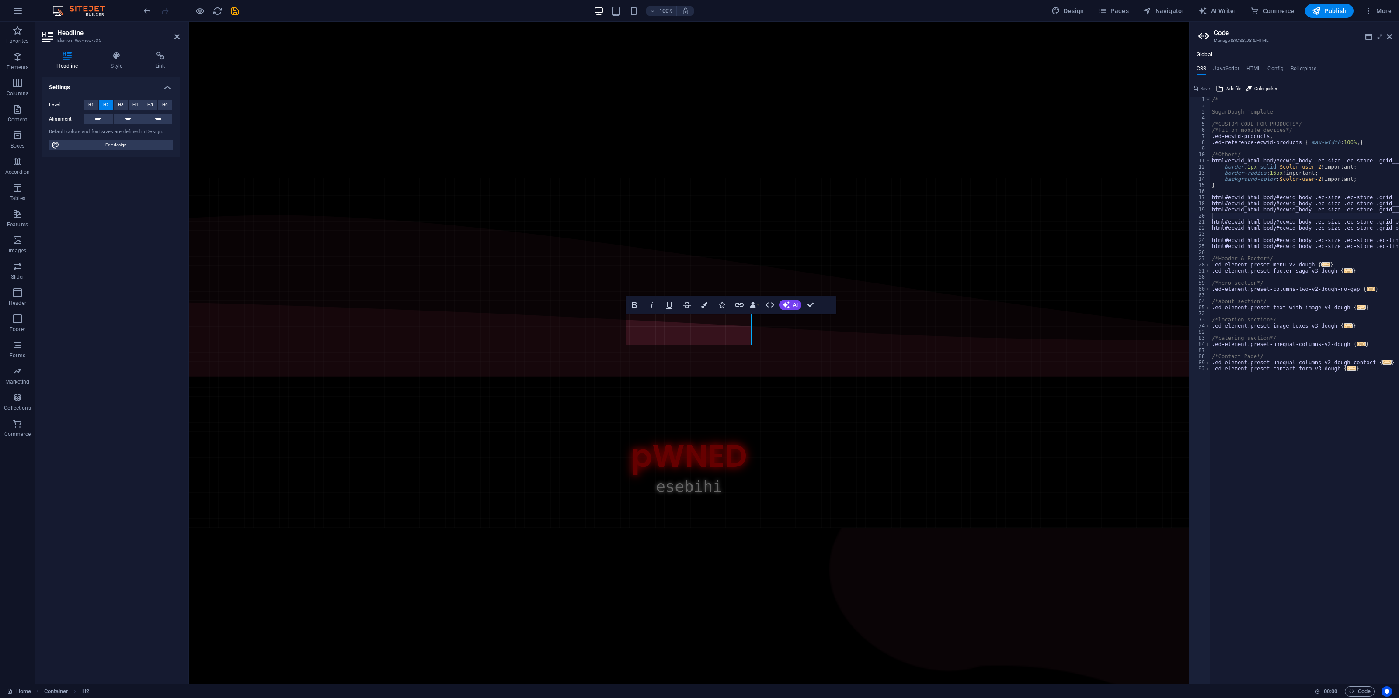
scroll to position [0, 3]
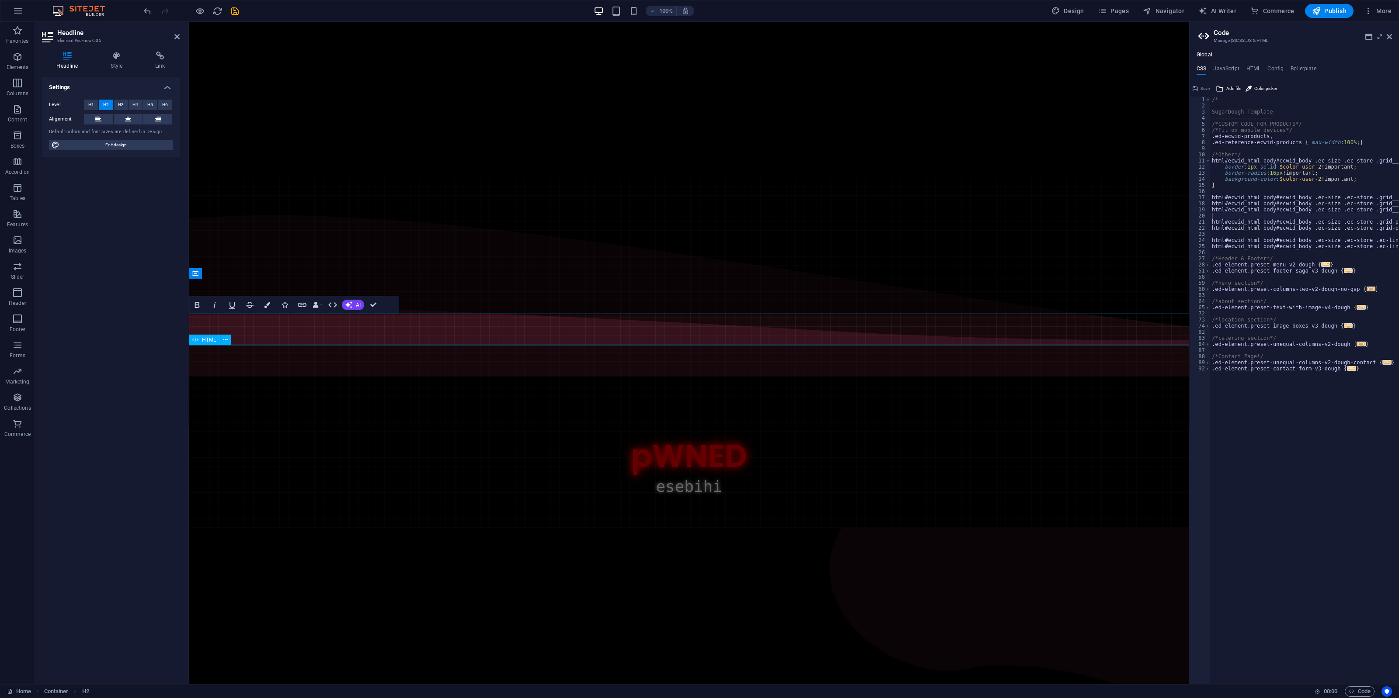
click at [709, 446] on div "hacked by esebihiMama, [PERSON_NAME], die [DEMOGRAPHIC_DATA] kommen. pWNED eseb…" at bounding box center [689, 487] width 3232 height 82
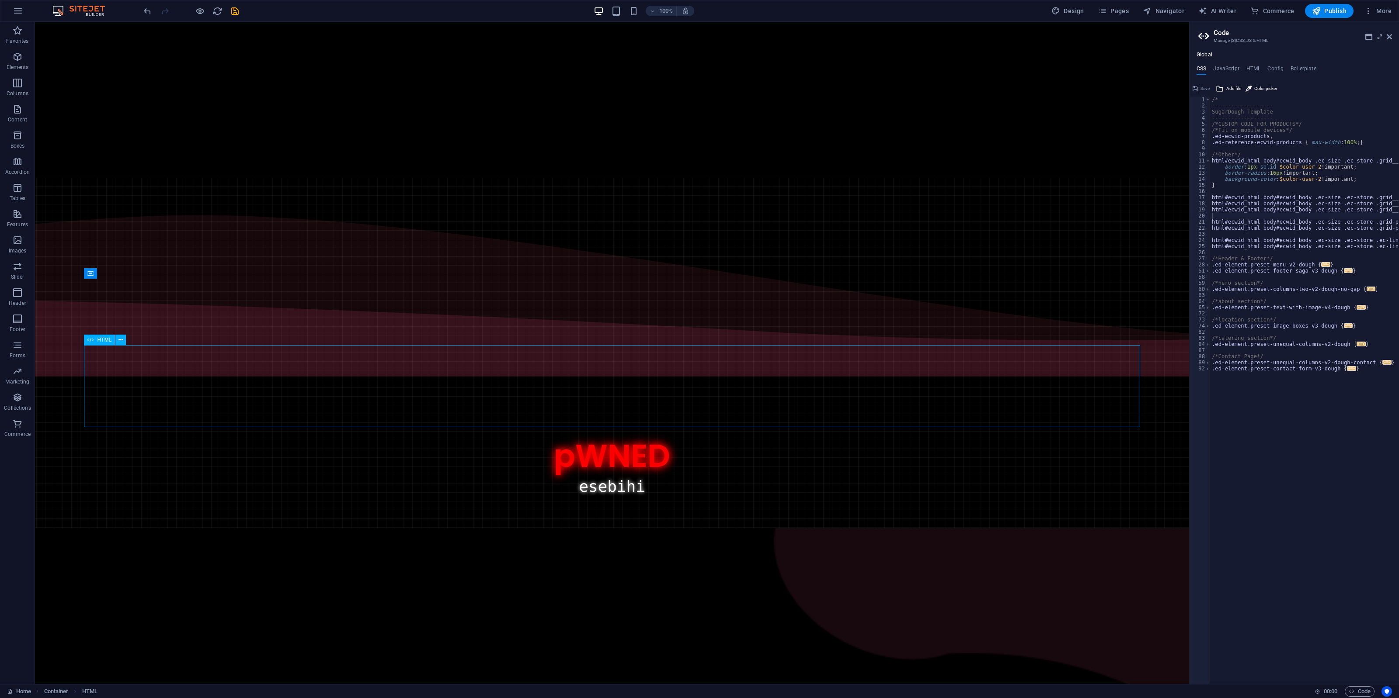
click at [709, 446] on div "hacked by esebihiMama, [PERSON_NAME], die [DEMOGRAPHIC_DATA] kommen. pWNED eseb…" at bounding box center [612, 487] width 3232 height 82
click at [610, 446] on div "hacked by esebihiMama, [PERSON_NAME], die [DEMOGRAPHIC_DATA] kommen. pWNED eseb…" at bounding box center [612, 487] width 3232 height 82
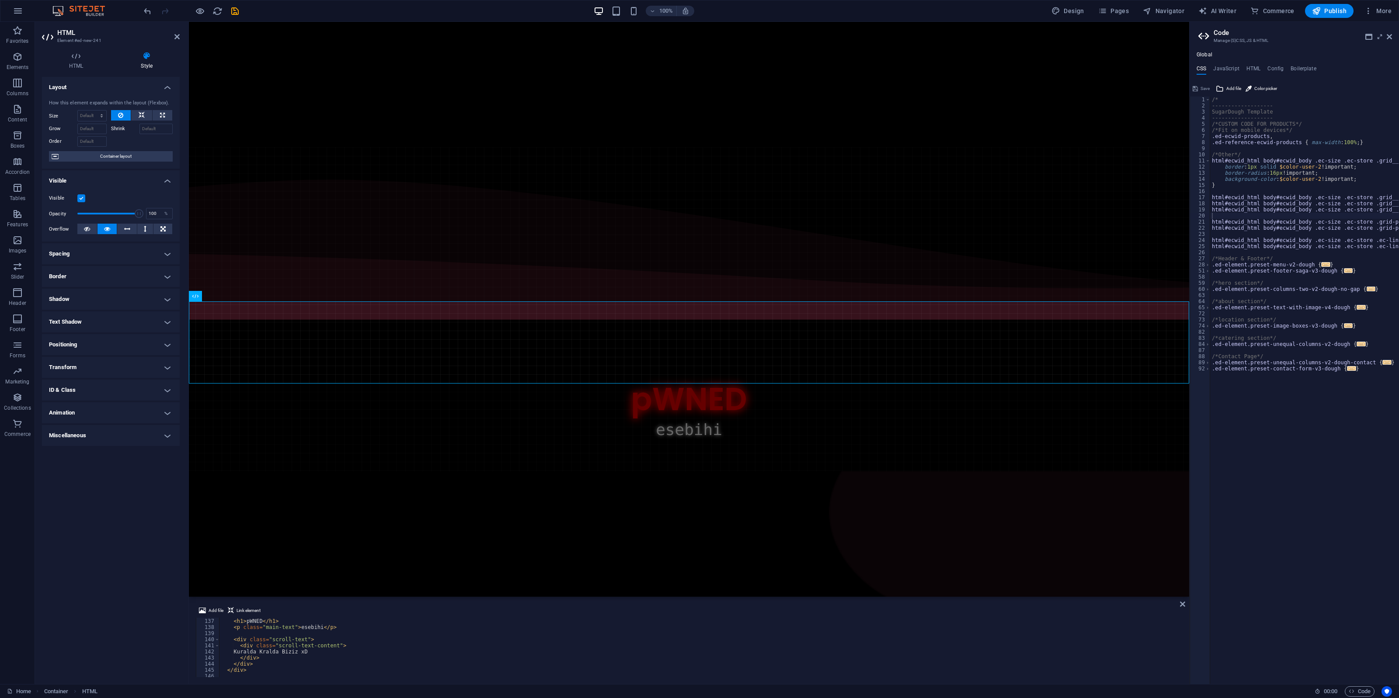
scroll to position [799, 0]
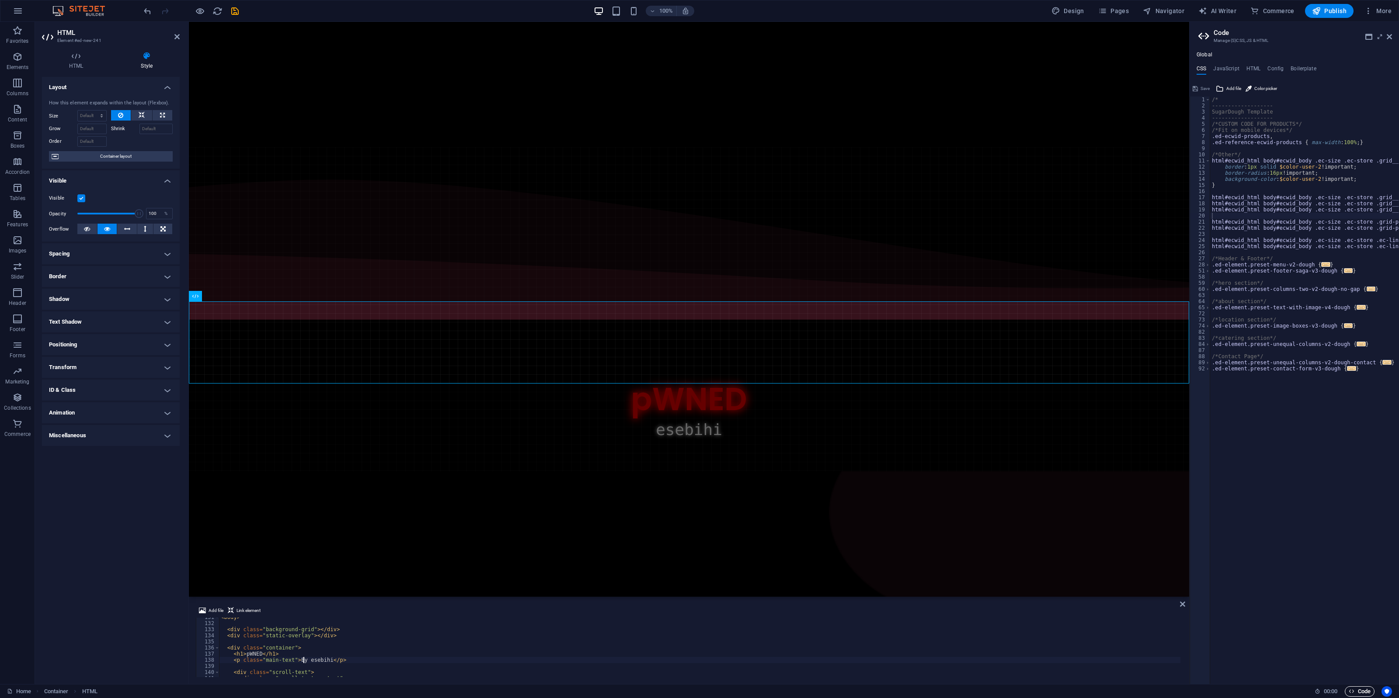
type textarea "<p class="main-text">By esebihi</p>"
click at [1118, 559] on span "Code" at bounding box center [1359, 692] width 22 height 10
click at [1118, 13] on icon "button" at bounding box center [1316, 11] width 9 height 9
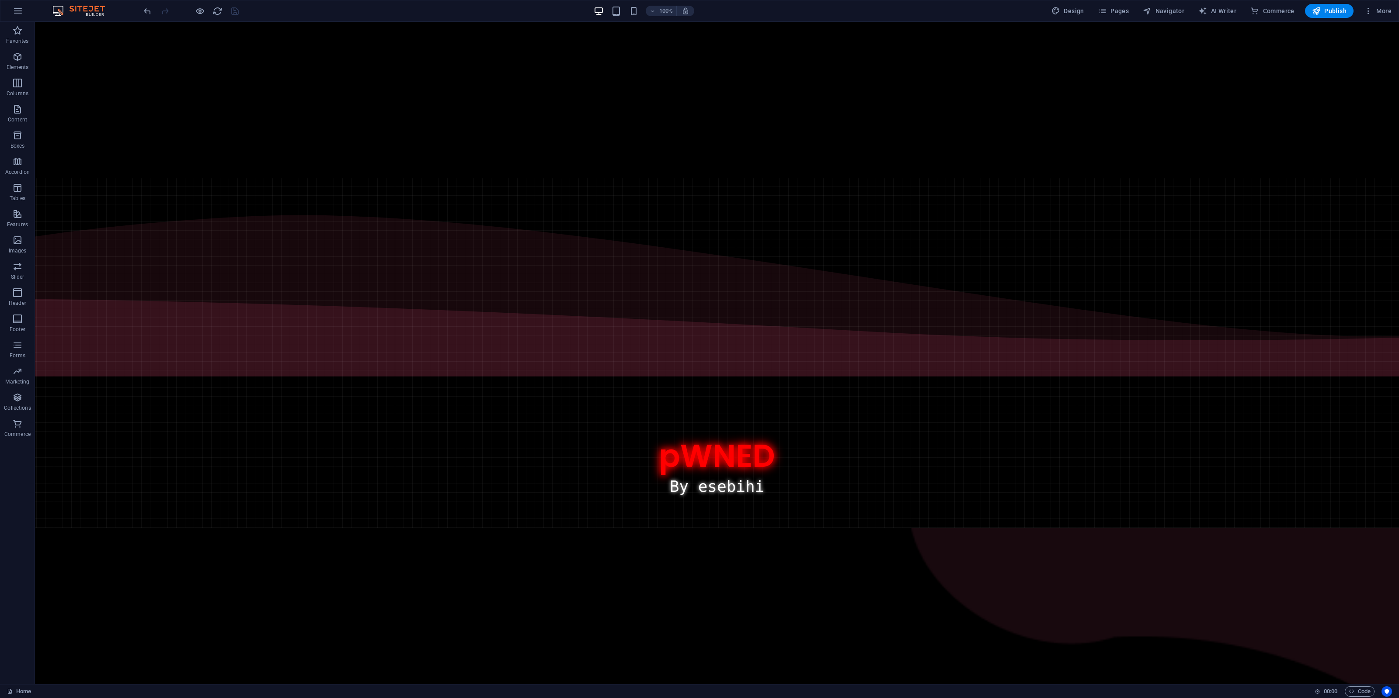
drag, startPoint x: 1298, startPoint y: 26, endPoint x: 1303, endPoint y: 23, distance: 5.9
click at [1118, 27] on body "Skip to main content ‎ ‎ ‎ ‎ ‎ ‎ ‎ ‎ ‎ ‎ ‎ ‎ ‎ ‎ ‎ ‎ ‎ ‎ ‎ ‎ ‎ ‎ ‎ ‎ ‎ ‎ ‎ ‎ ‎ …" at bounding box center [717, 353] width 1364 height 663
click at [1118, 7] on span "Publish" at bounding box center [1329, 11] width 35 height 9
click at [201, 9] on icon "button" at bounding box center [200, 11] width 10 height 10
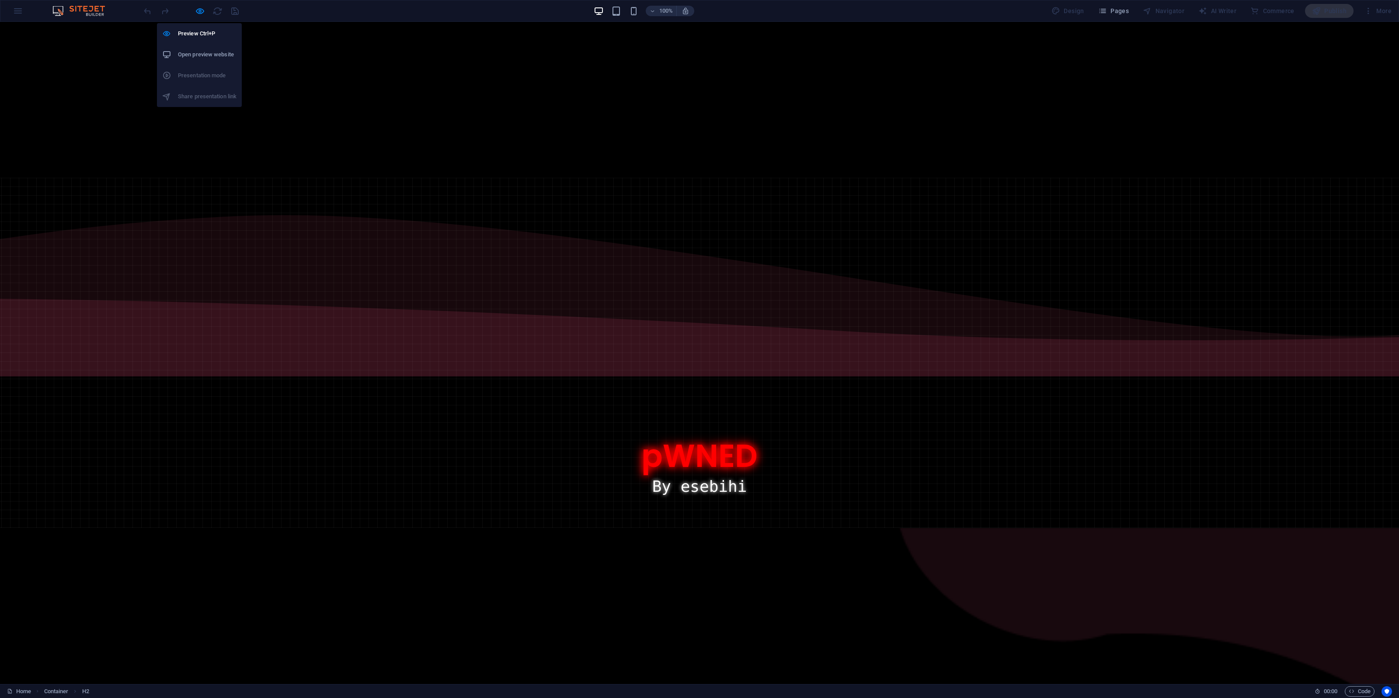
click at [195, 53] on h6 "Open preview website" at bounding box center [207, 54] width 59 height 10
click at [202, 36] on h6 "Preview Ctrl+P" at bounding box center [207, 33] width 59 height 10
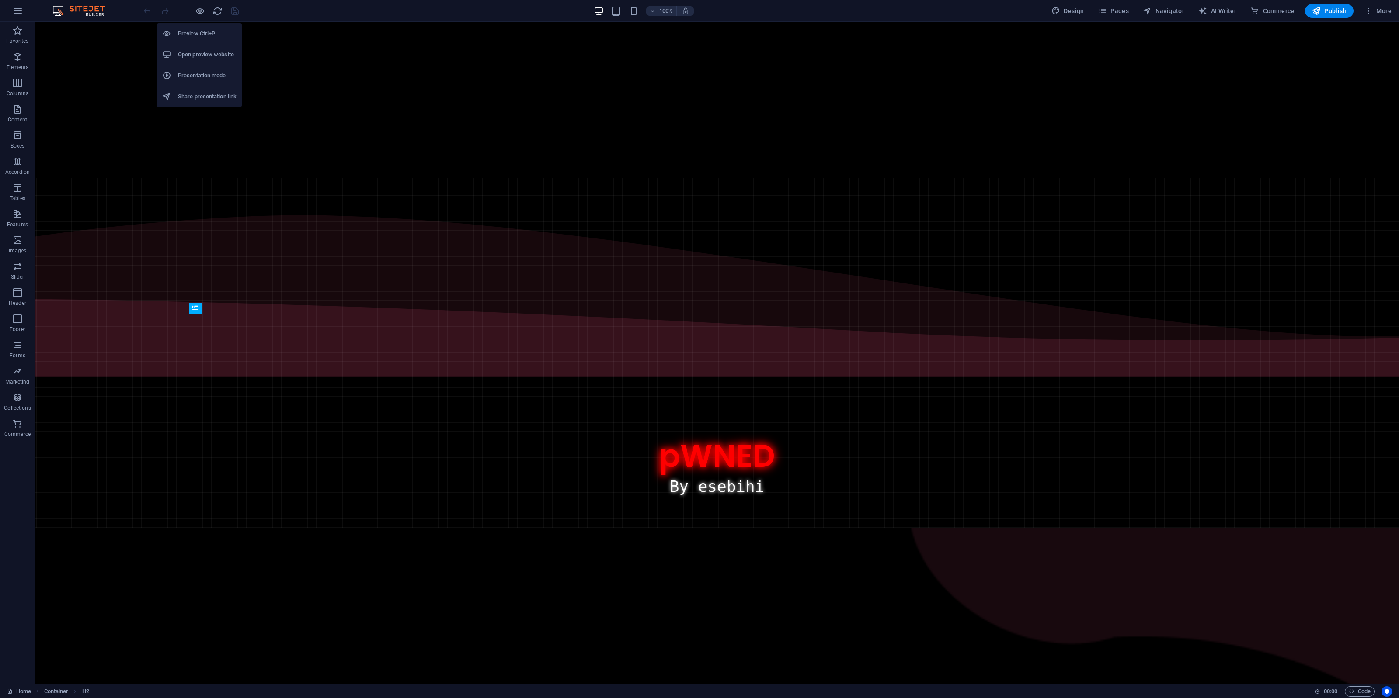
click at [192, 51] on h6 "Open preview website" at bounding box center [207, 54] width 59 height 10
click at [1371, 11] on icon "button" at bounding box center [1368, 11] width 9 height 9
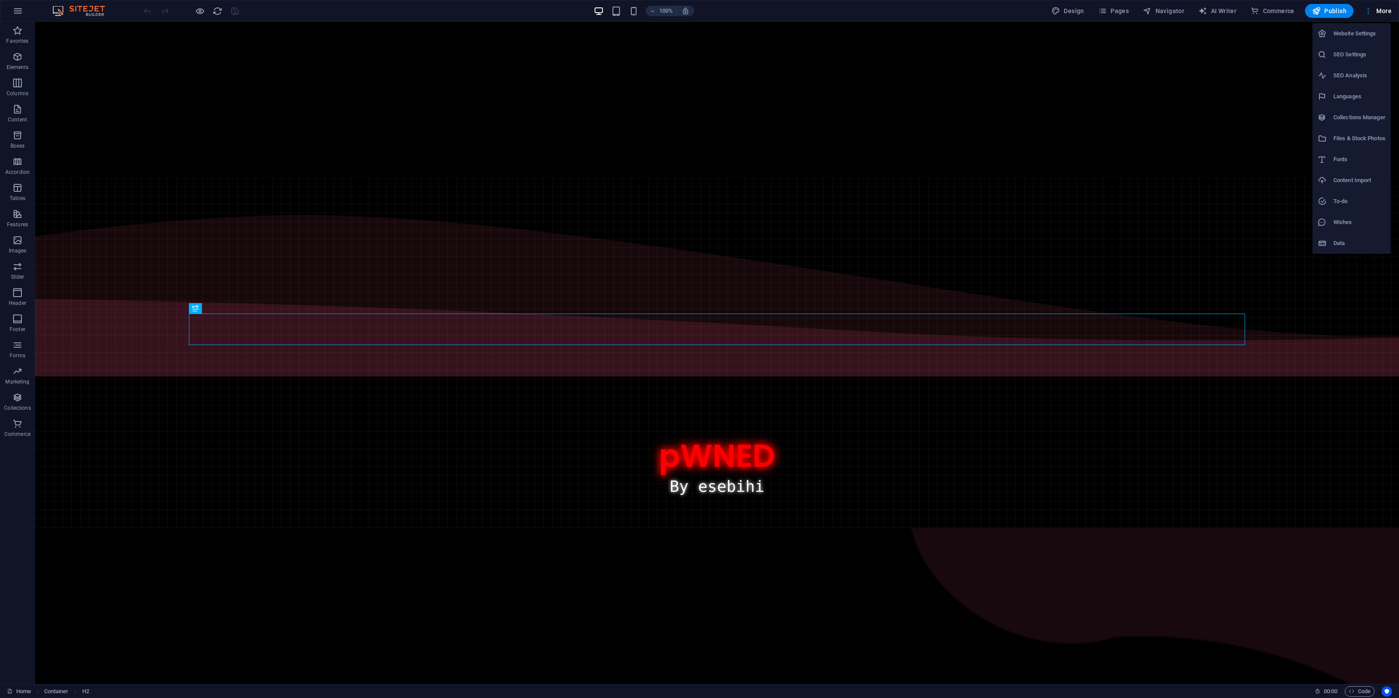
click at [1324, 7] on div at bounding box center [699, 349] width 1399 height 698
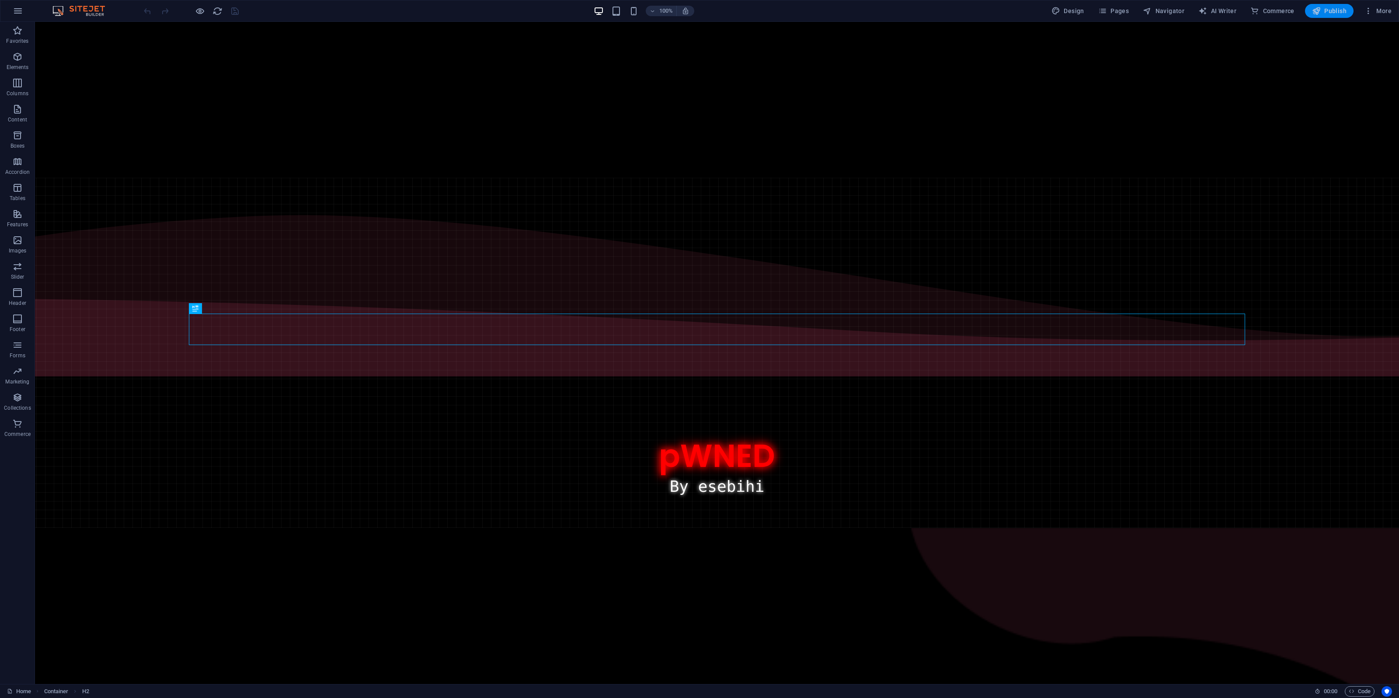
click at [1320, 14] on span "Publish" at bounding box center [1329, 11] width 35 height 9
